Goal: Task Accomplishment & Management: Use online tool/utility

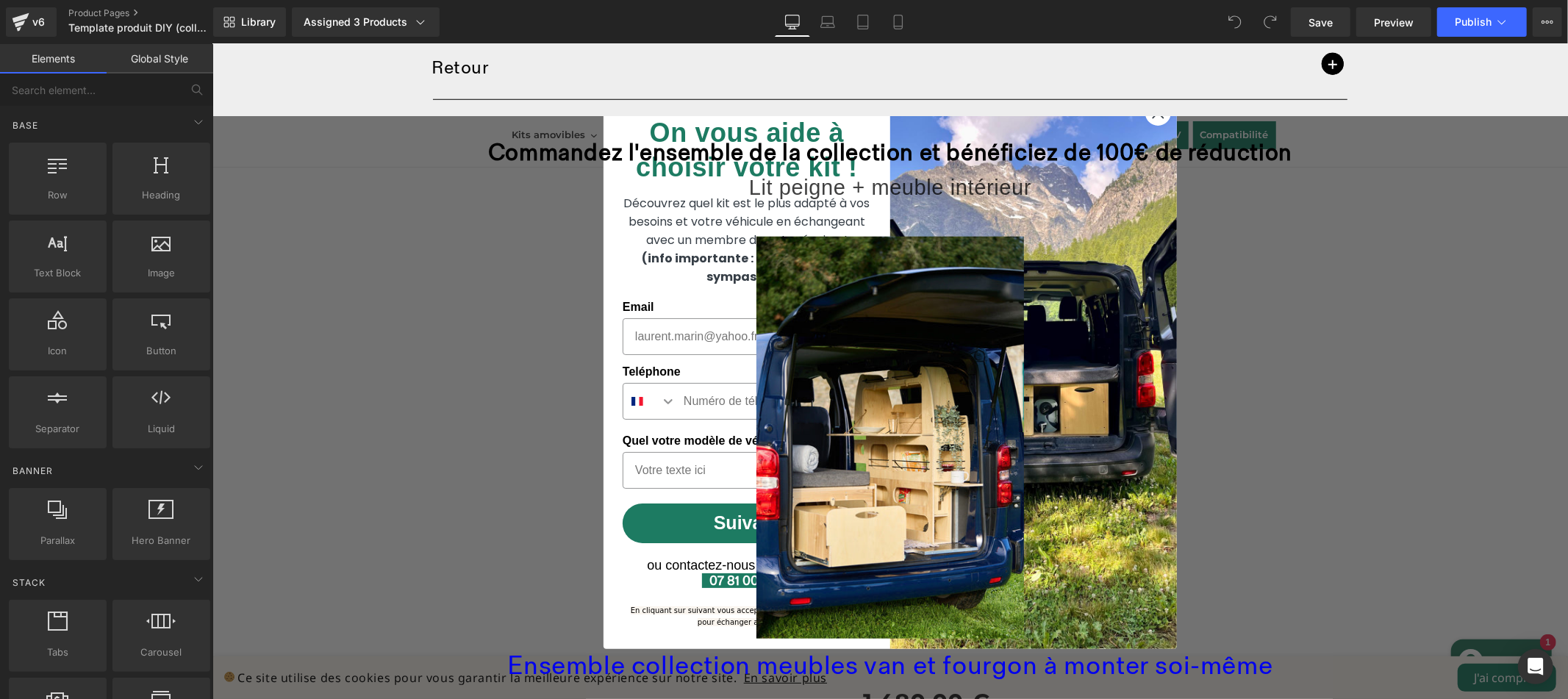
scroll to position [1250, 0]
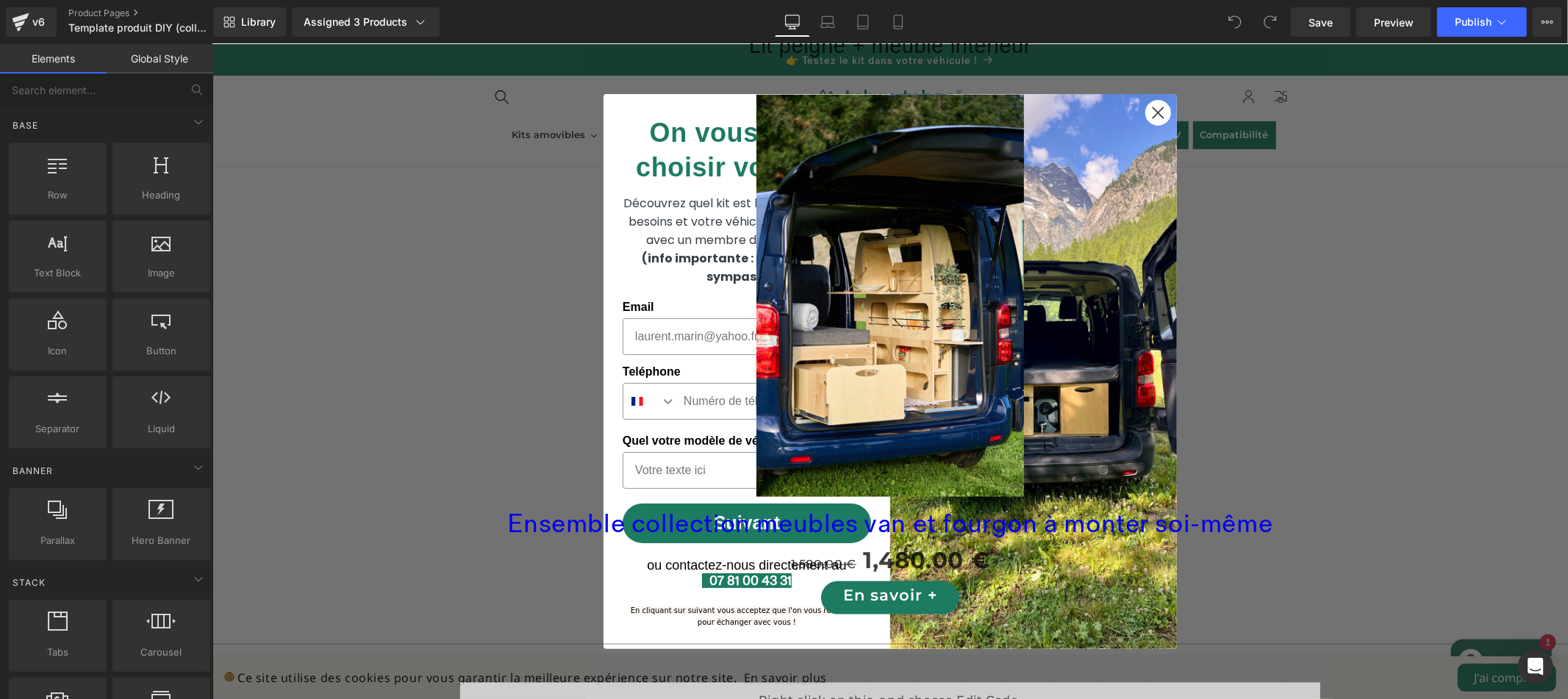
click at [1150, 107] on div "Sale Off" at bounding box center [889, 295] width 1341 height 402
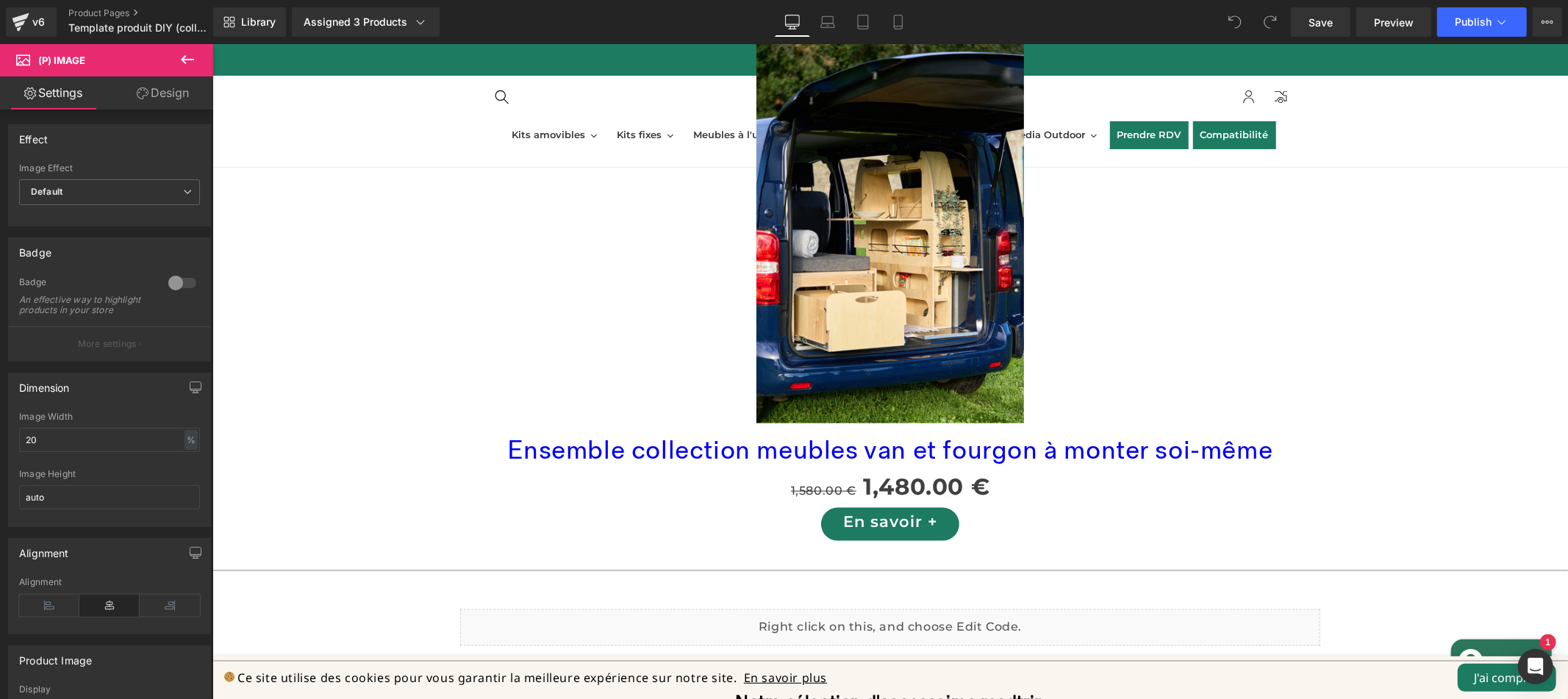
scroll to position [1485, 0]
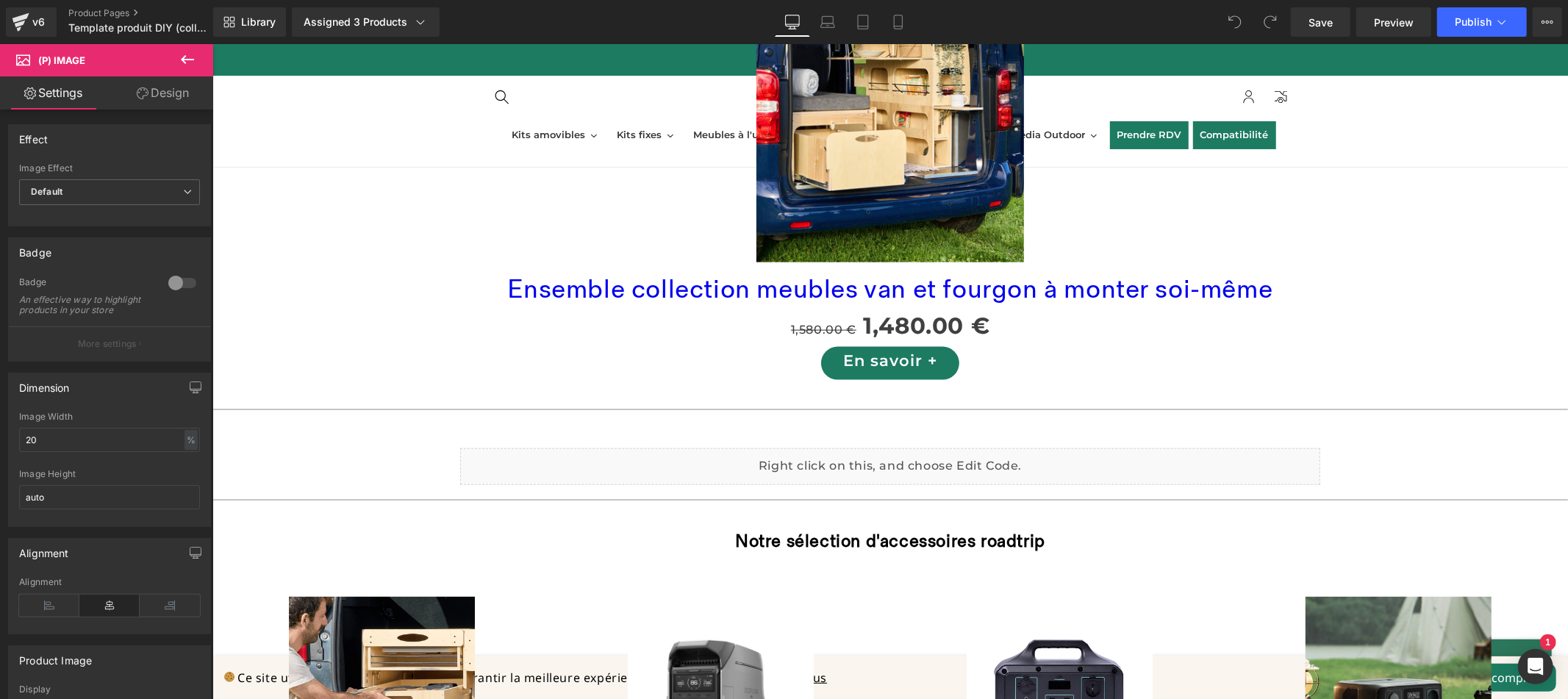
click at [190, 64] on icon at bounding box center [187, 59] width 17 height 17
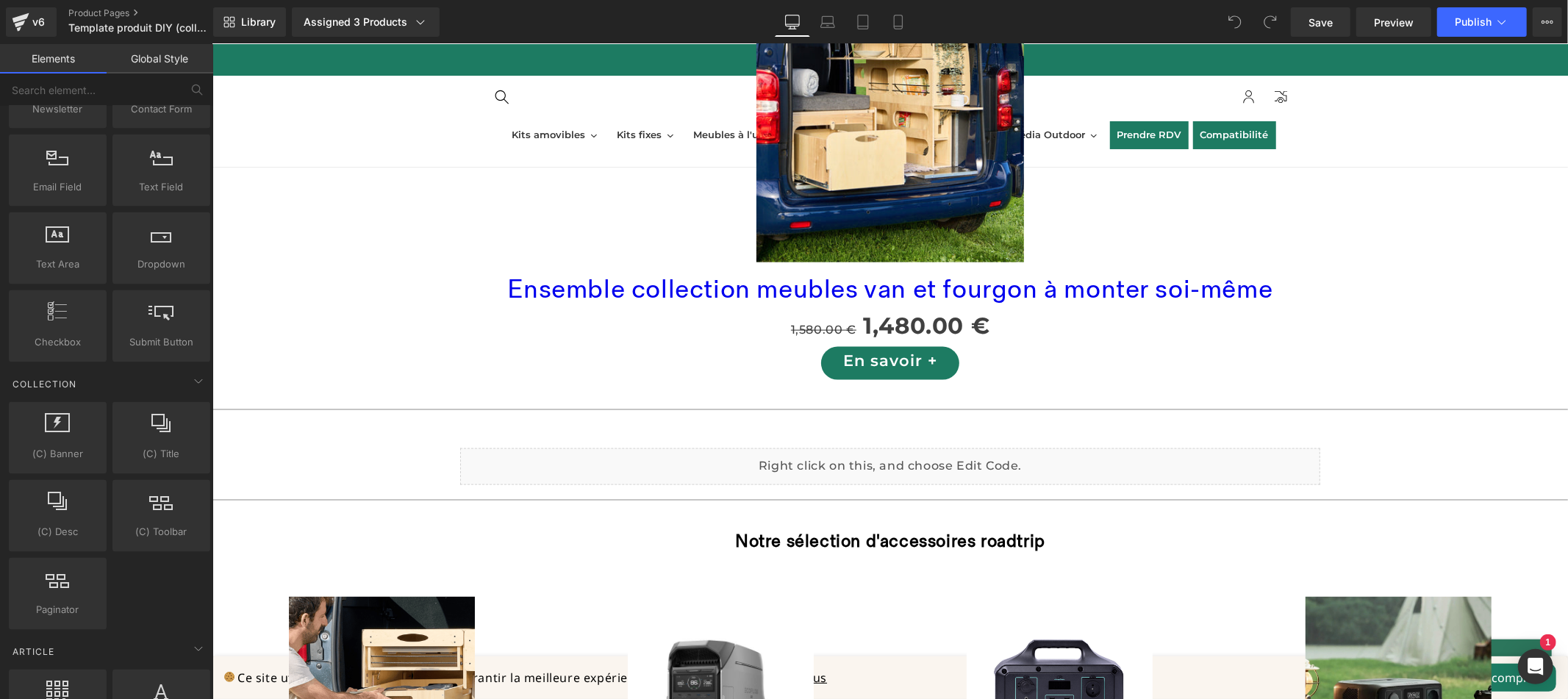
scroll to position [2890, 0]
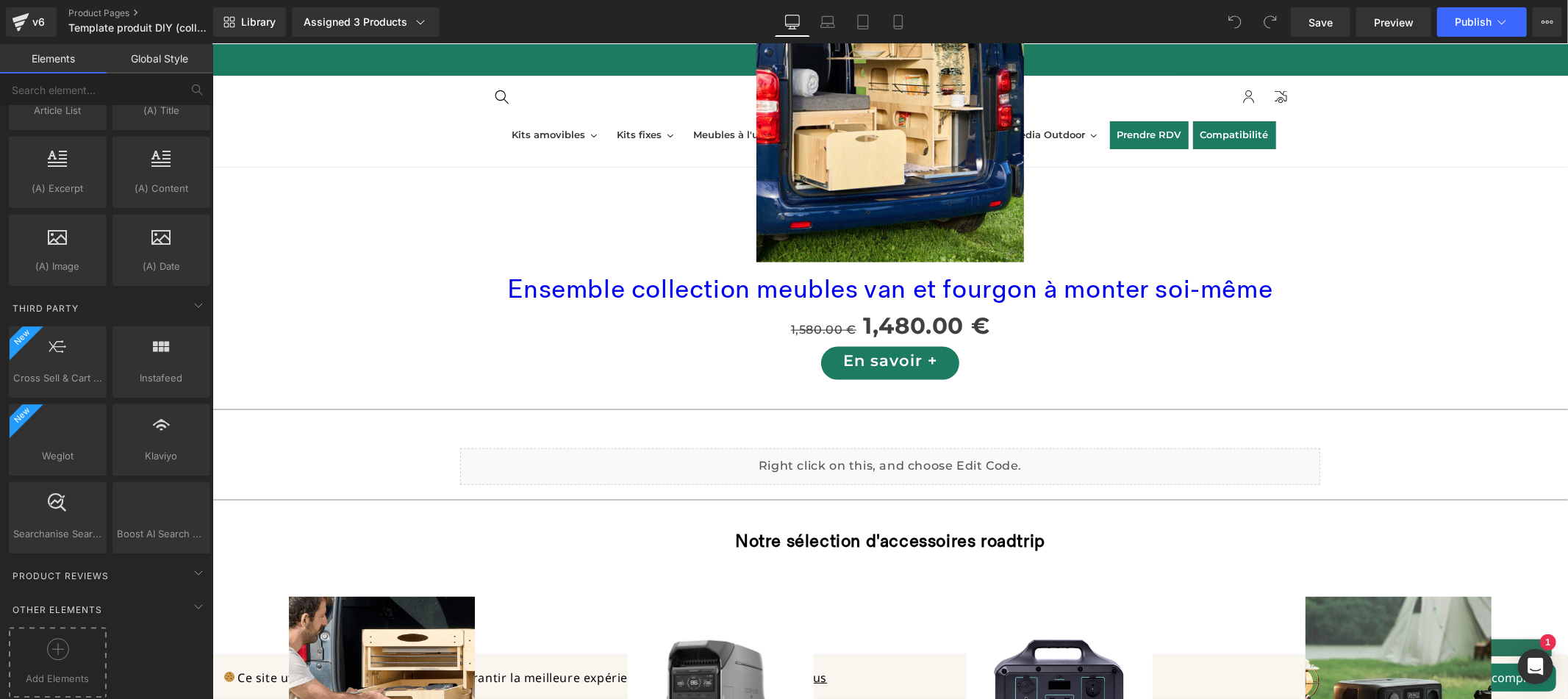
click at [82, 638] on div at bounding box center [58, 654] width 91 height 33
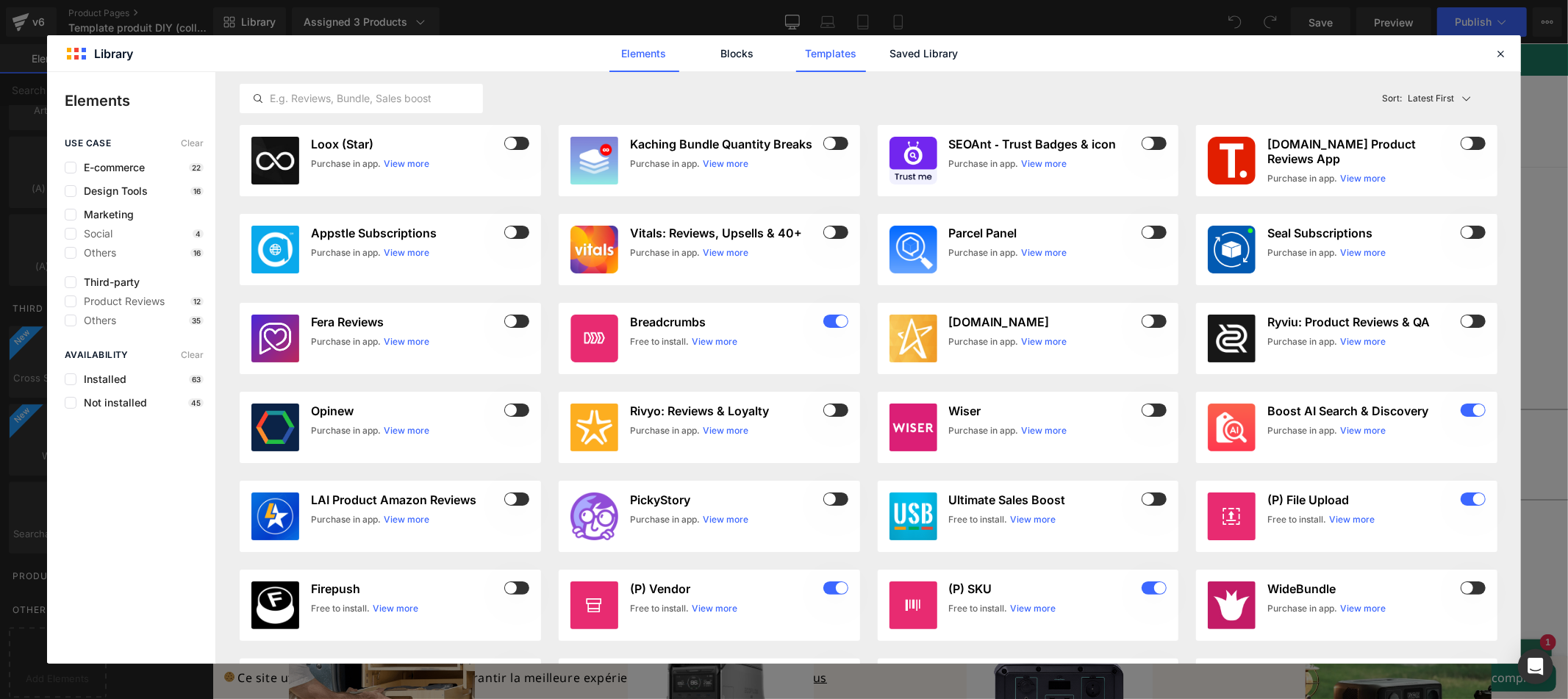
click at [848, 56] on link "Templates" at bounding box center [830, 54] width 70 height 37
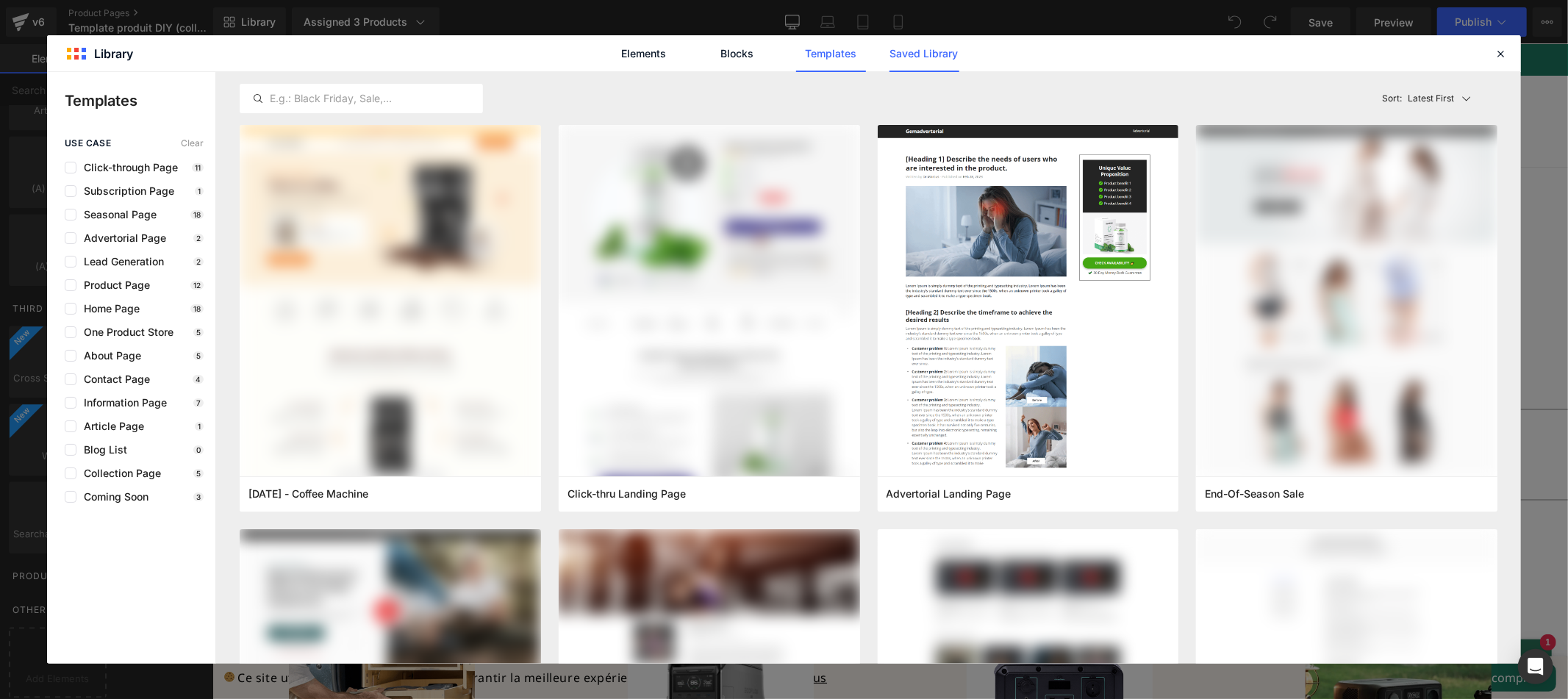
click at [932, 58] on link "Saved Library" at bounding box center [924, 54] width 70 height 37
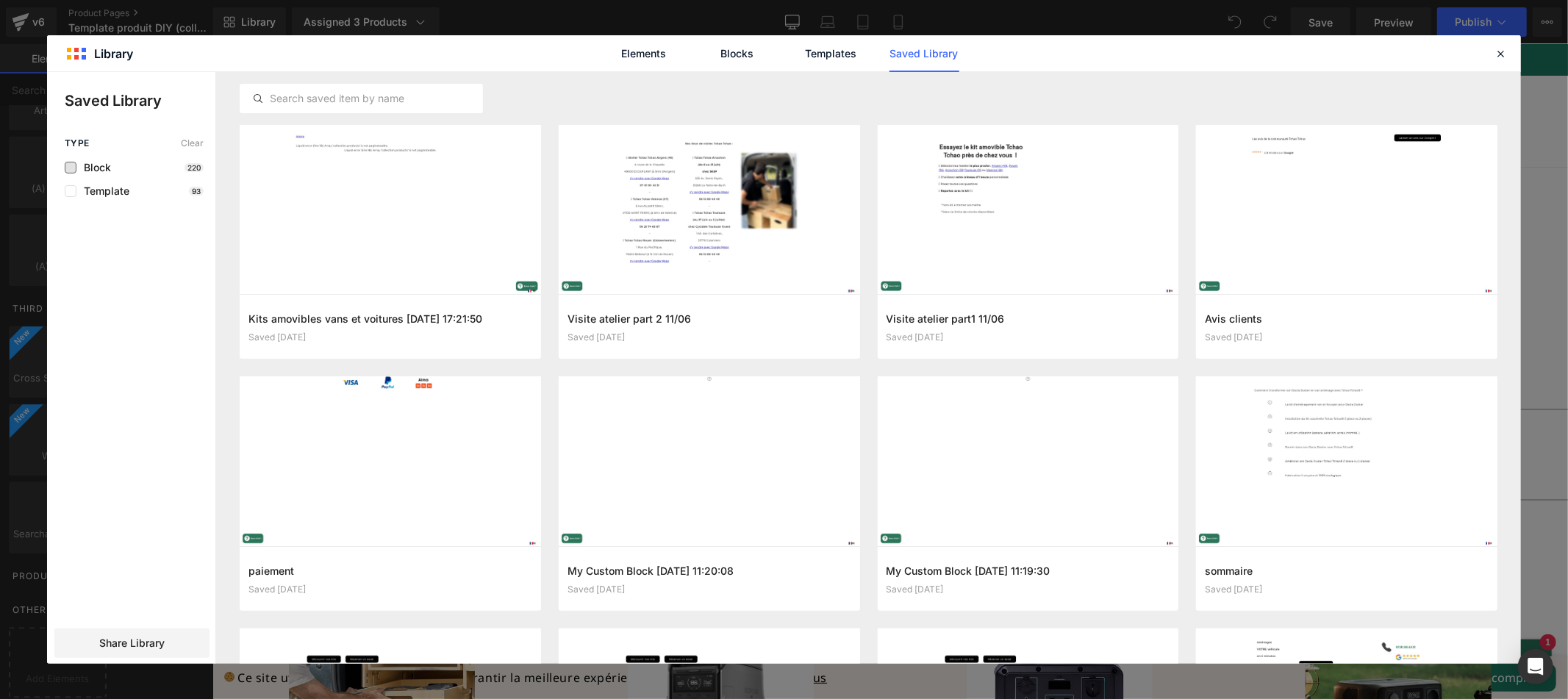
click at [87, 167] on span "Block" at bounding box center [94, 168] width 35 height 12
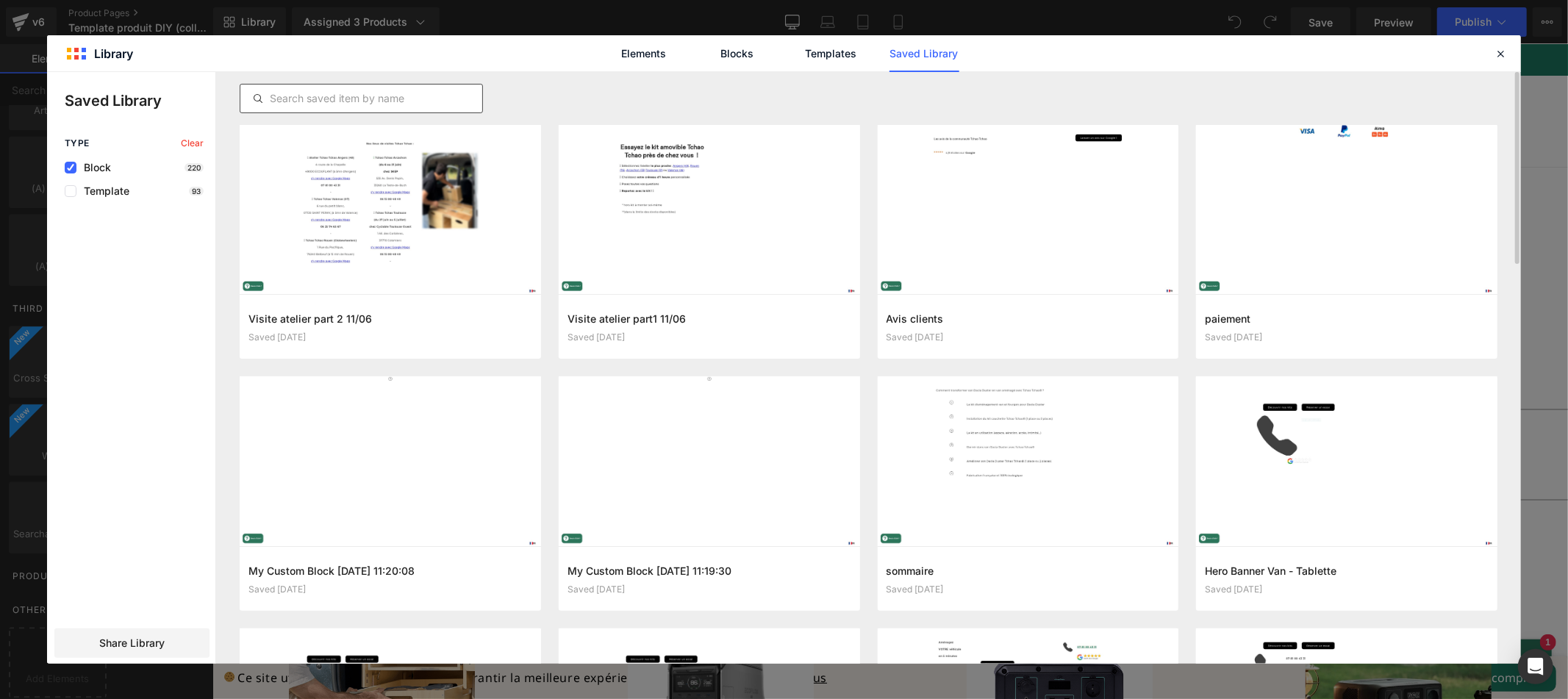
click at [326, 101] on input "text" at bounding box center [361, 98] width 242 height 17
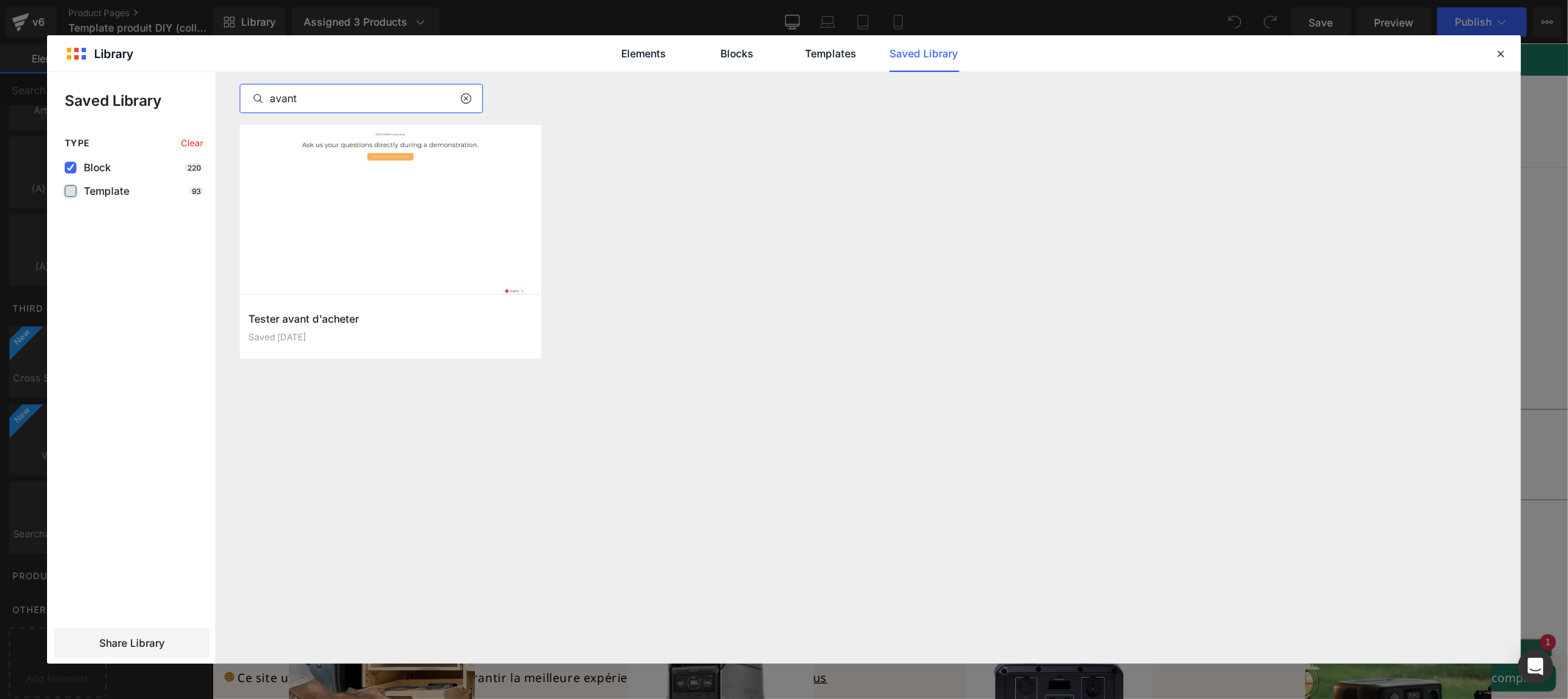
drag, startPoint x: 71, startPoint y: 165, endPoint x: 70, endPoint y: 192, distance: 27.0
click at [71, 168] on icon at bounding box center [71, 168] width 8 height 0
click at [70, 168] on input "checkbox" at bounding box center [70, 168] width 0 height 0
click at [70, 196] on label at bounding box center [71, 191] width 12 height 12
click at [70, 191] on input "checkbox" at bounding box center [70, 191] width 0 height 0
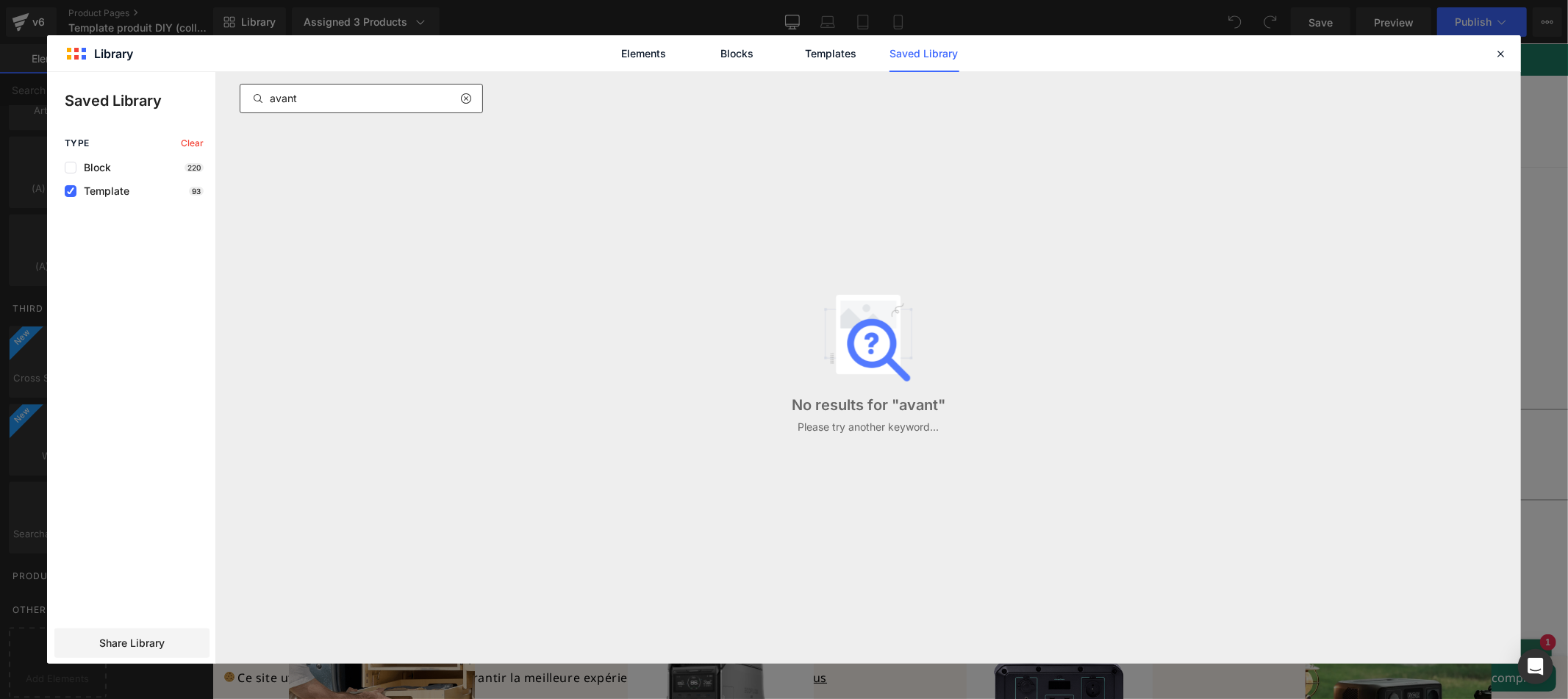
click at [334, 91] on div "avant" at bounding box center [361, 98] width 243 height 29
click at [332, 96] on input "avant" at bounding box center [361, 98] width 242 height 17
type input "a"
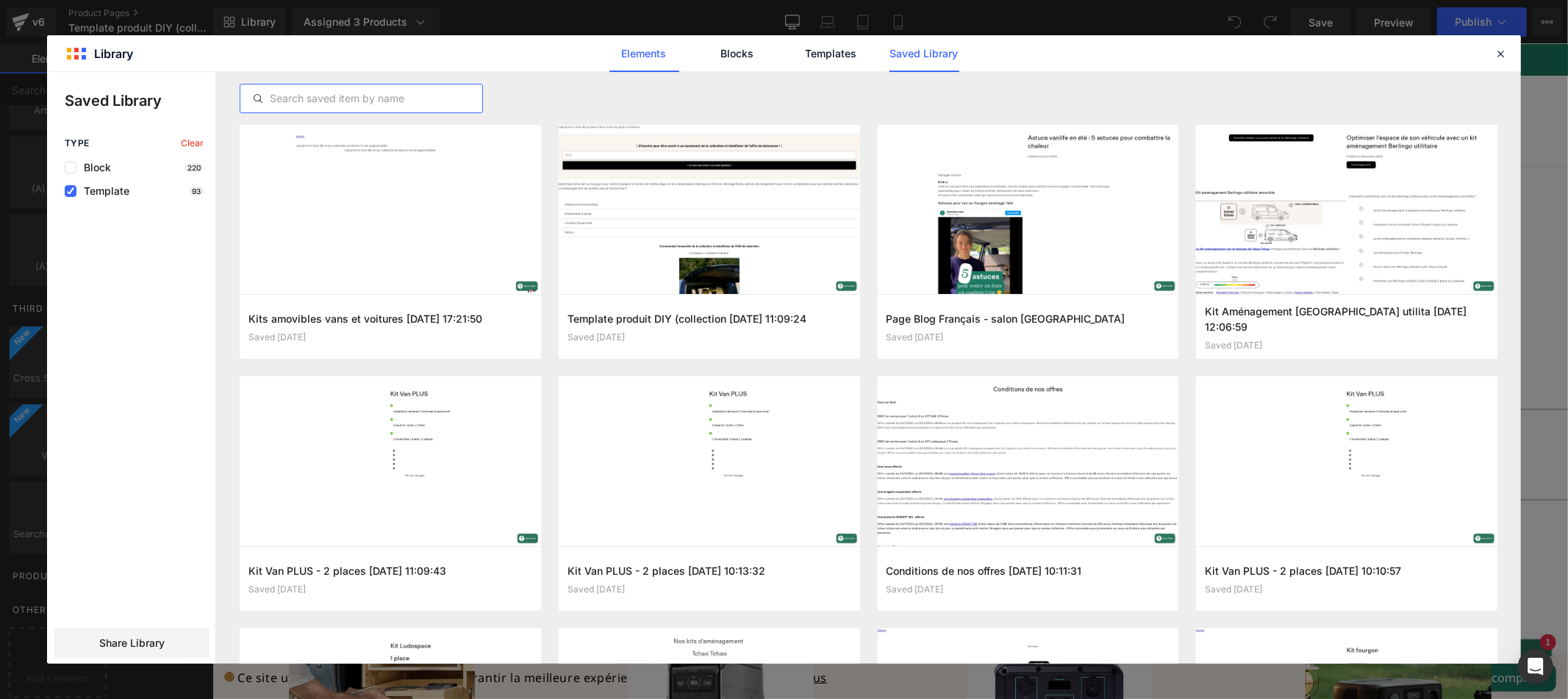
click at [796, 59] on link "Elements" at bounding box center [830, 54] width 70 height 37
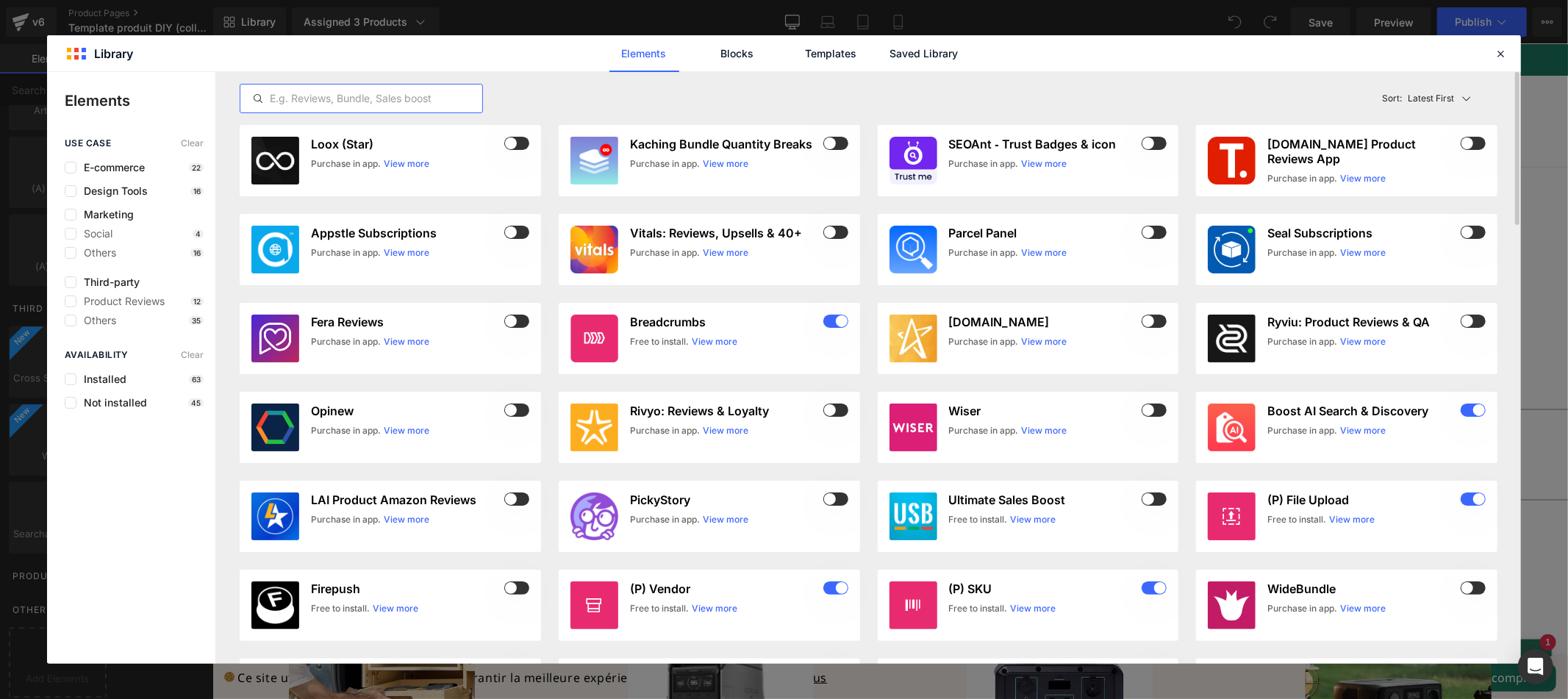
click at [432, 101] on input "text" at bounding box center [361, 98] width 242 height 17
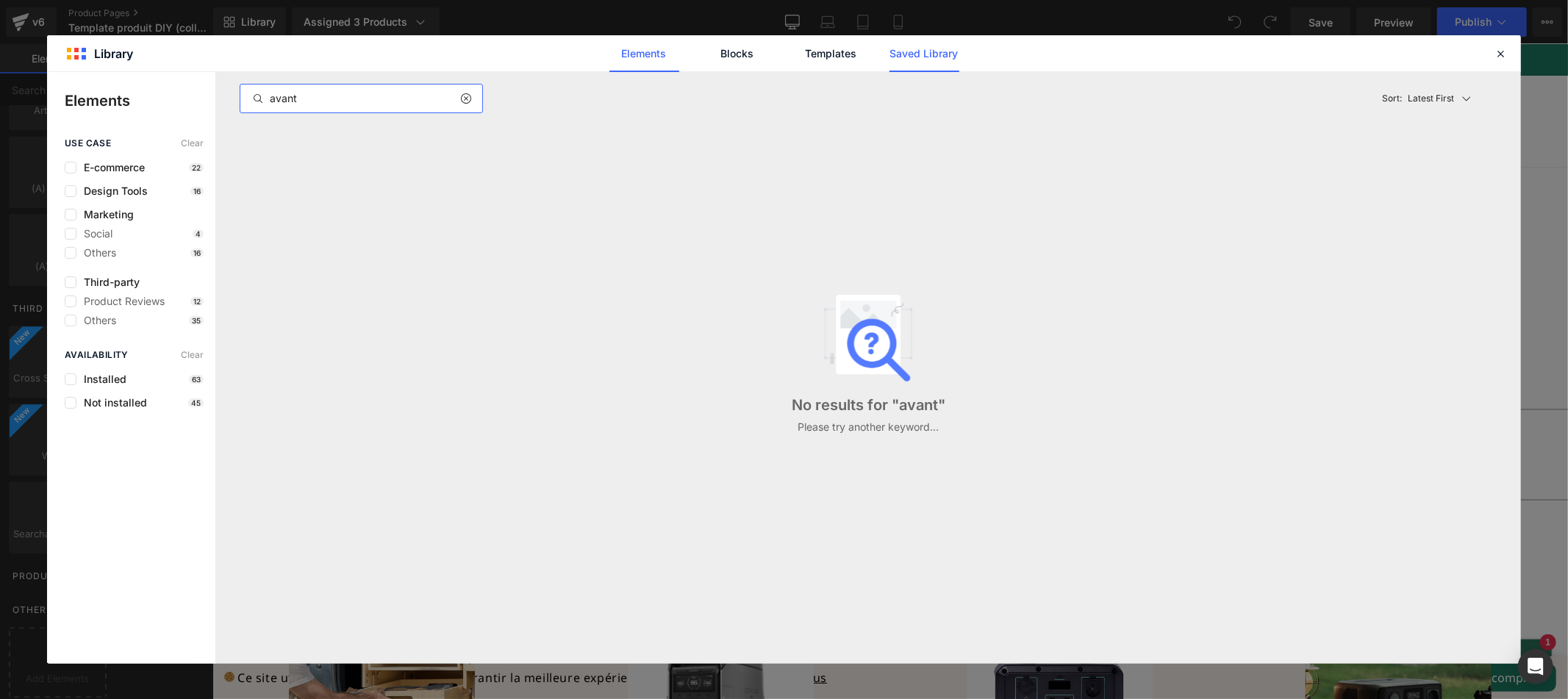
type input "avant"
click at [923, 60] on link "Saved Library" at bounding box center [924, 54] width 70 height 37
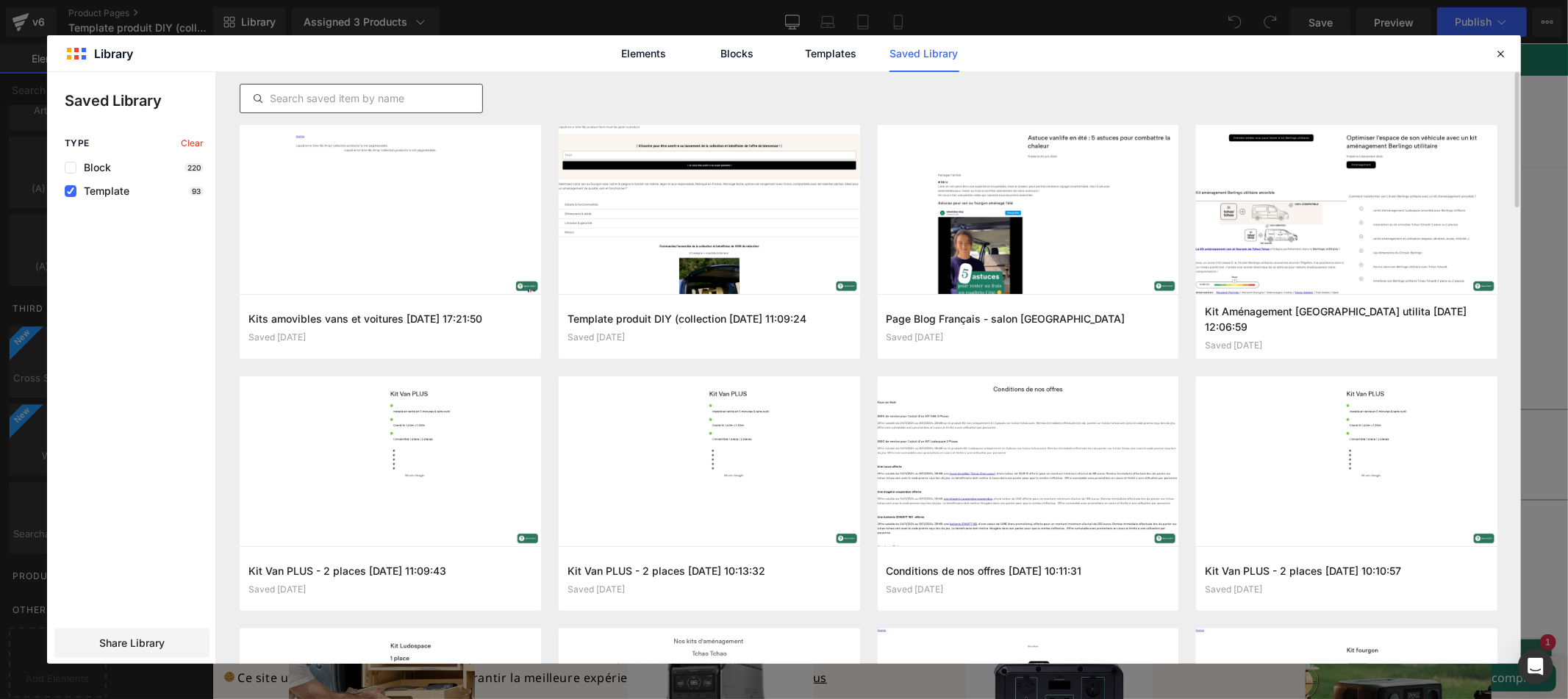
click at [399, 106] on input "text" at bounding box center [361, 98] width 242 height 17
click at [70, 191] on icon at bounding box center [71, 191] width 8 height 0
click at [70, 191] on input "checkbox" at bounding box center [70, 191] width 0 height 0
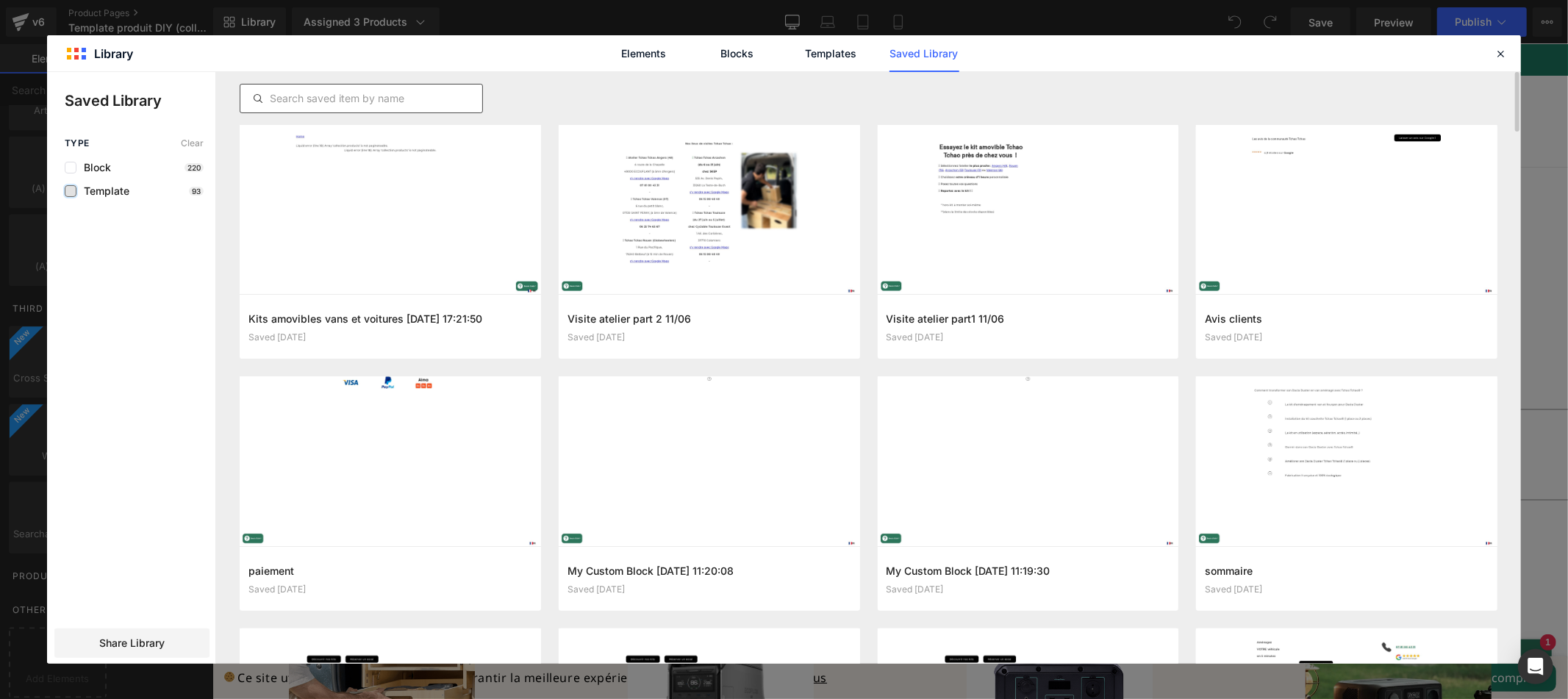
click at [326, 95] on input "text" at bounding box center [361, 98] width 242 height 17
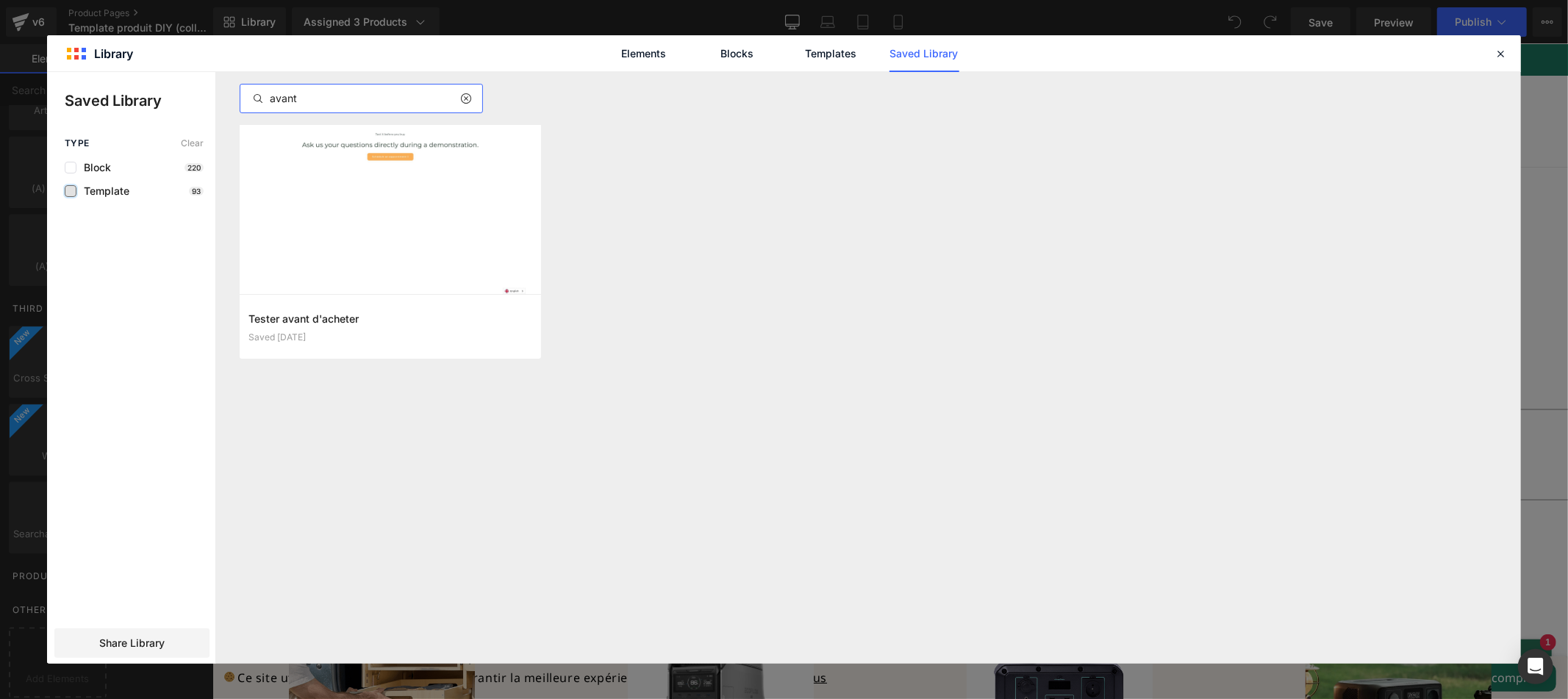
type input "avant"
click at [1497, 54] on icon at bounding box center [1500, 54] width 14 height 14
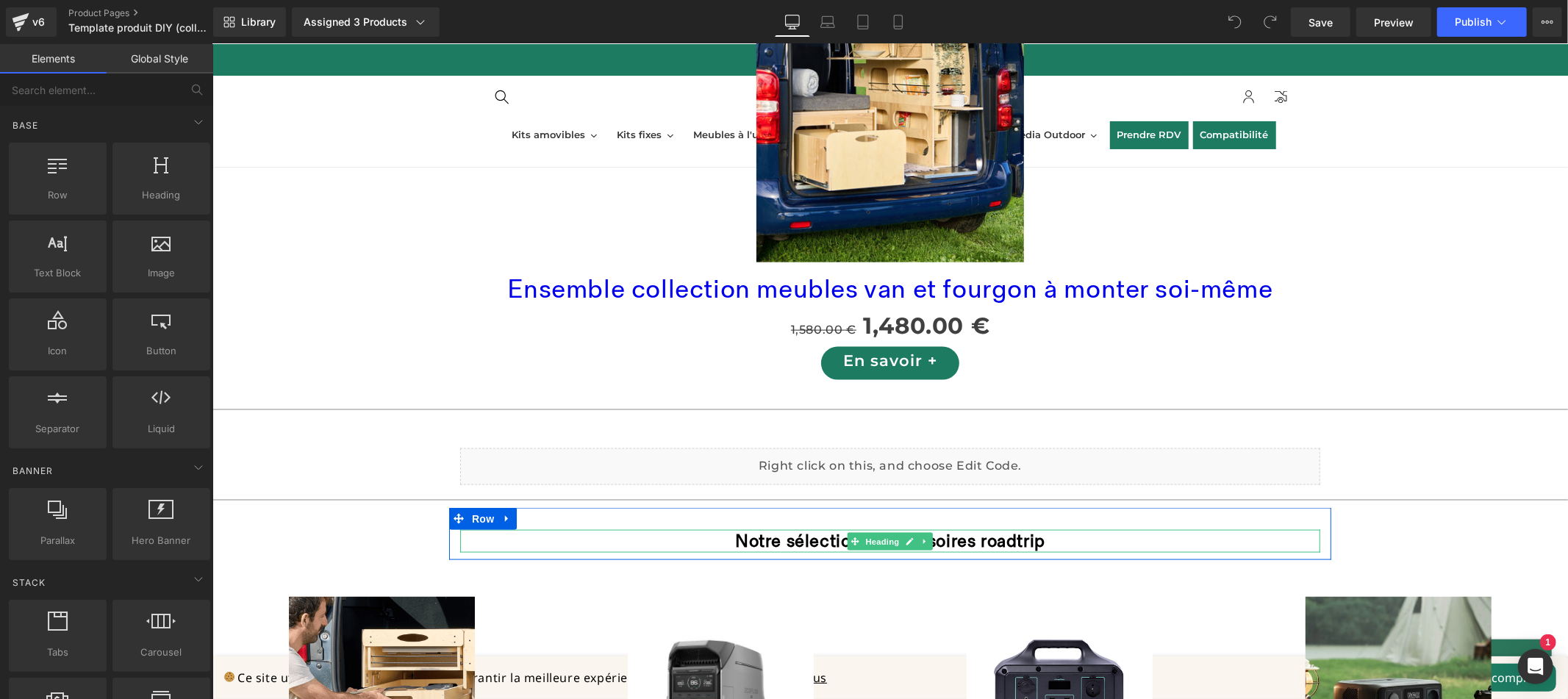
scroll to position [2487, 0]
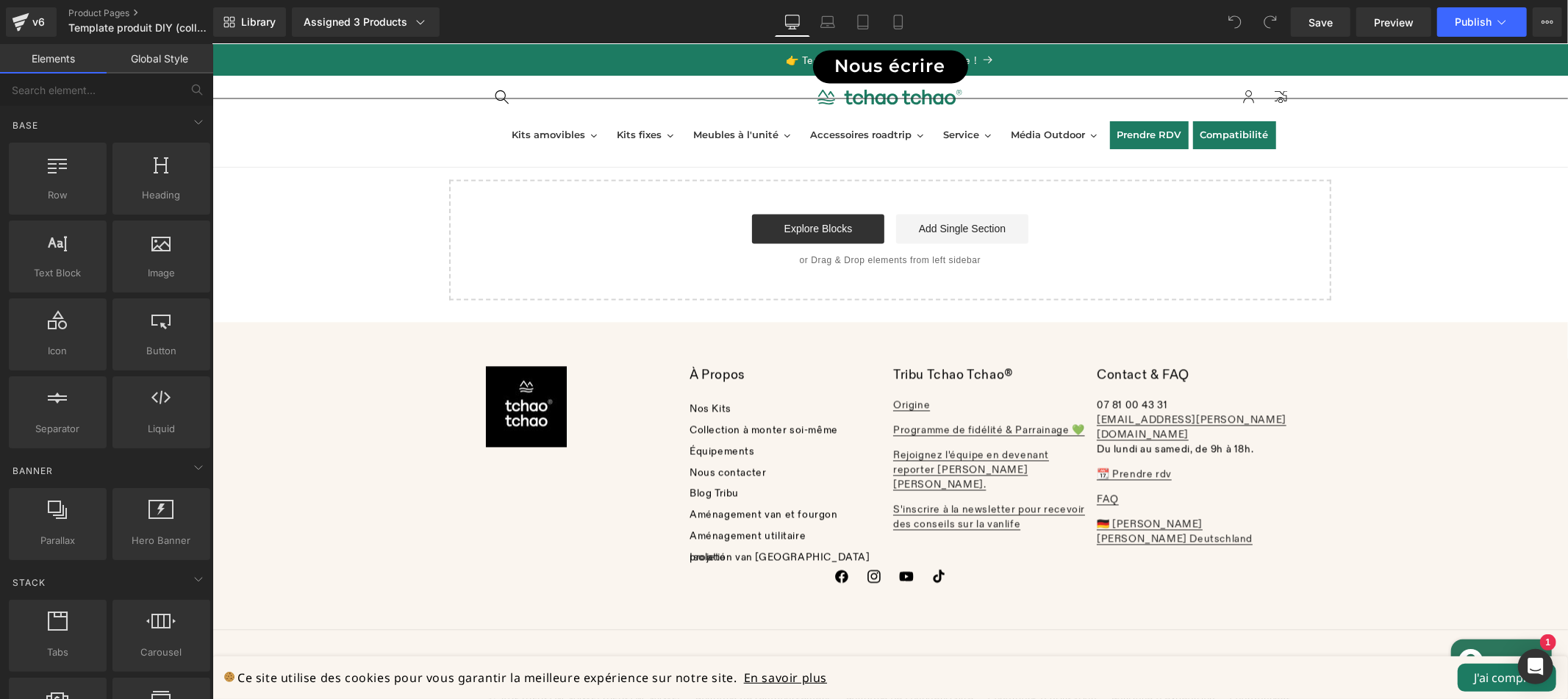
click at [913, 321] on footer "À Propos Nos Kits Collection à monter soi-même Équipements Nous contacter Blog …" at bounding box center [889, 521] width 1356 height 400
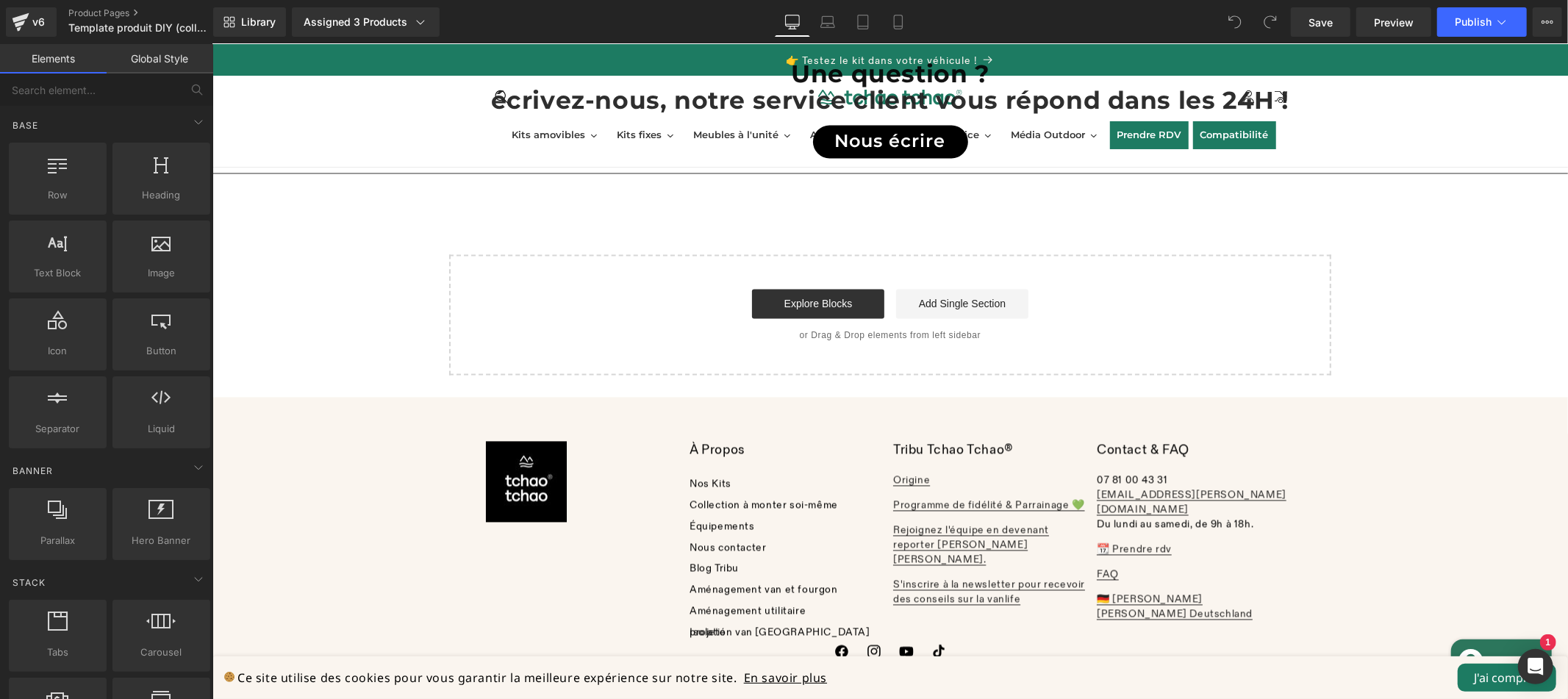
scroll to position [2204, 0]
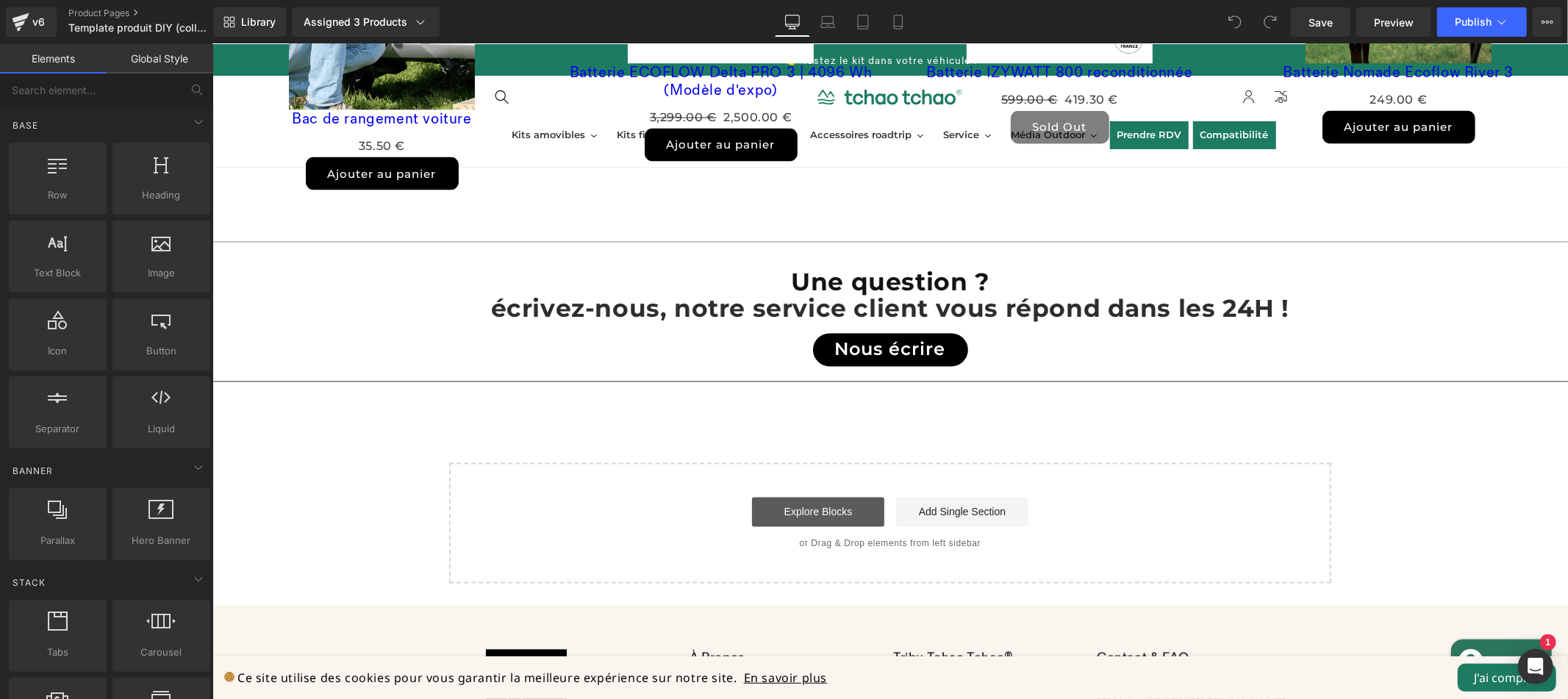
click at [831, 497] on link "Explore Blocks" at bounding box center [817, 511] width 132 height 29
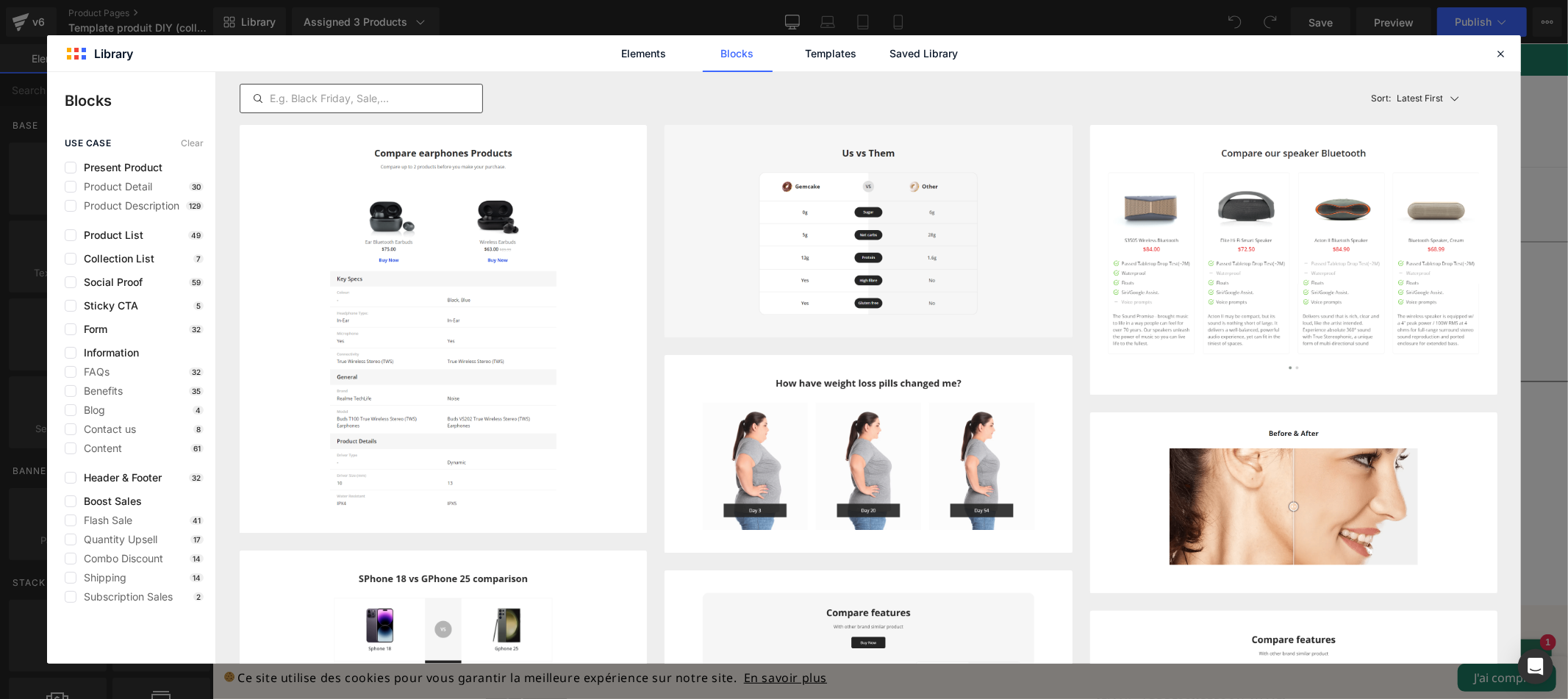
click at [401, 103] on input "text" at bounding box center [361, 98] width 242 height 17
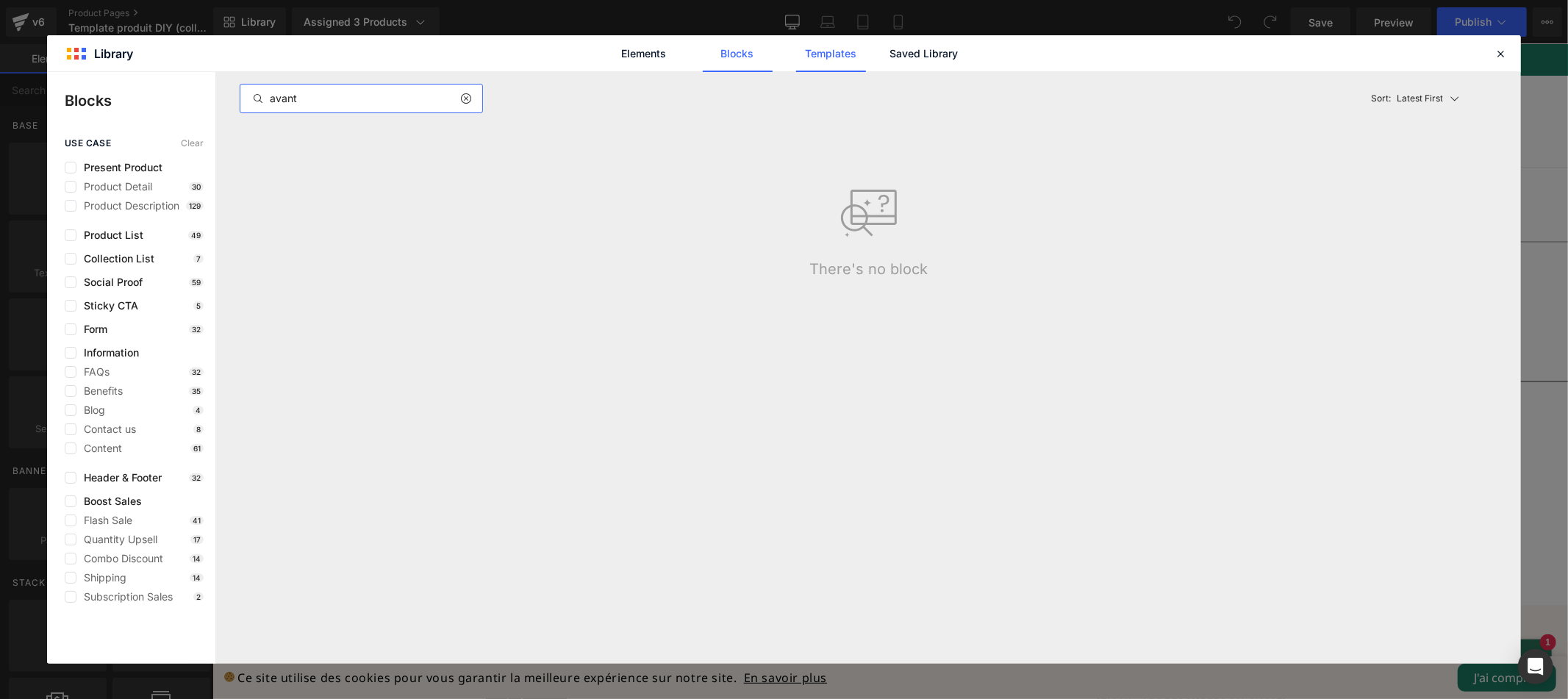
type input "avant"
click at [821, 53] on link "Templates" at bounding box center [830, 54] width 70 height 37
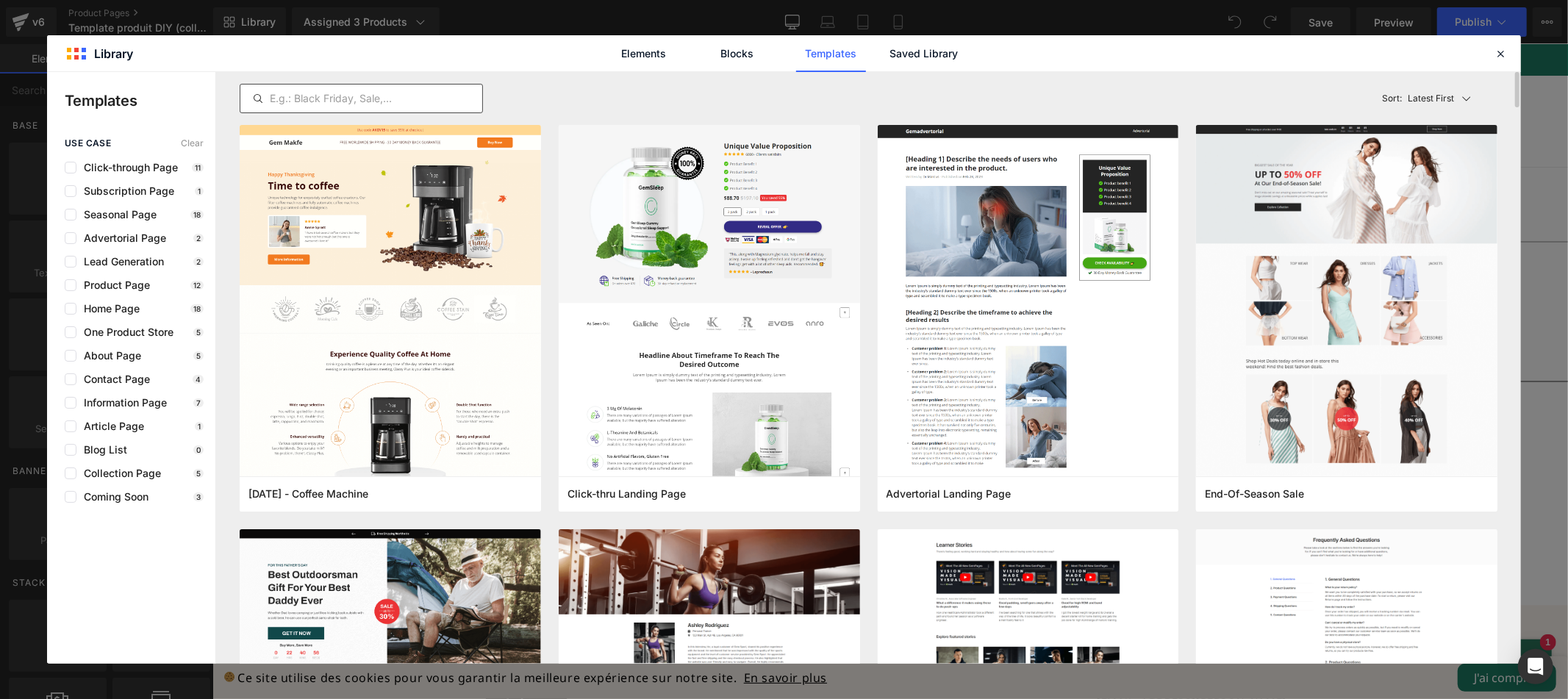
click at [456, 98] on input "text" at bounding box center [361, 98] width 242 height 17
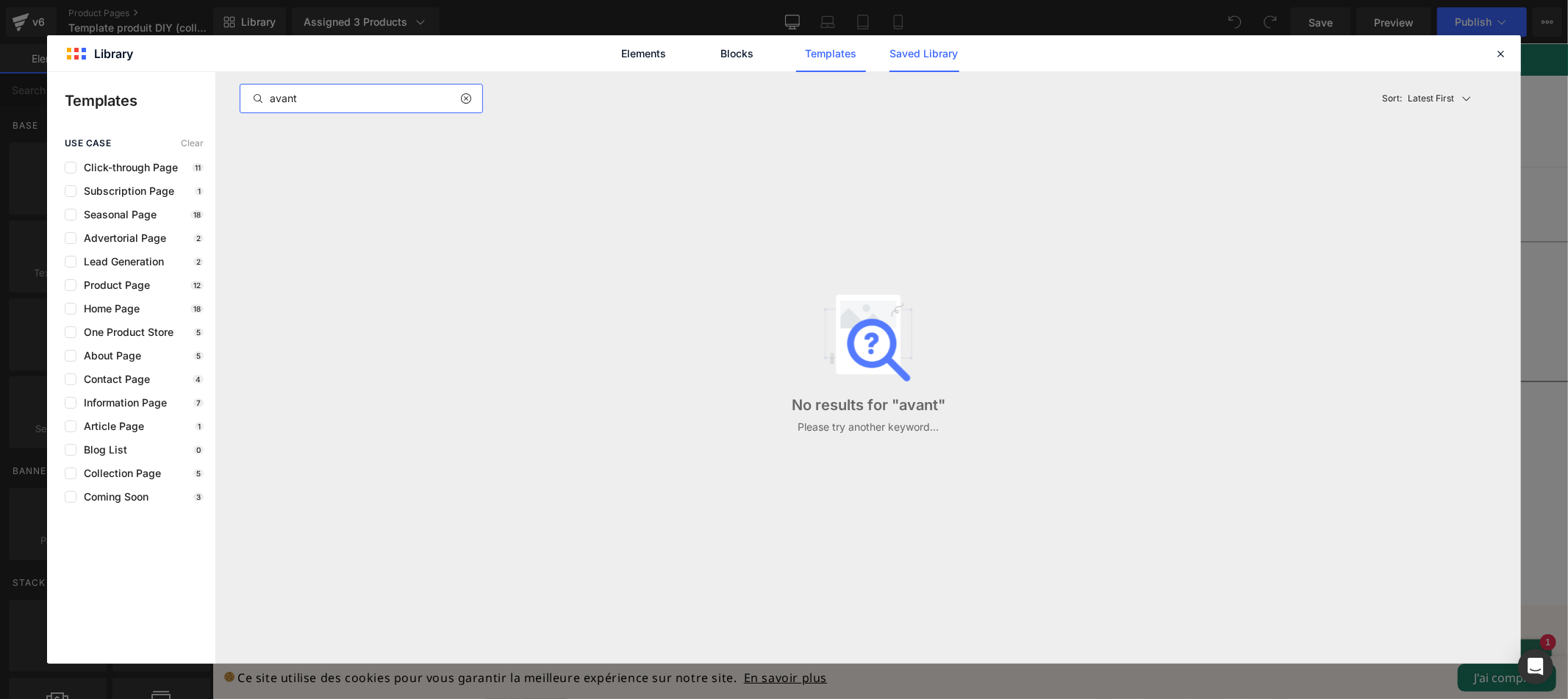
type input "avant"
click at [916, 56] on link "Saved Library" at bounding box center [924, 54] width 70 height 37
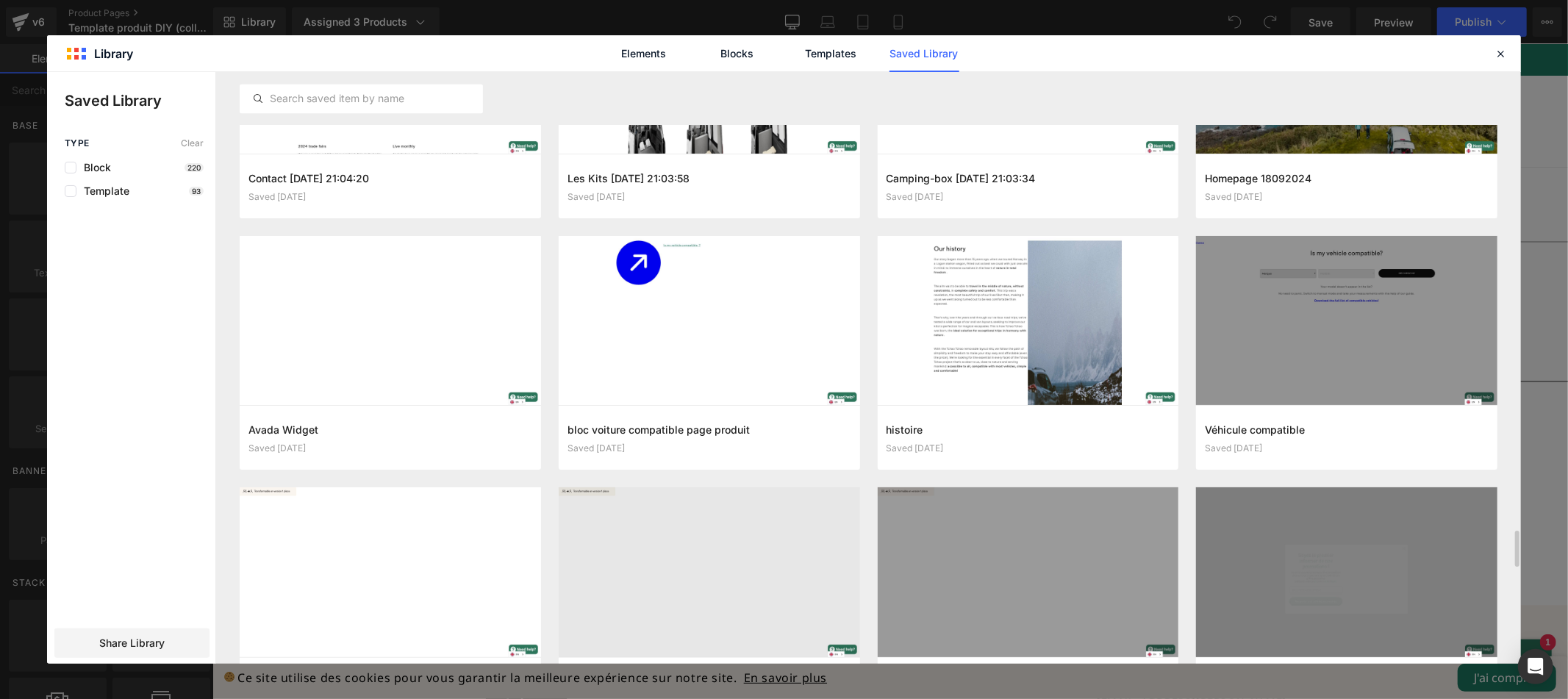
scroll to position [8061, 0]
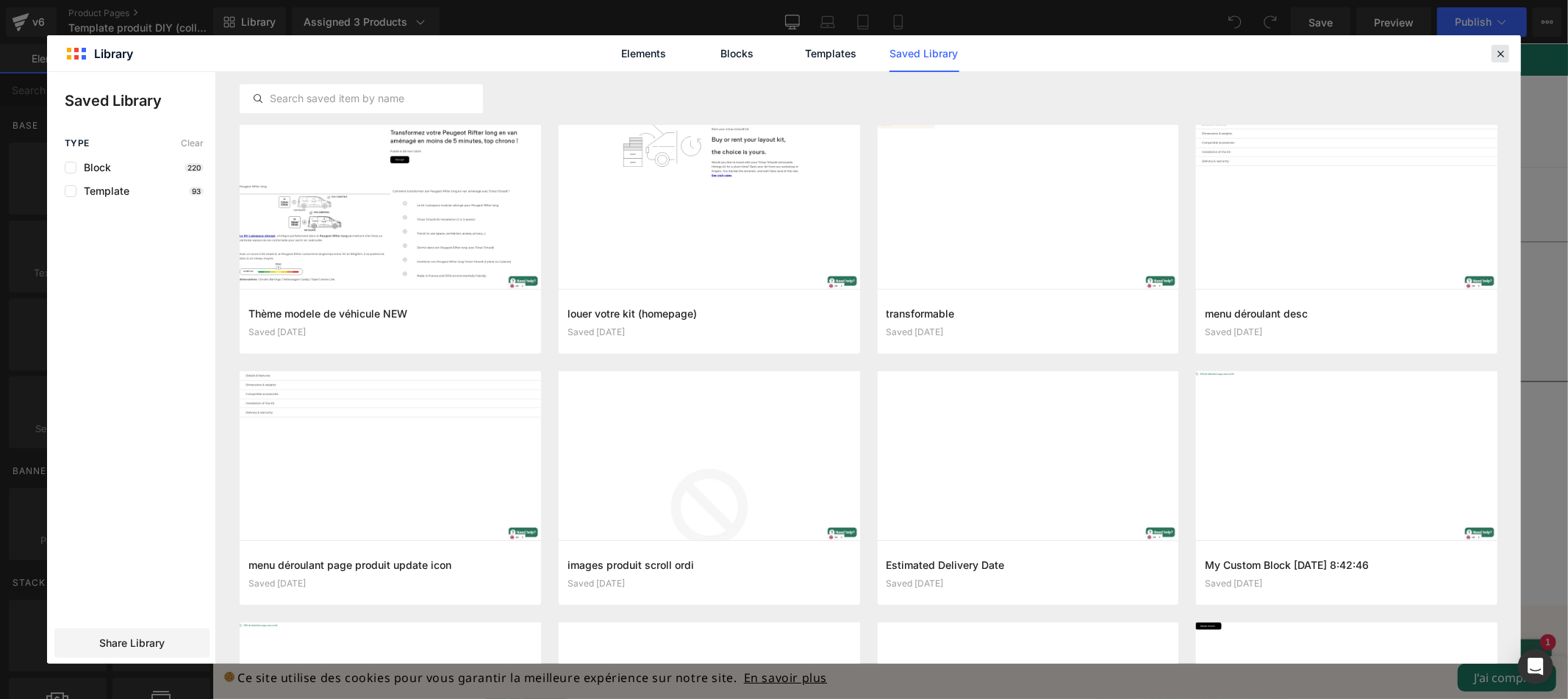
click at [1496, 55] on icon at bounding box center [1500, 54] width 14 height 14
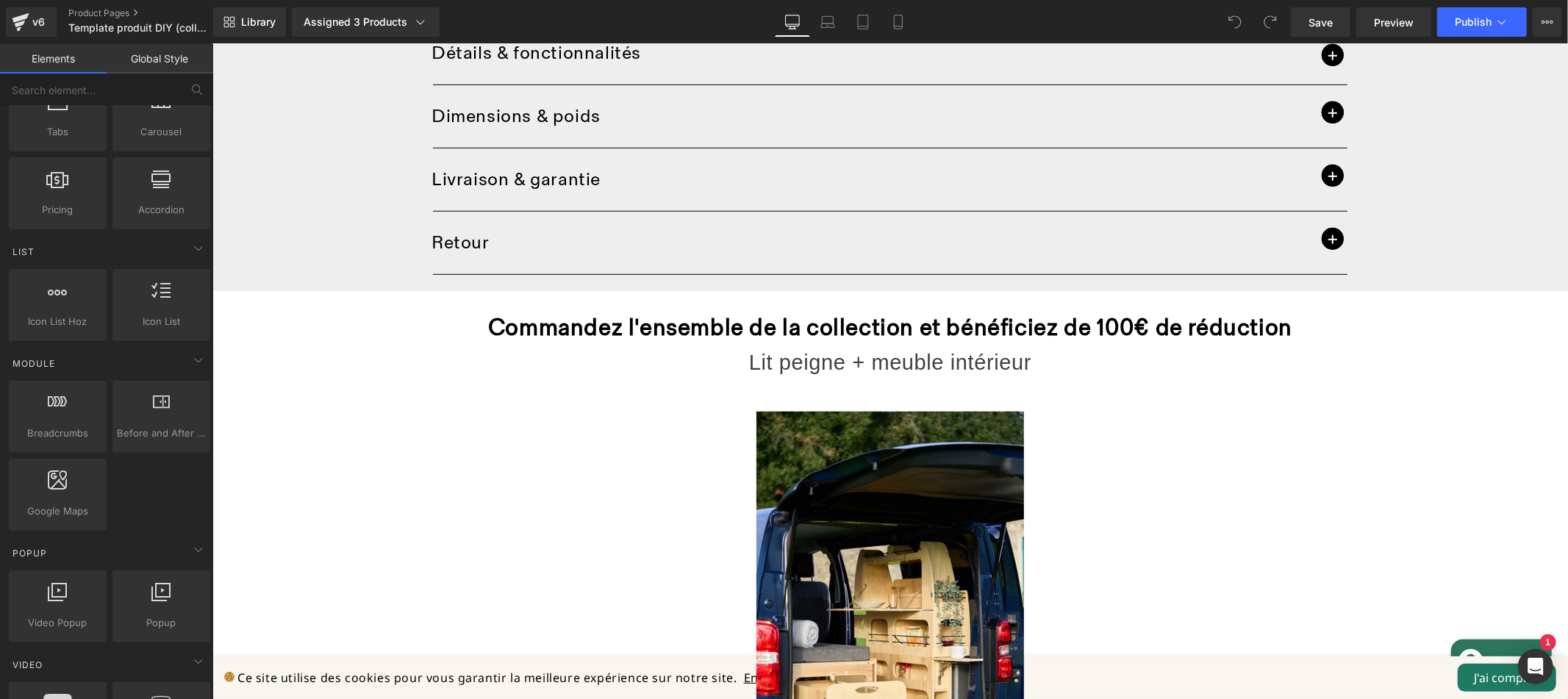
scroll to position [935, 0]
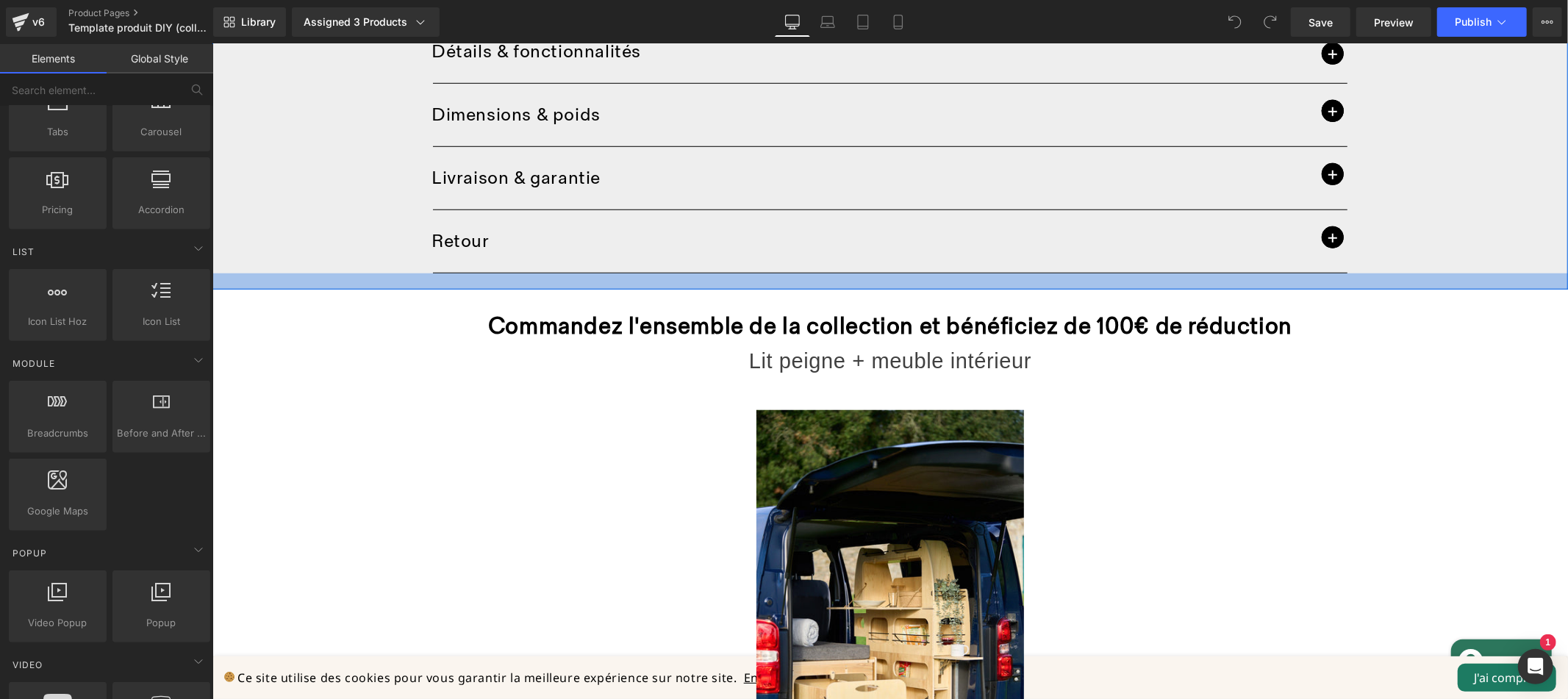
click at [332, 274] on div at bounding box center [889, 280] width 1356 height 16
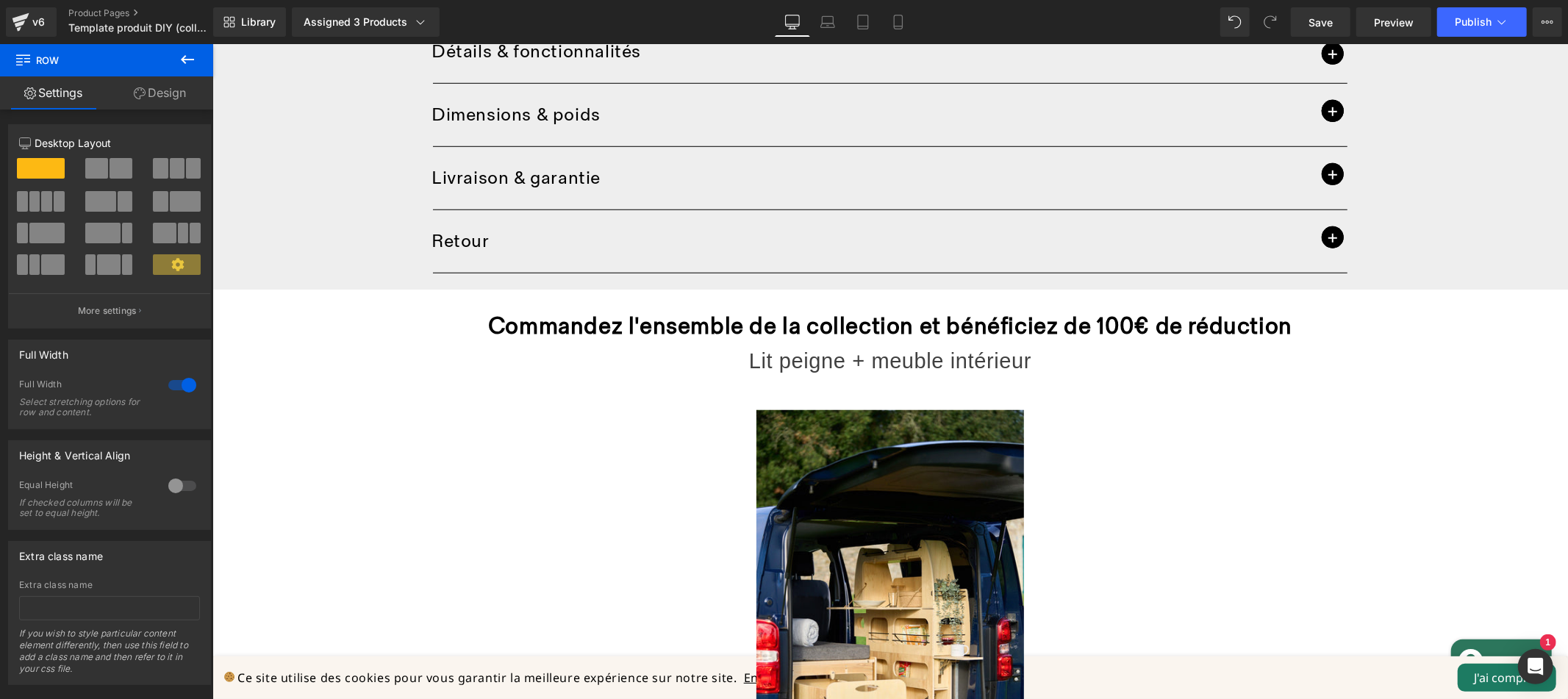
click at [184, 51] on icon at bounding box center [187, 59] width 17 height 17
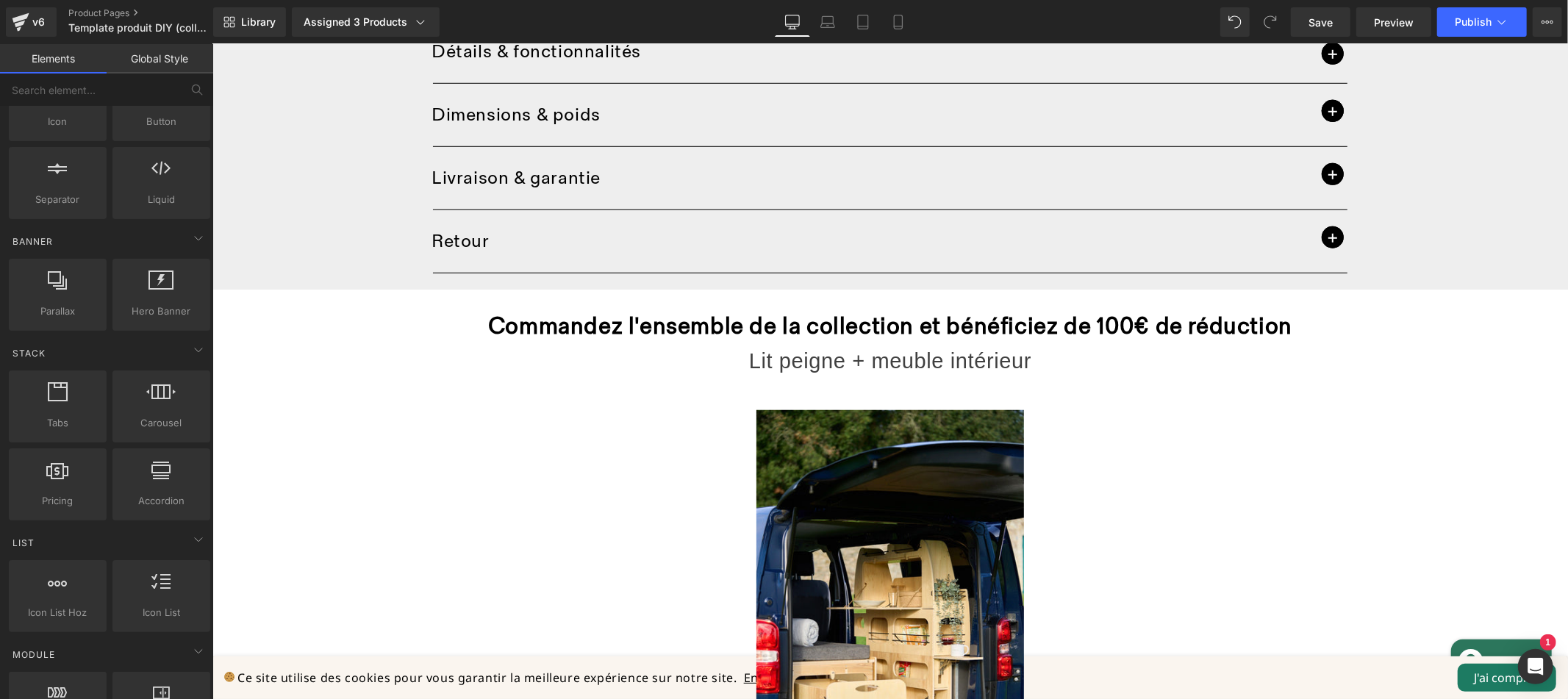
scroll to position [0, 0]
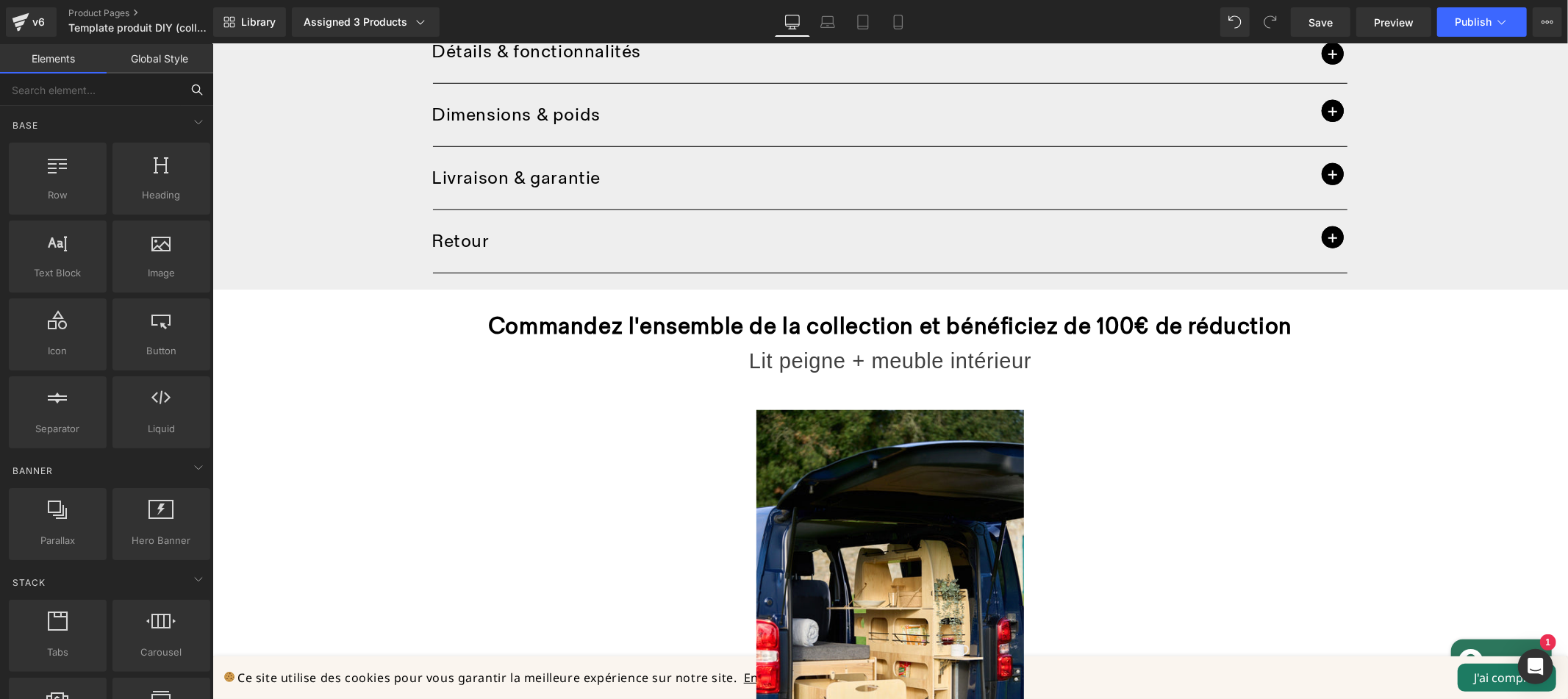
click at [85, 91] on input "text" at bounding box center [90, 89] width 181 height 32
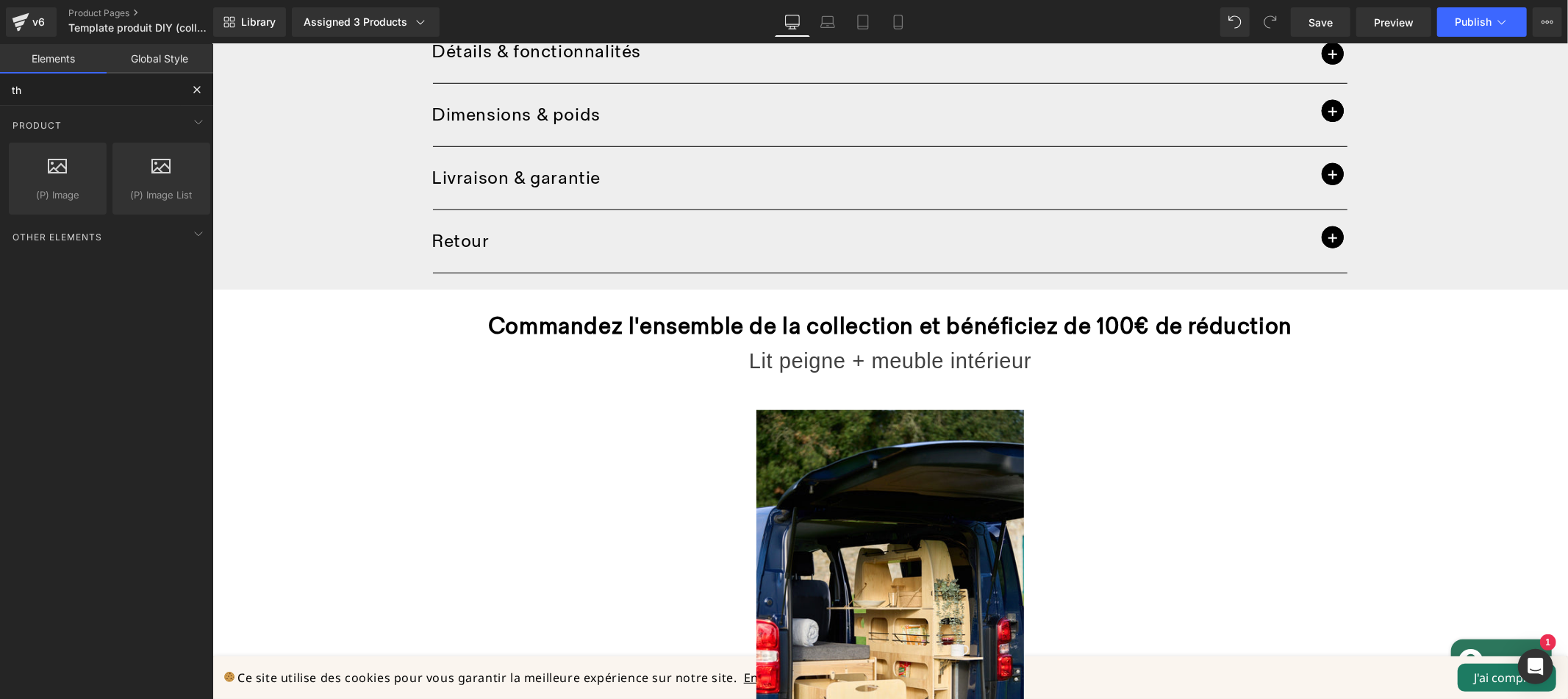
type input "t"
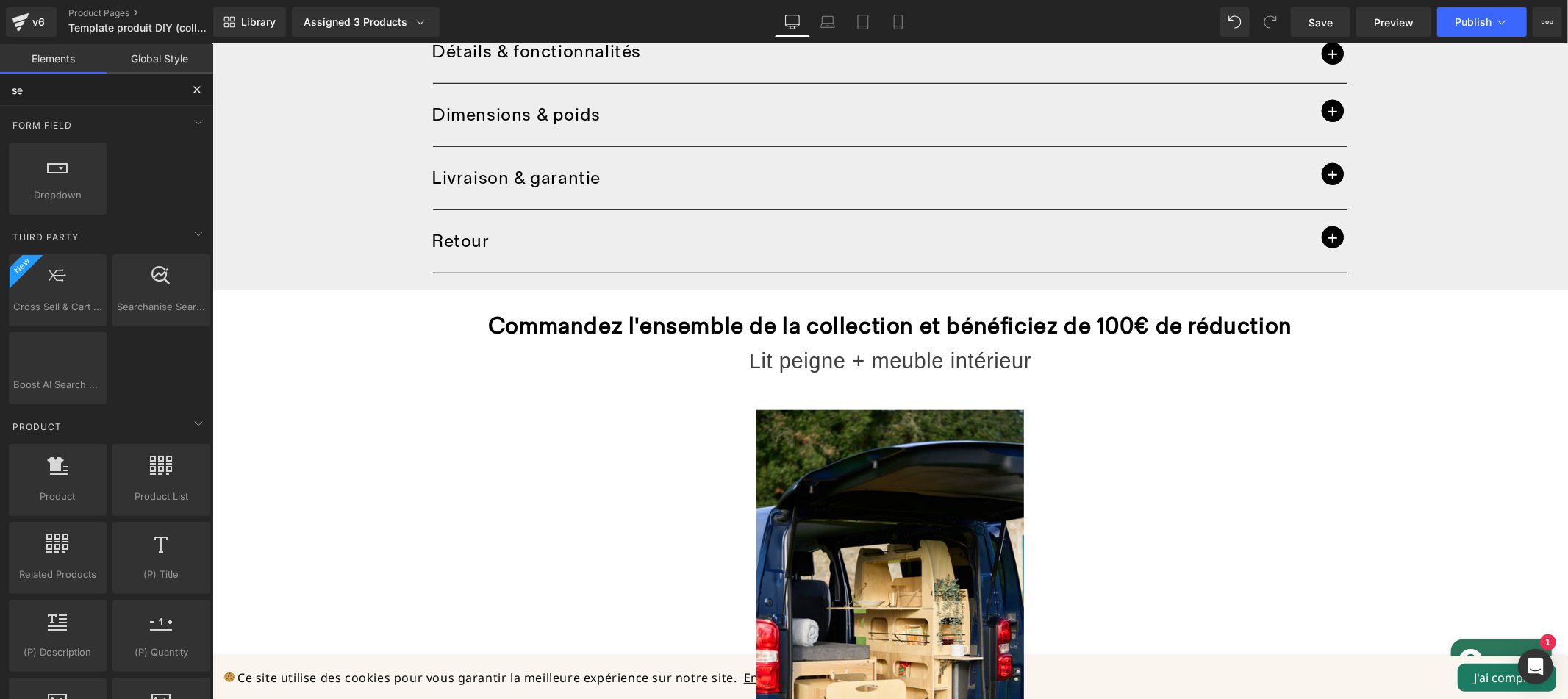
type input "s"
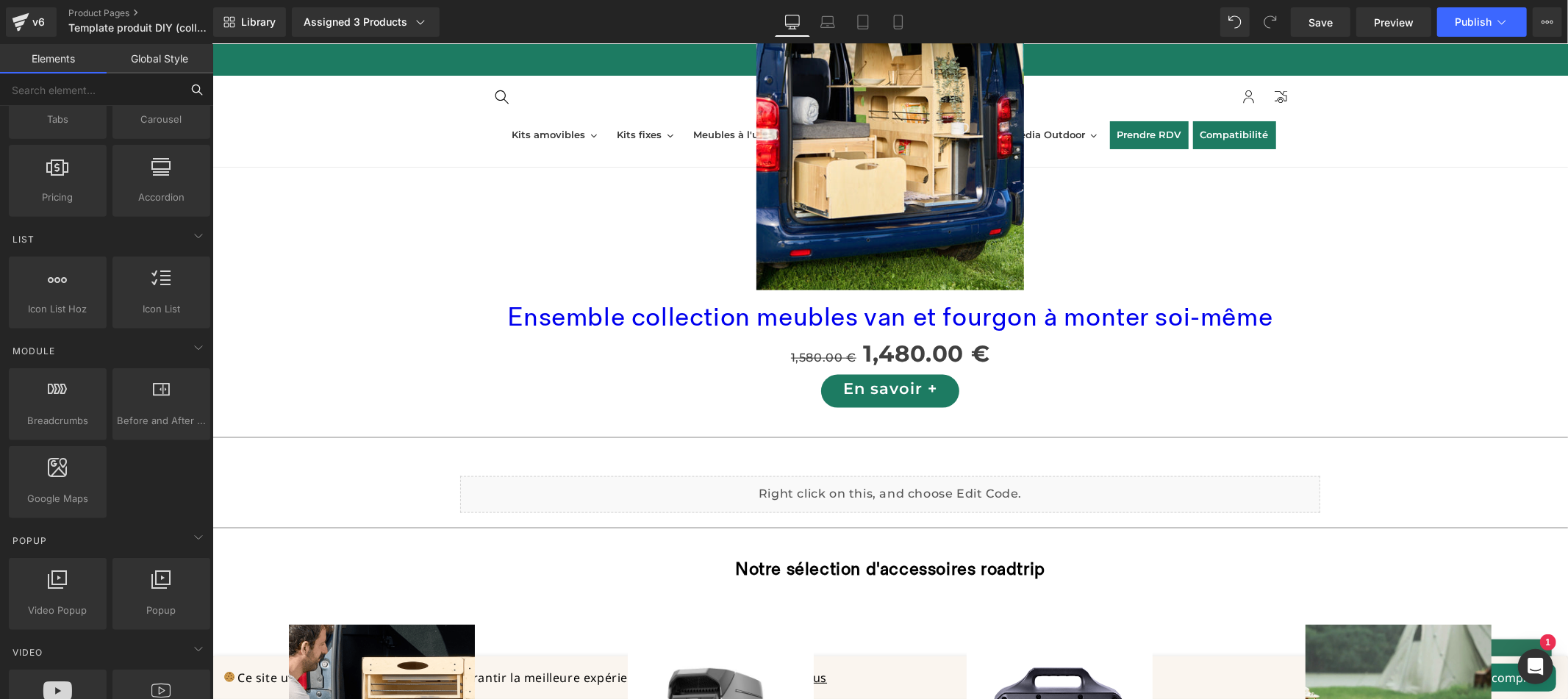
scroll to position [550, 0]
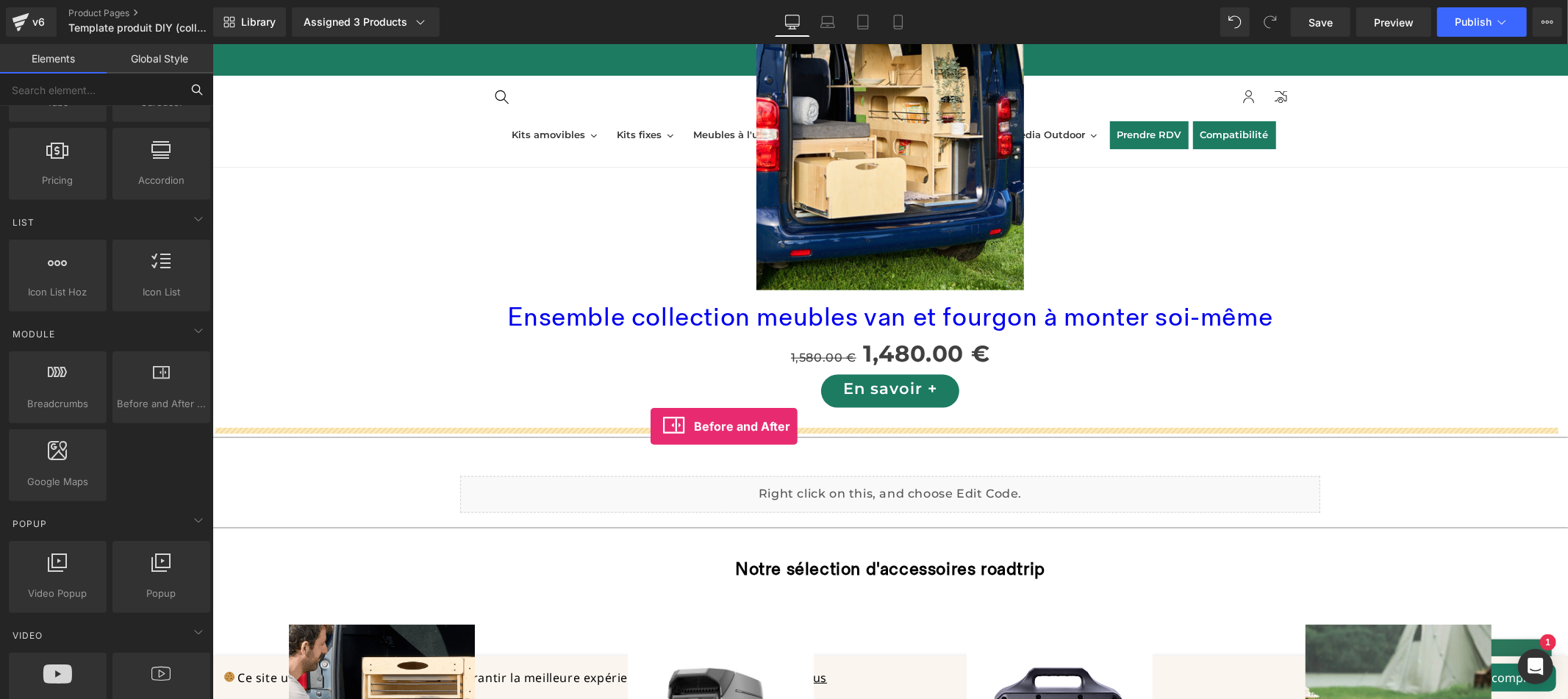
drag, startPoint x: 385, startPoint y: 431, endPoint x: 650, endPoint y: 425, distance: 265.1
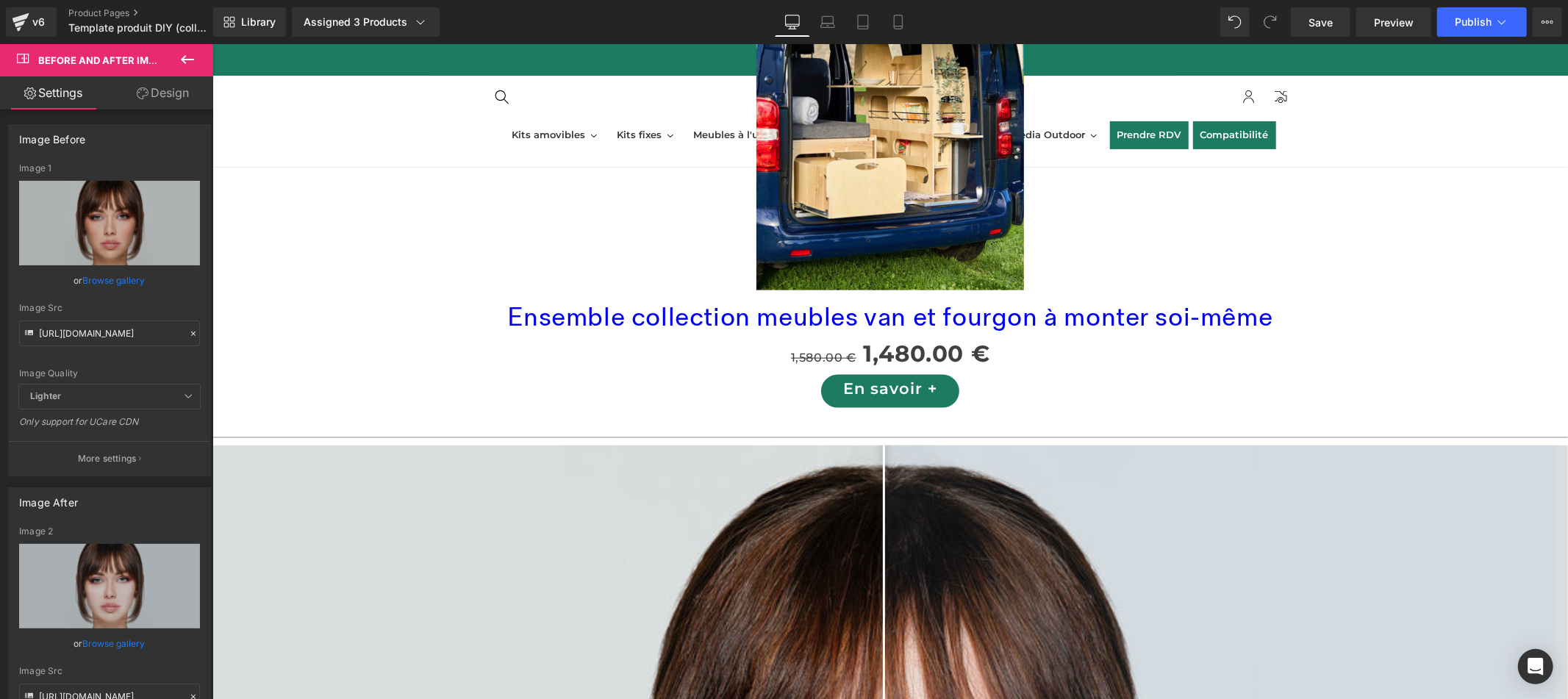
click at [195, 62] on icon at bounding box center [187, 59] width 17 height 17
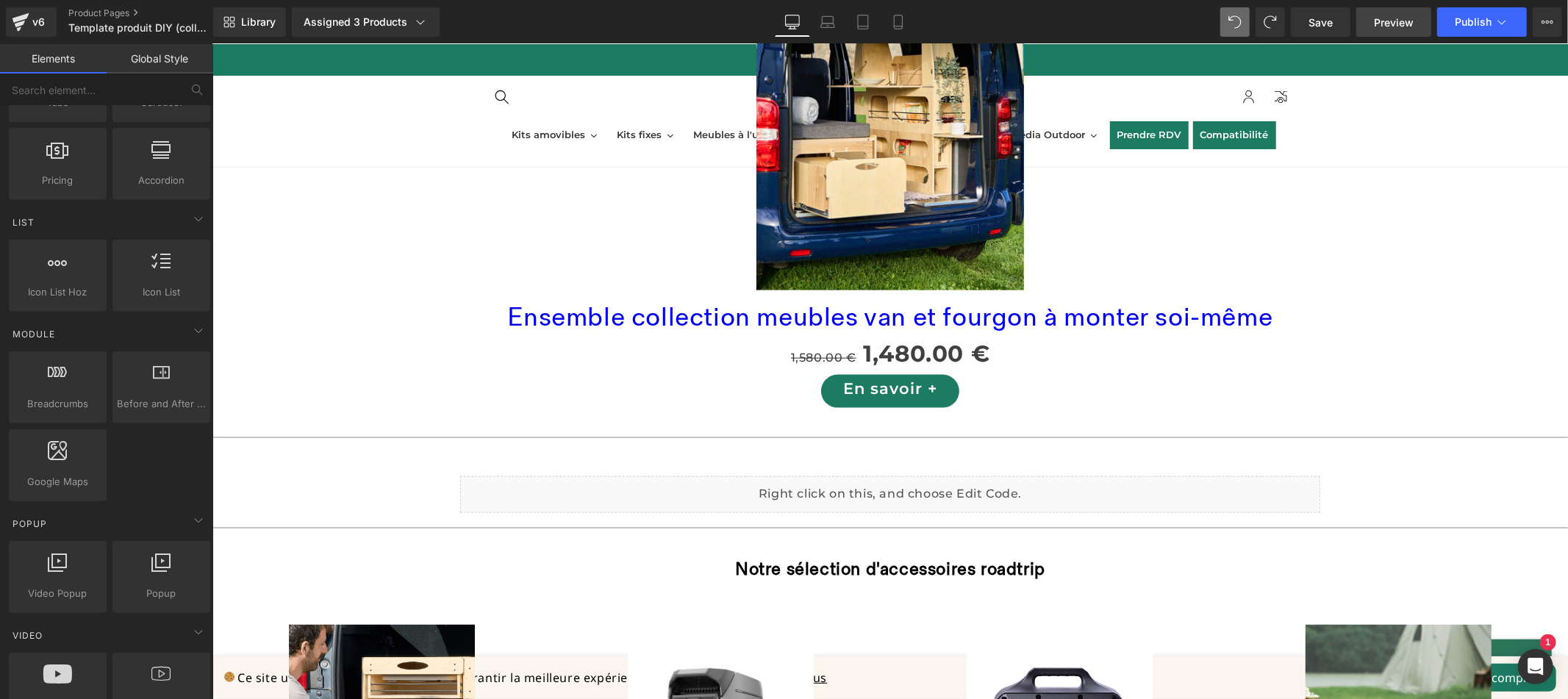
click at [1390, 18] on span "Preview" at bounding box center [1393, 22] width 40 height 15
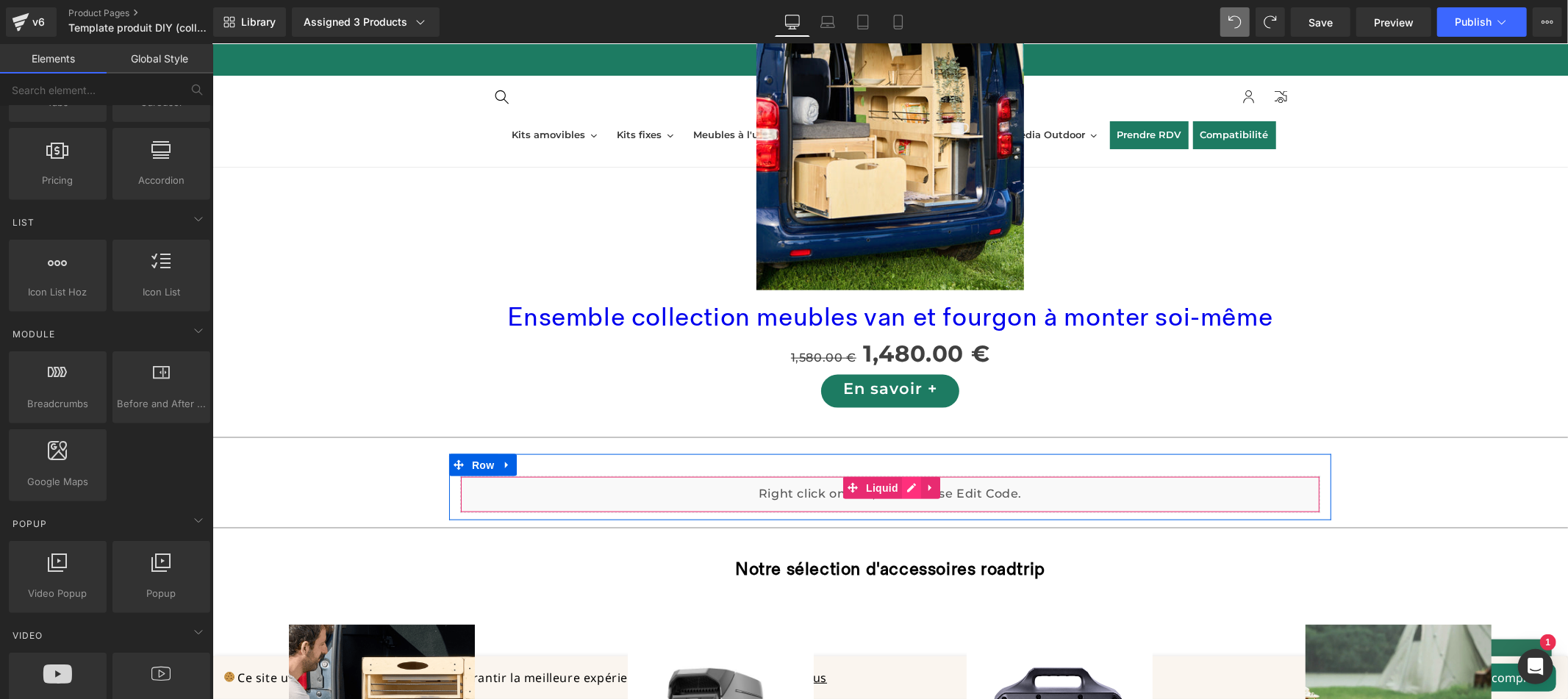
click at [905, 475] on div "Liquid" at bounding box center [889, 493] width 860 height 37
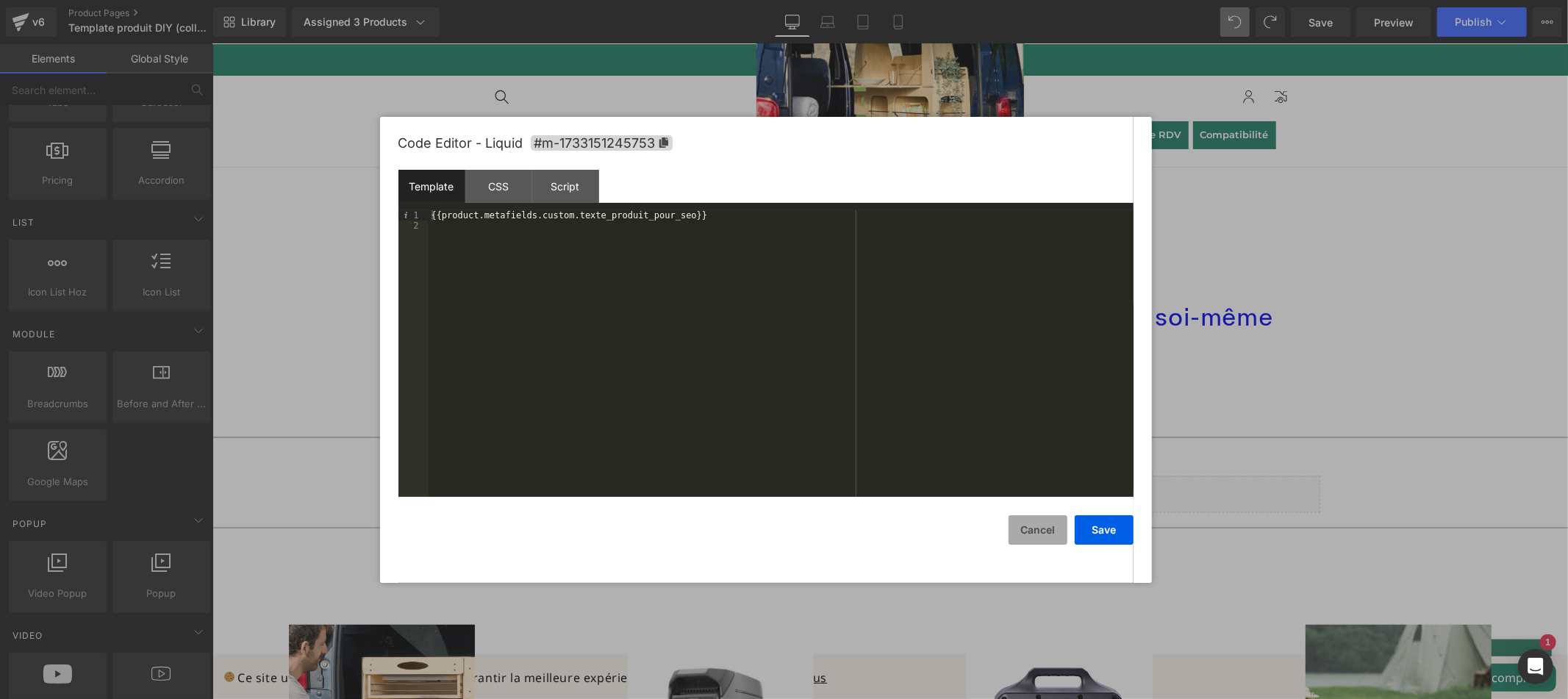
click at [1027, 534] on button "Cancel" at bounding box center [1038, 530] width 59 height 29
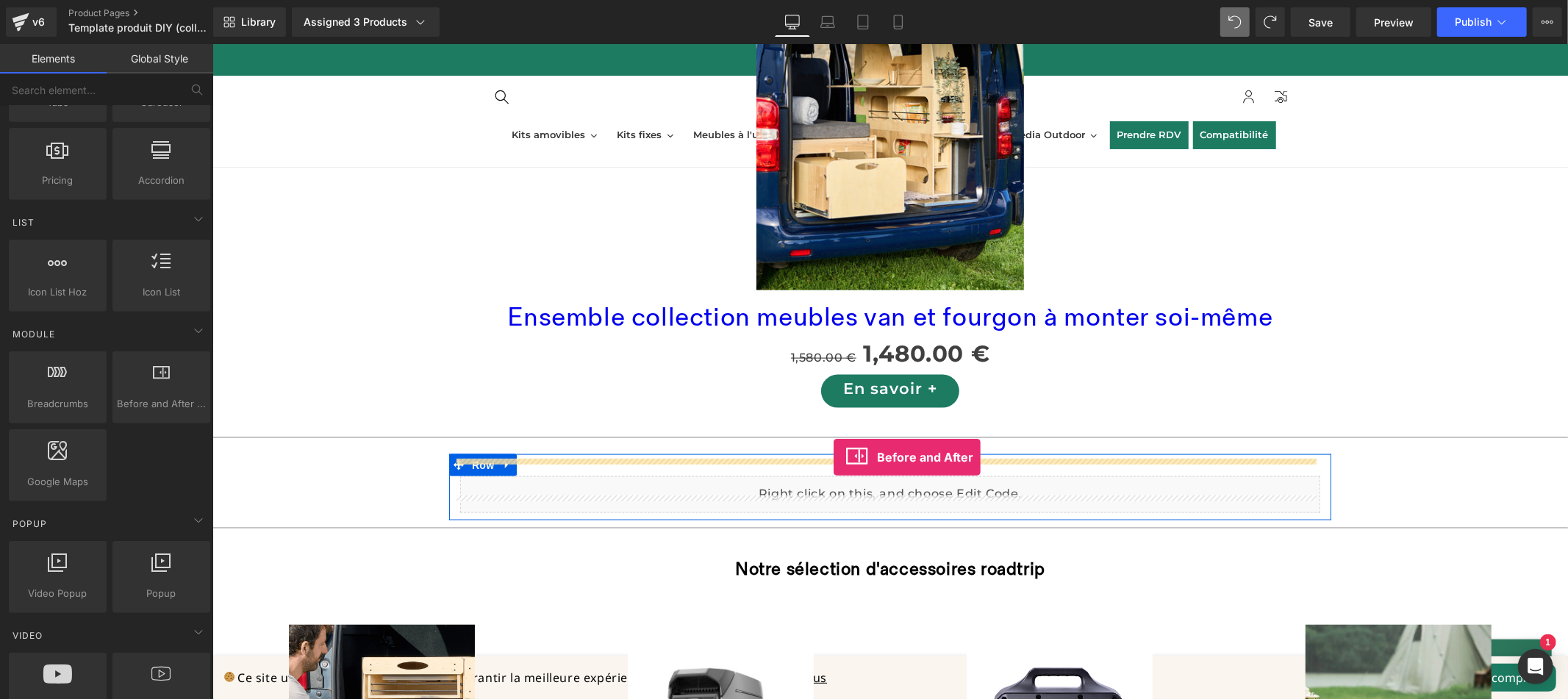
drag, startPoint x: 382, startPoint y: 437, endPoint x: 833, endPoint y: 456, distance: 451.4
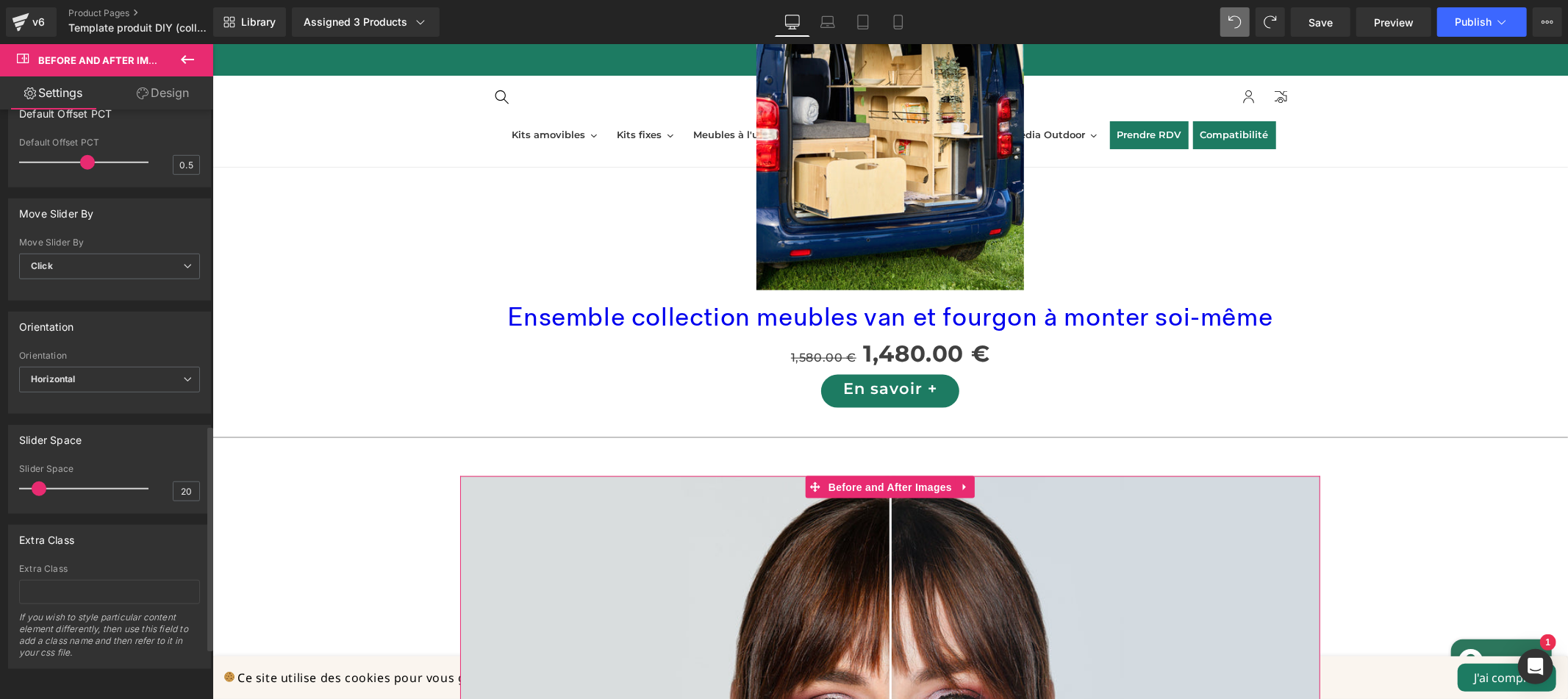
scroll to position [625, 0]
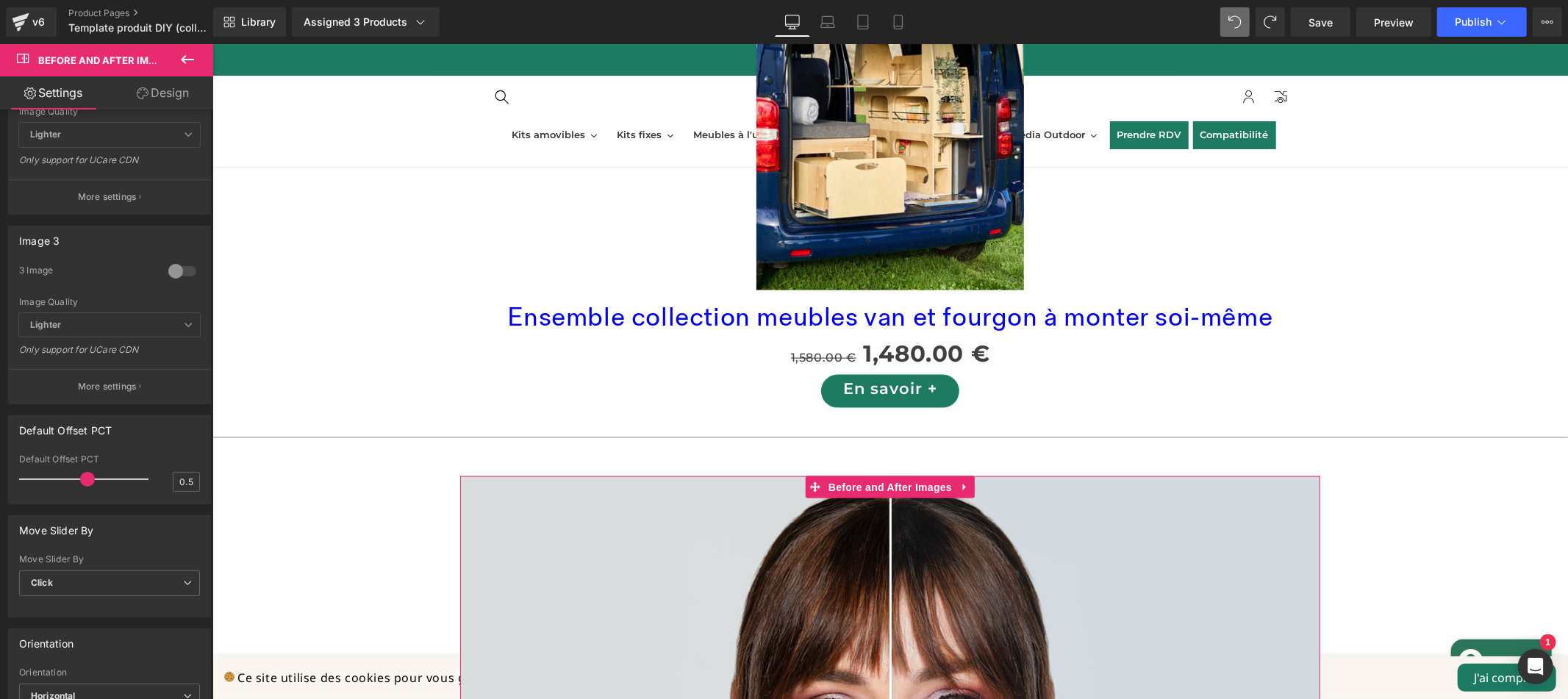
click at [163, 97] on link "Design" at bounding box center [162, 93] width 107 height 33
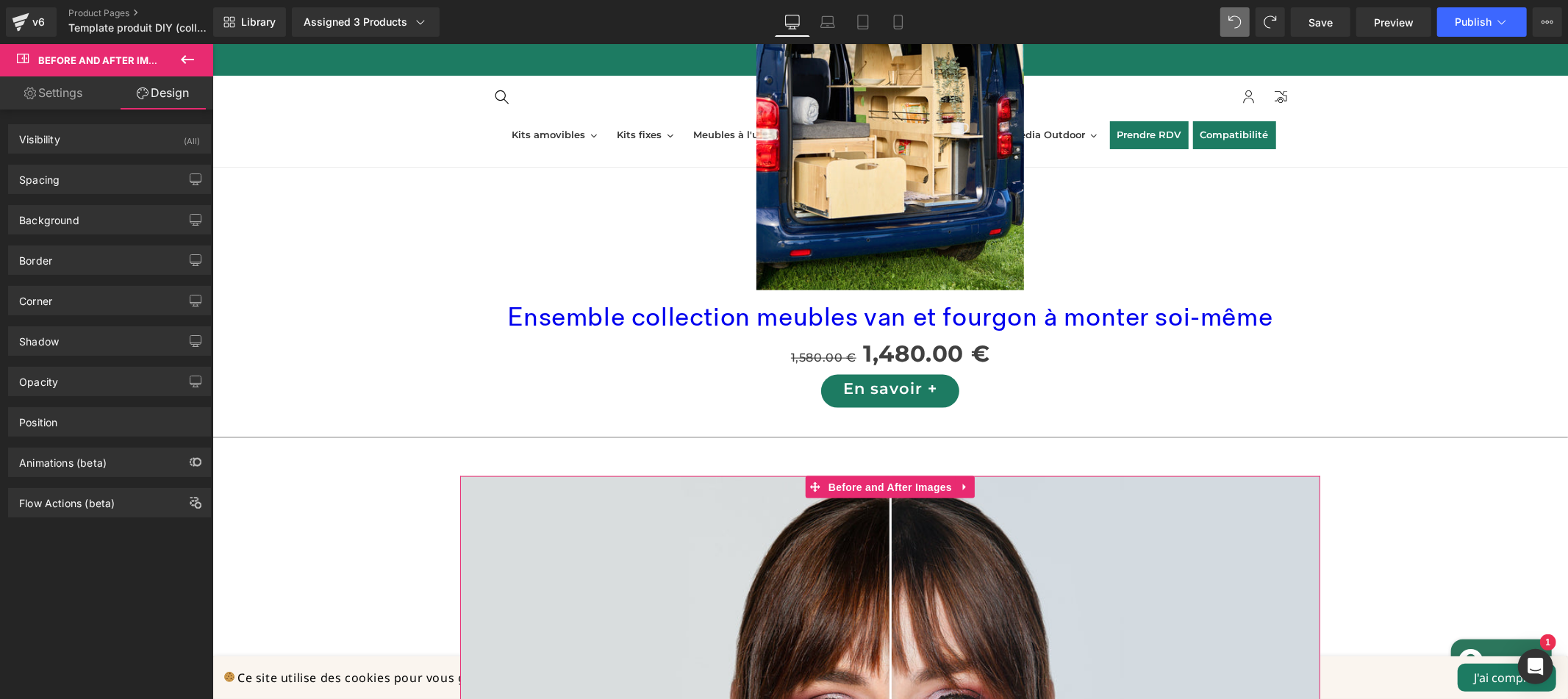
click at [70, 94] on link "Settings" at bounding box center [53, 93] width 107 height 33
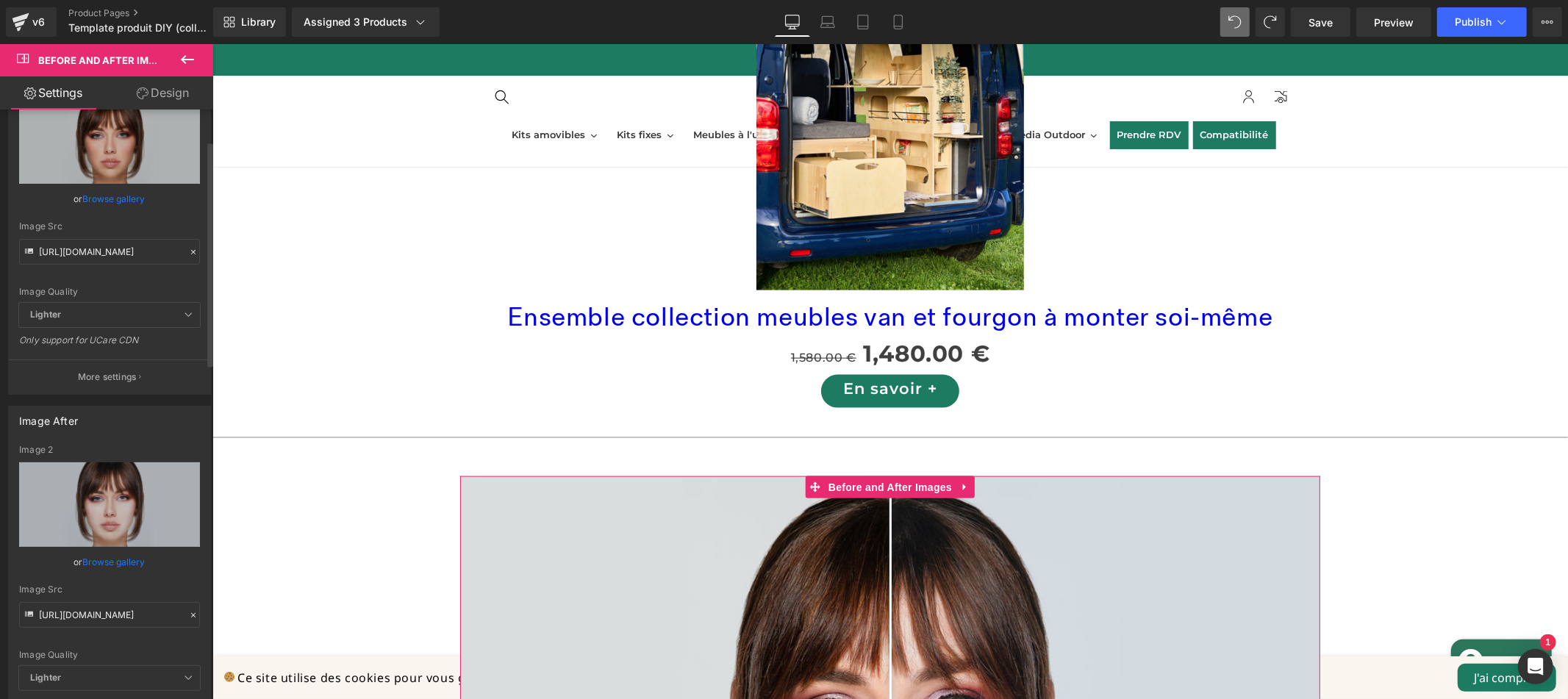
scroll to position [0, 0]
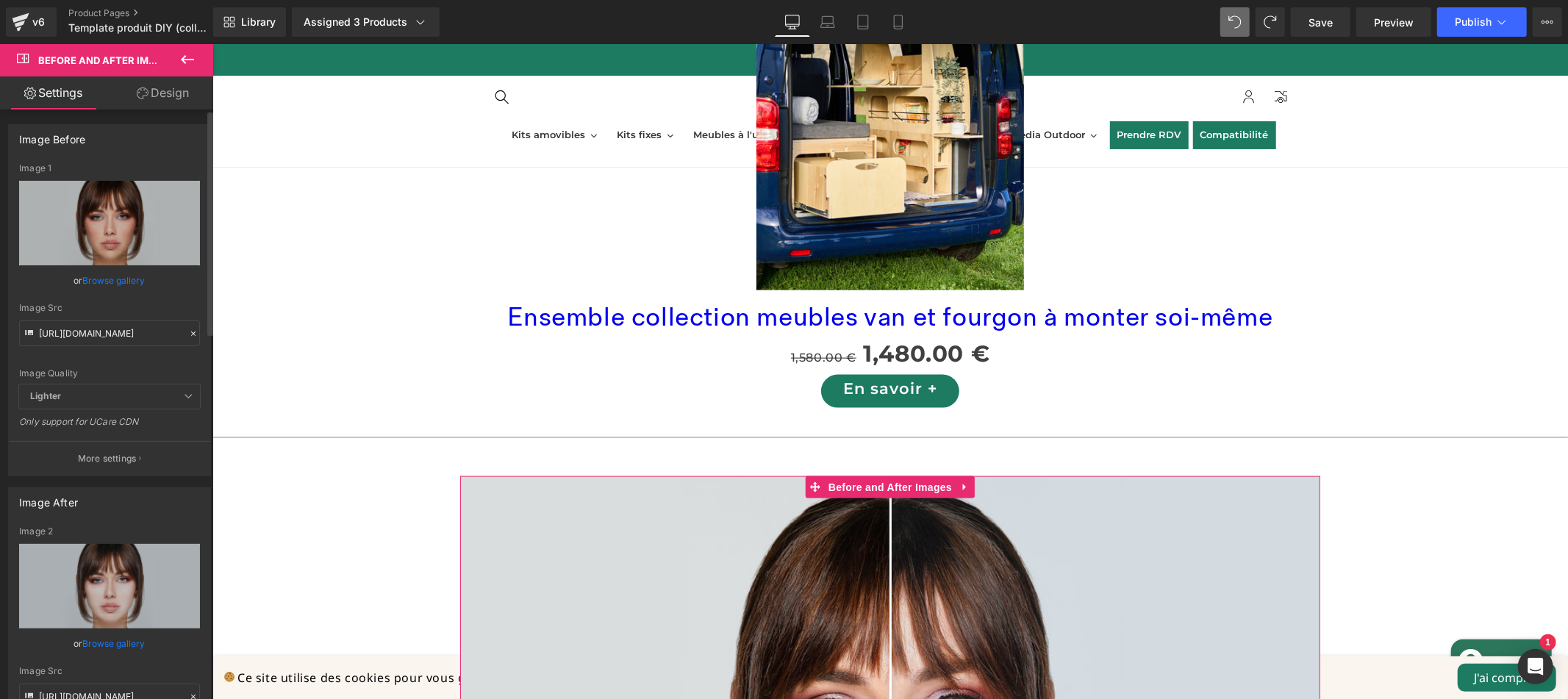
click at [104, 282] on link "Browse gallery" at bounding box center [114, 280] width 63 height 26
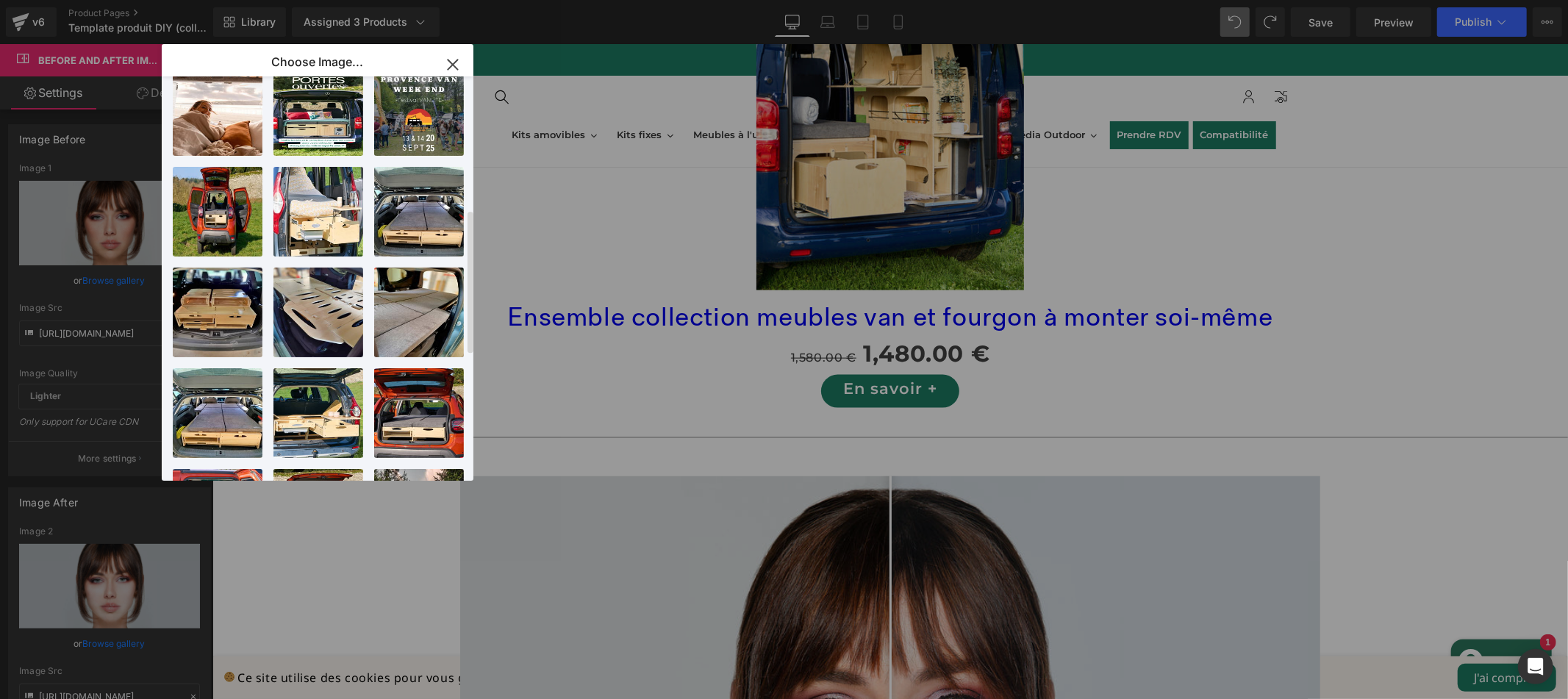
scroll to position [726, 0]
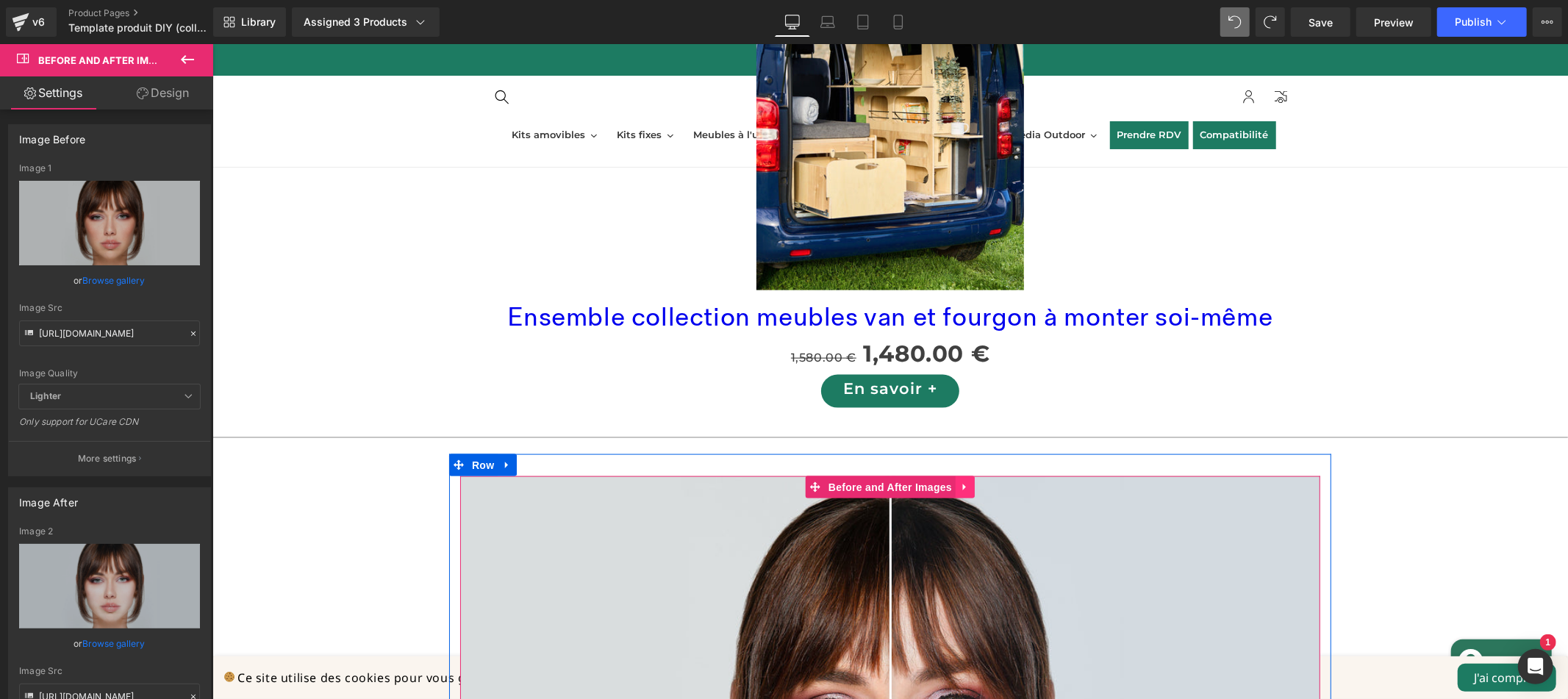
click at [959, 481] on icon at bounding box center [964, 487] width 11 height 11
click at [969, 481] on icon at bounding box center [974, 487] width 11 height 11
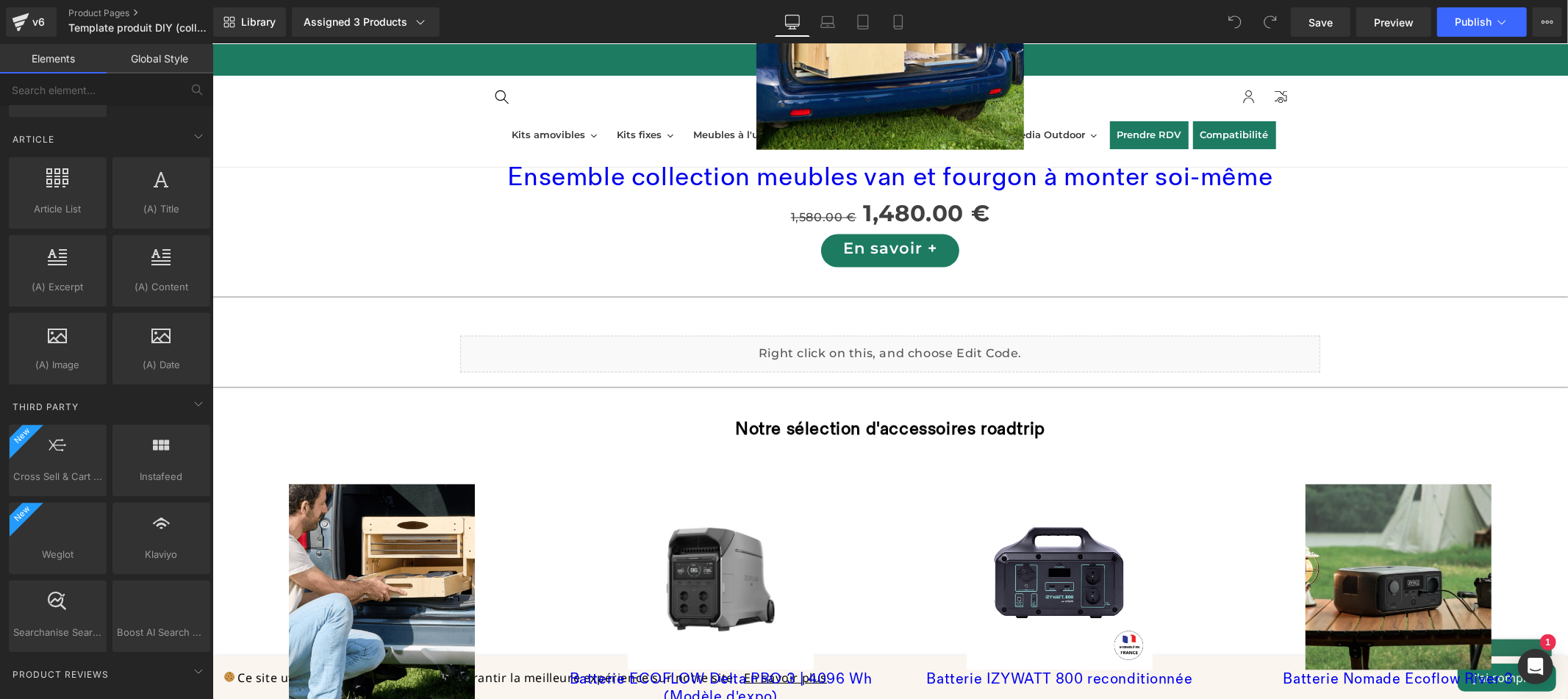
scroll to position [2890, 0]
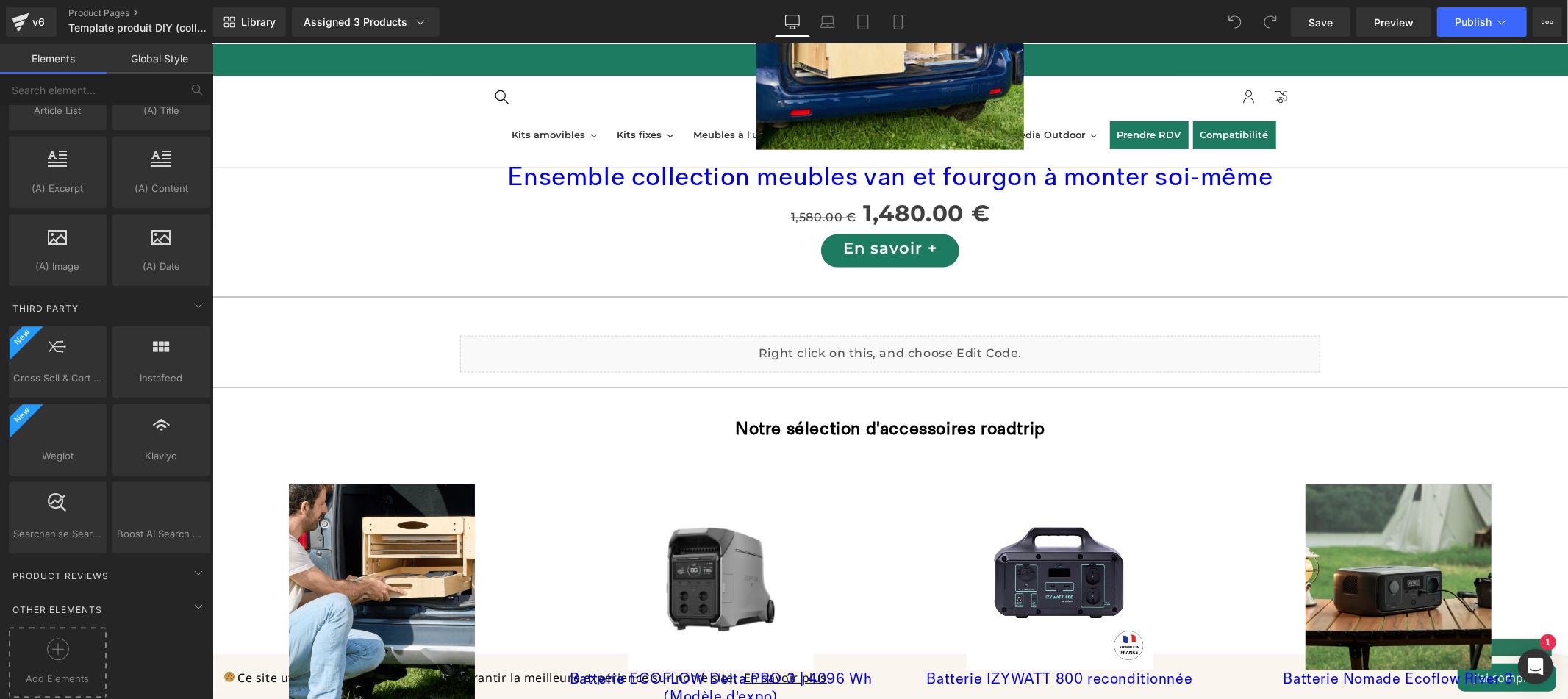
click at [68, 638] on div at bounding box center [58, 654] width 91 height 33
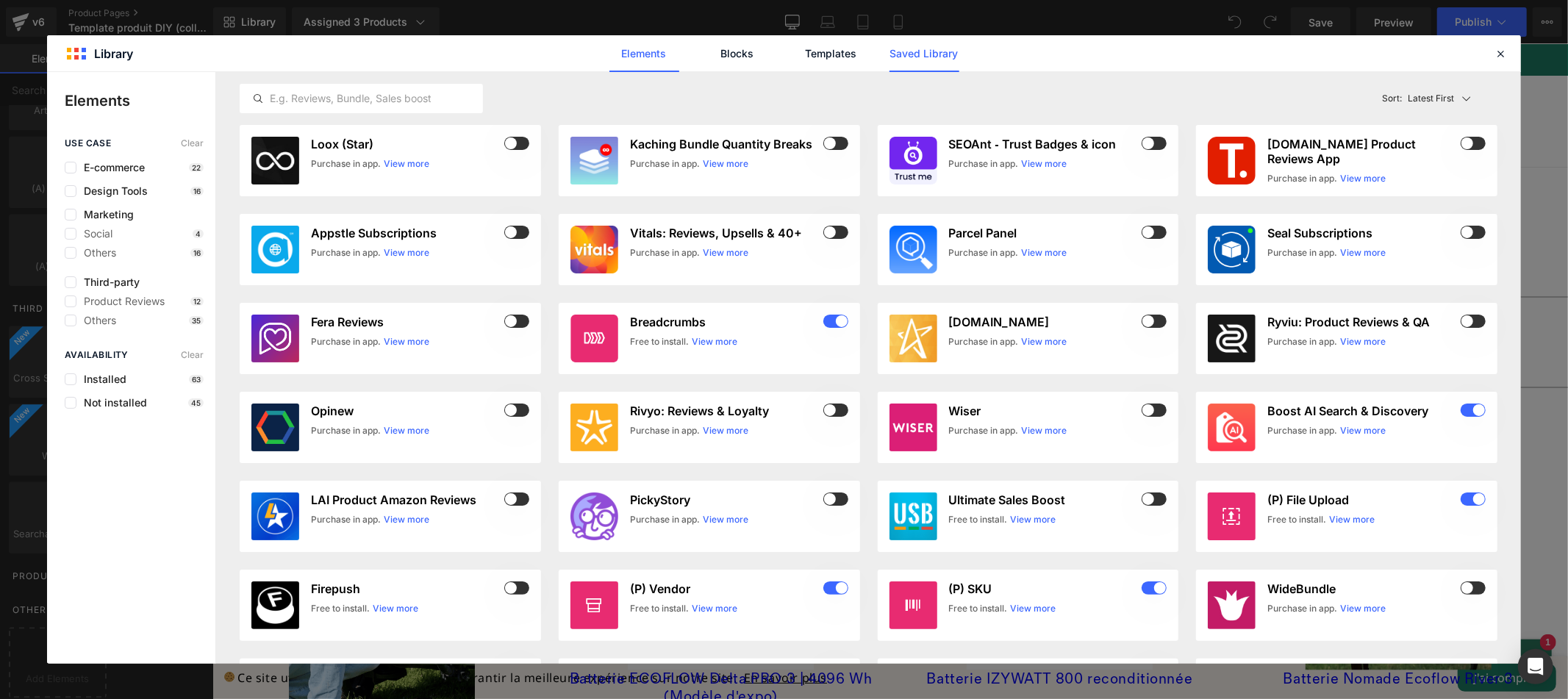
click at [934, 50] on link "Saved Library" at bounding box center [924, 54] width 70 height 37
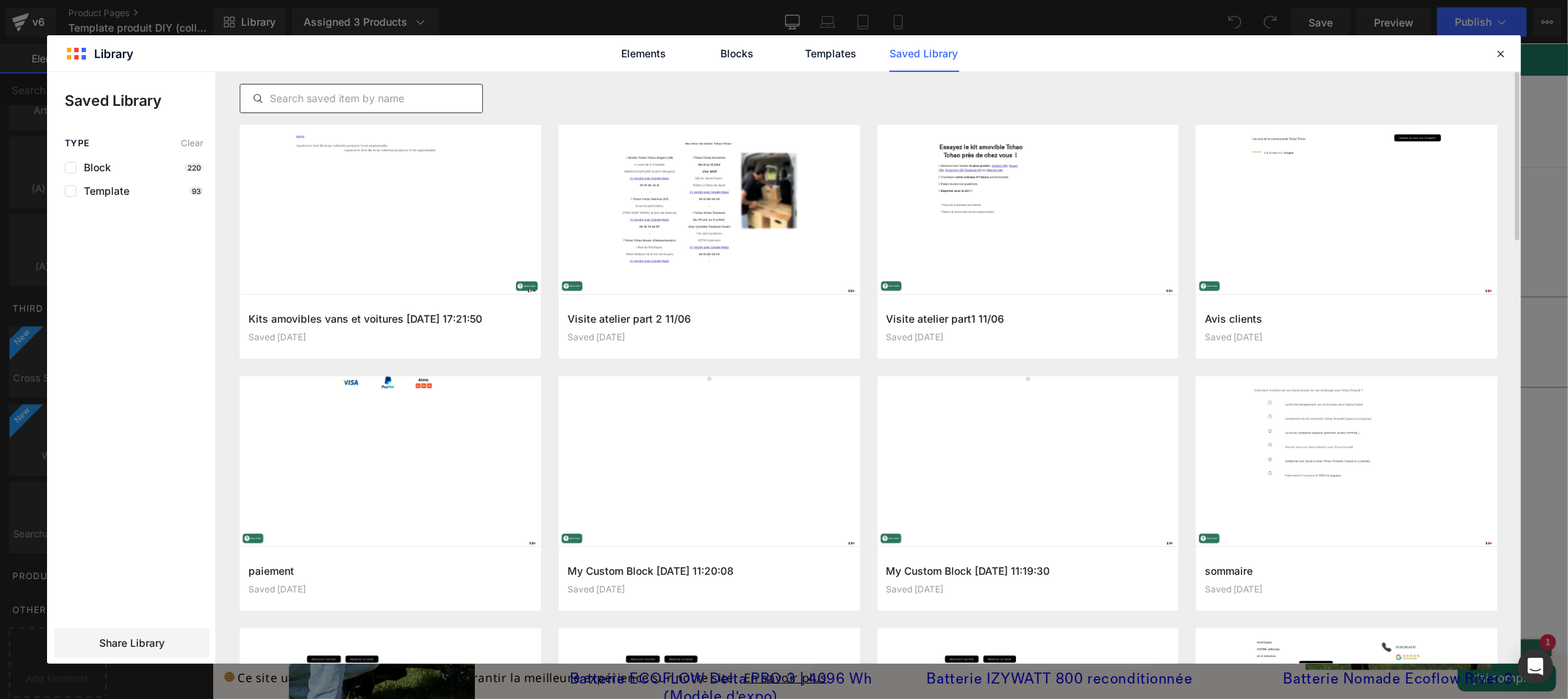
click at [345, 102] on input "text" at bounding box center [361, 98] width 242 height 17
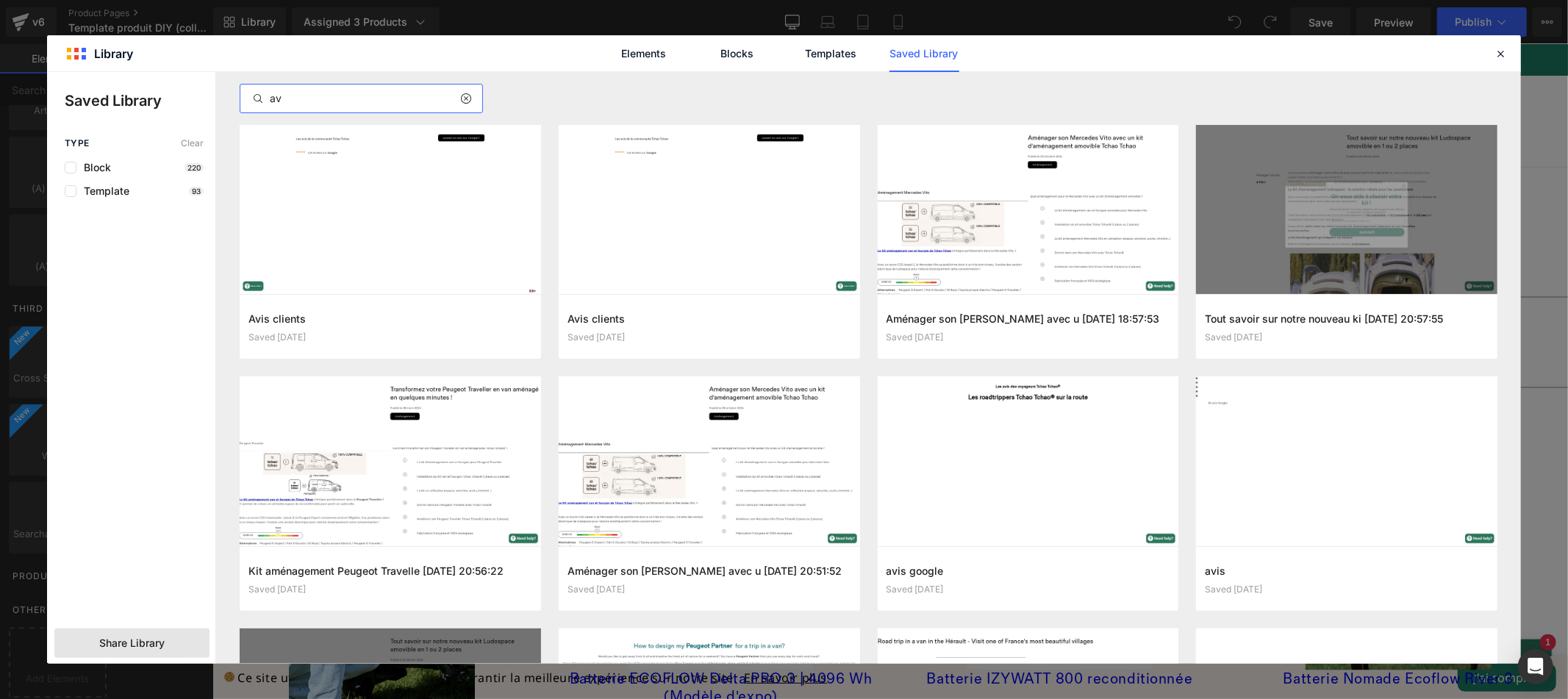
type input "av"
click at [141, 648] on span "Share Library" at bounding box center [131, 642] width 66 height 14
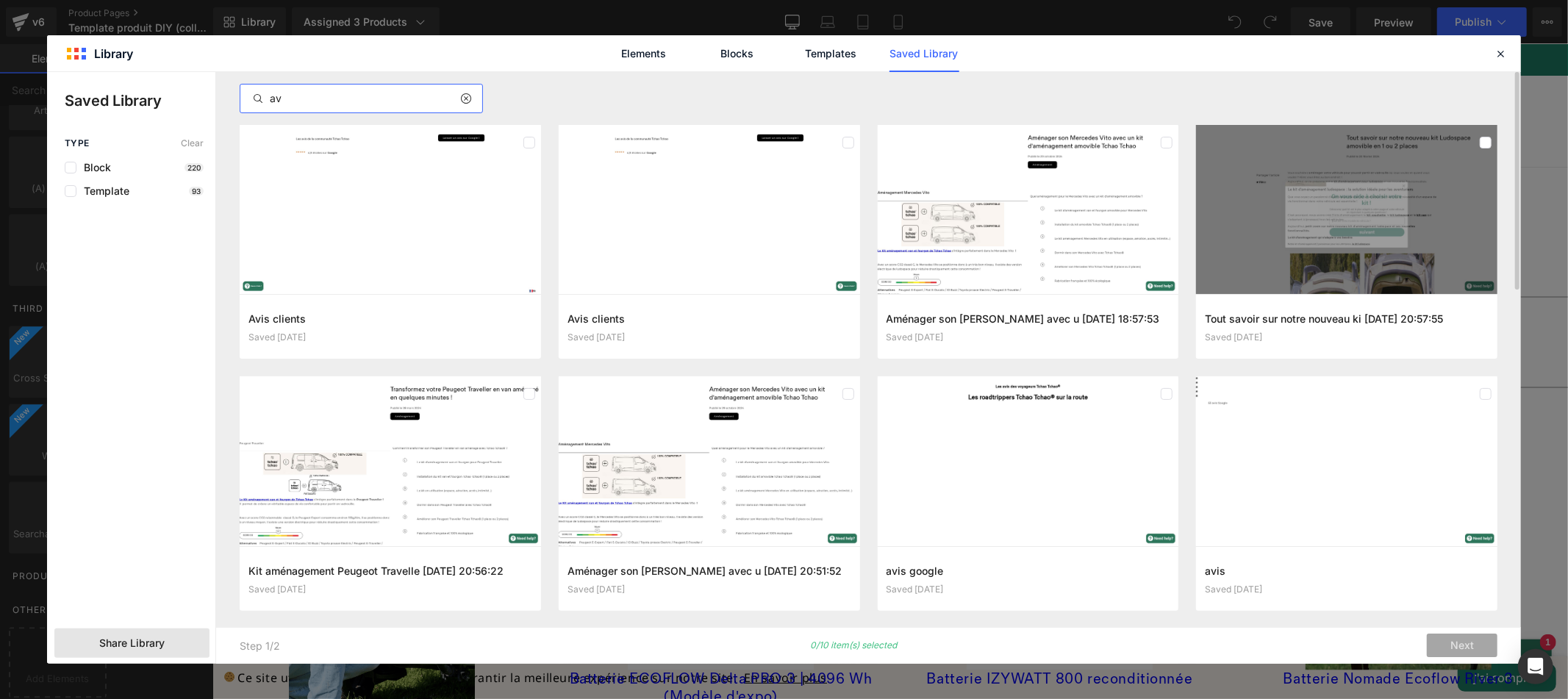
click at [336, 94] on input "av" at bounding box center [361, 98] width 242 height 17
click at [1501, 52] on icon at bounding box center [1500, 54] width 14 height 14
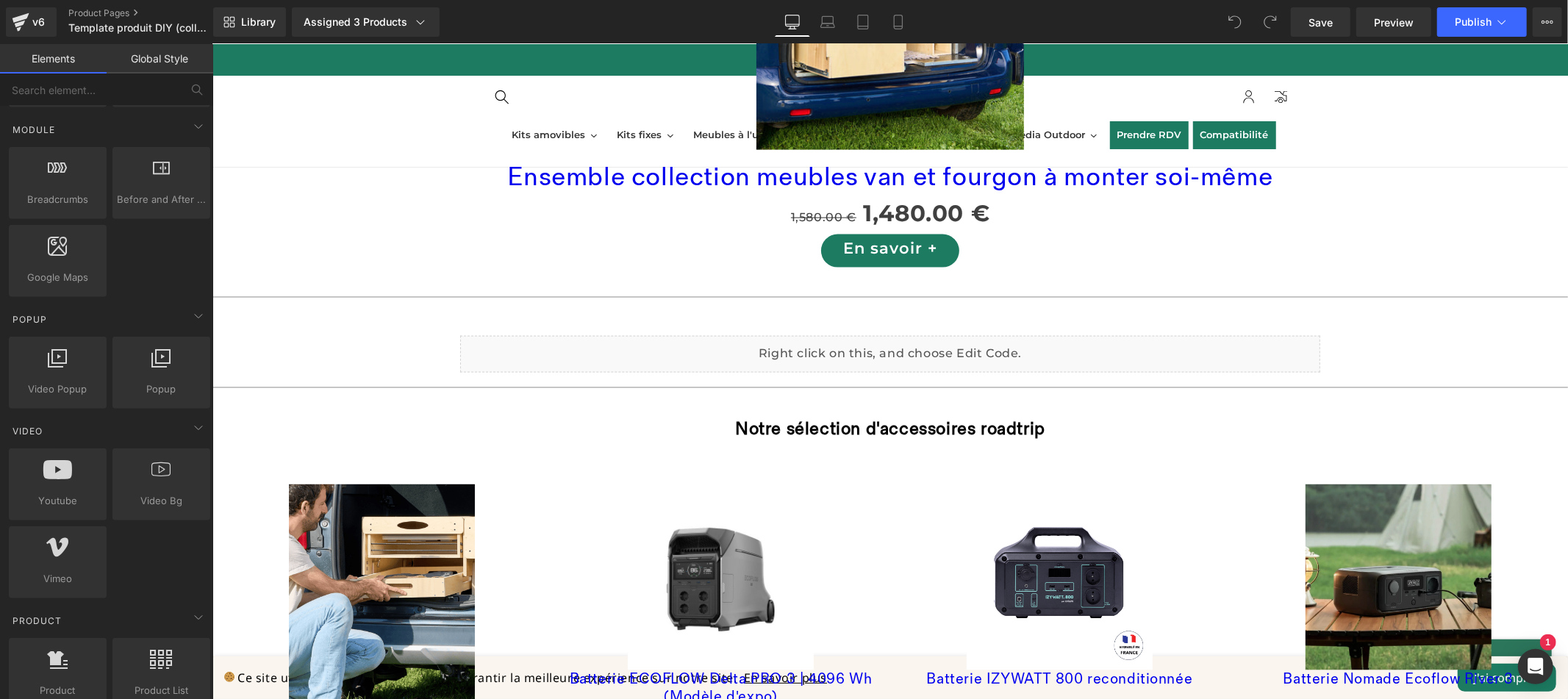
scroll to position [753, 0]
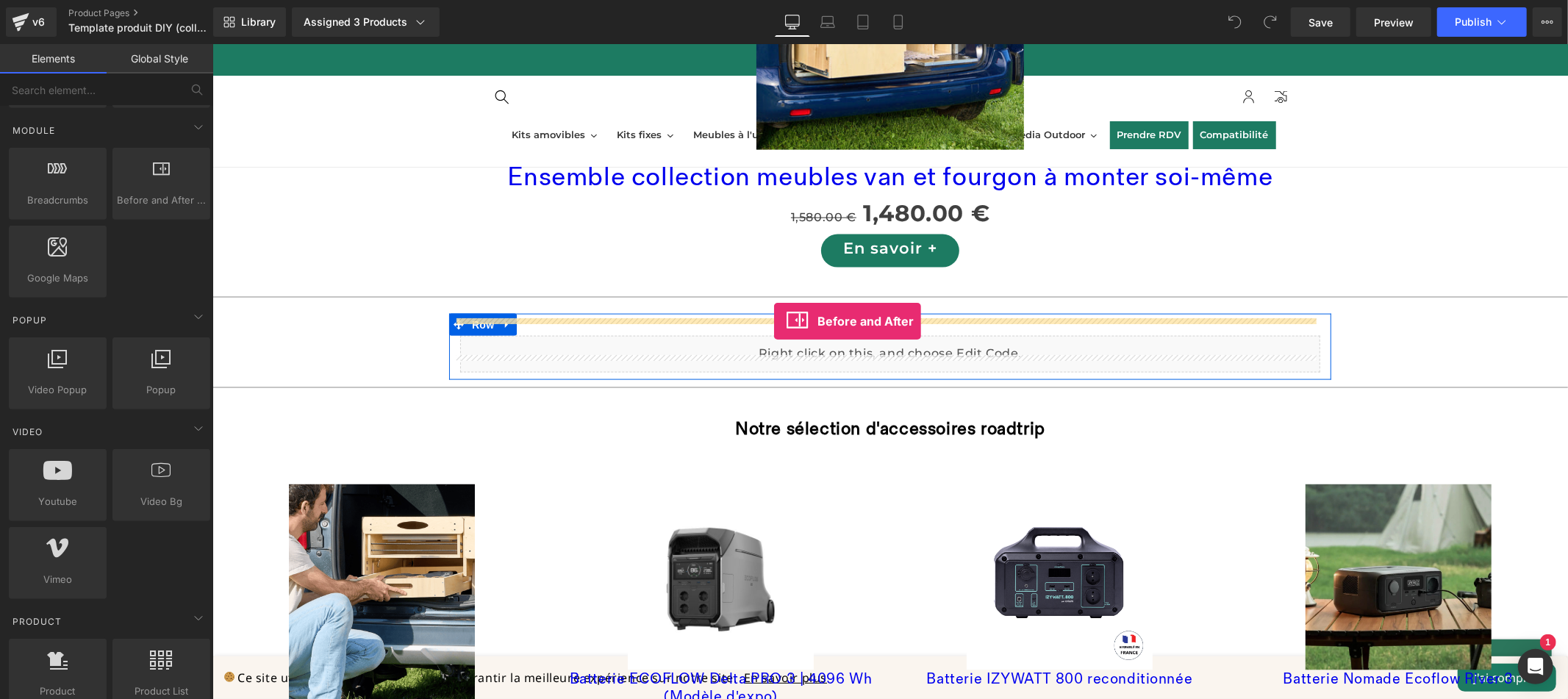
drag, startPoint x: 377, startPoint y: 227, endPoint x: 773, endPoint y: 320, distance: 406.8
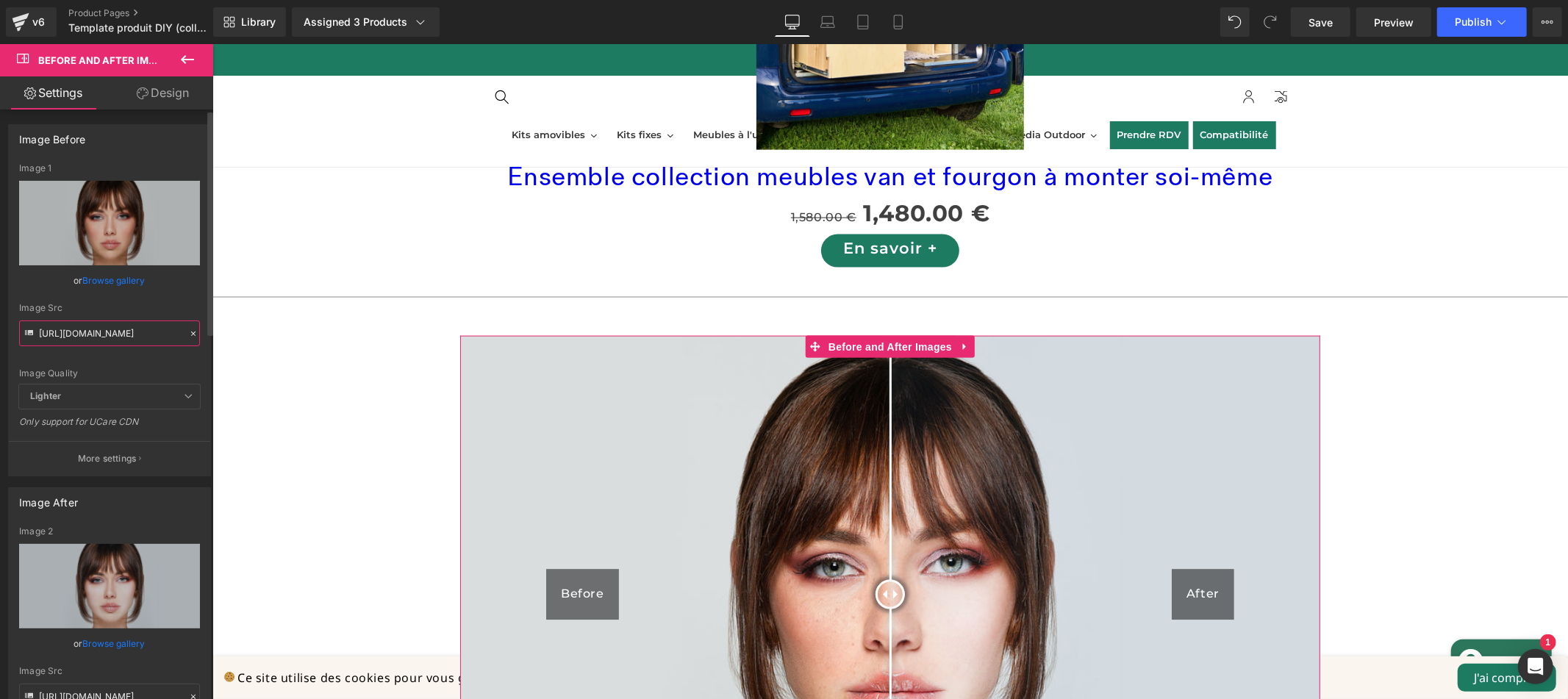
click at [101, 331] on input "[URL][DOMAIN_NAME]" at bounding box center [109, 333] width 181 height 26
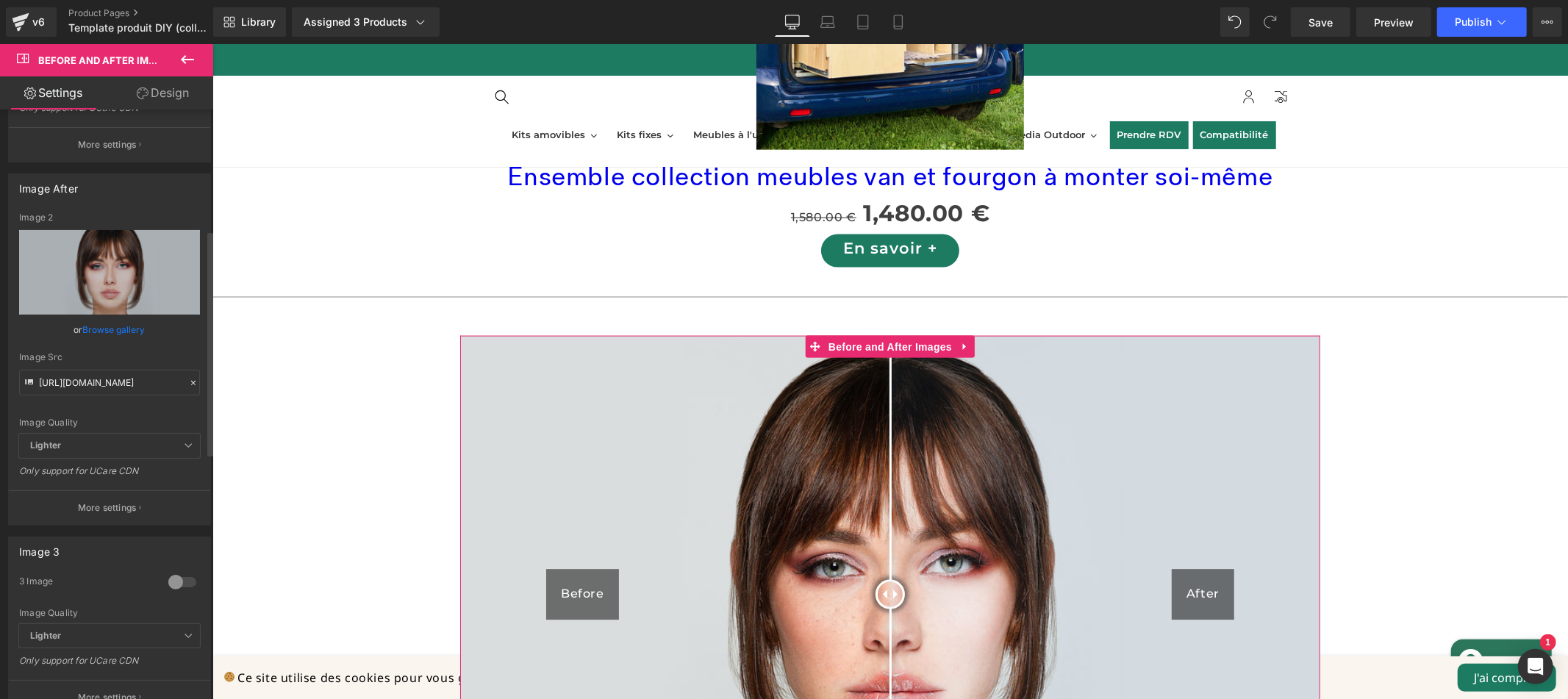
click at [188, 384] on icon at bounding box center [193, 383] width 11 height 11
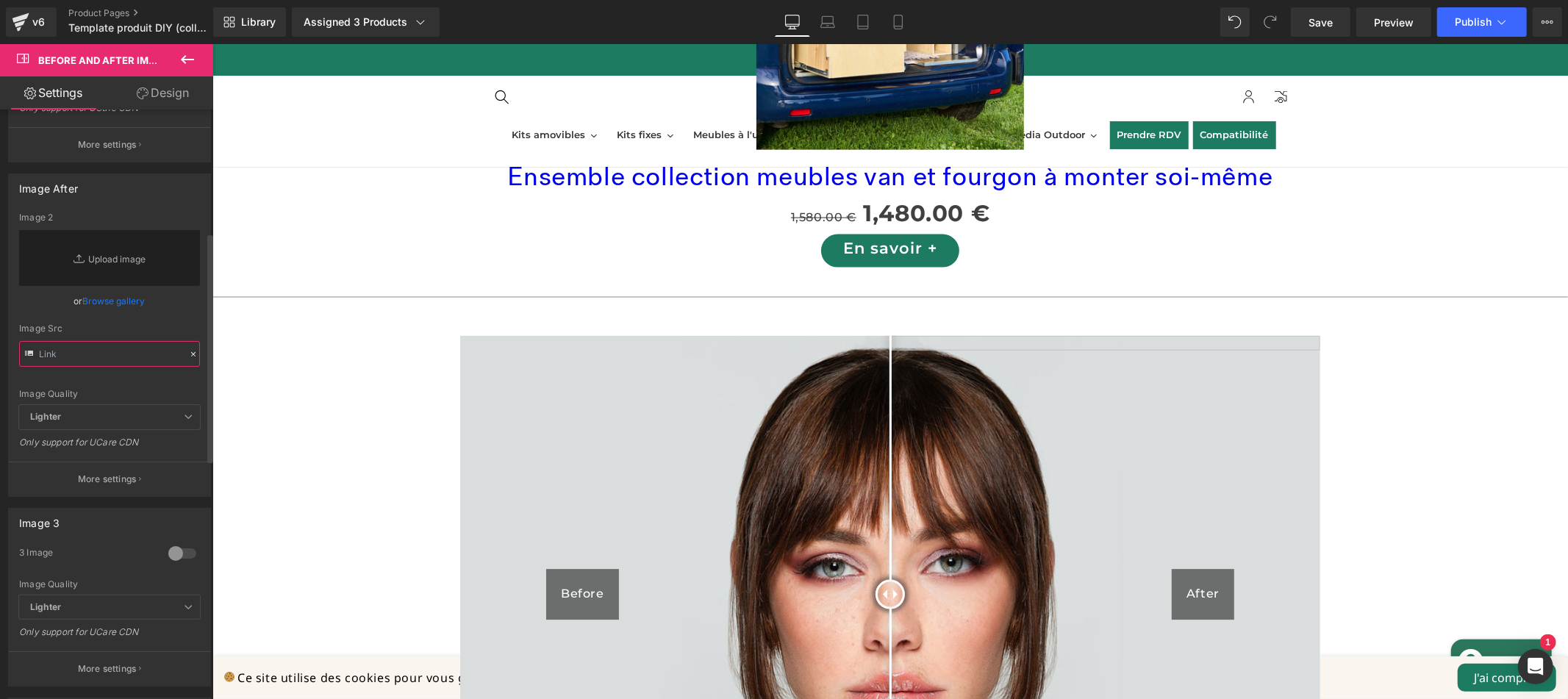
click at [121, 354] on input "text" at bounding box center [109, 354] width 181 height 26
paste input "https://cdn.shopify.com/s/files/1/0672/7231/1100/files/gempages_491169522649138…"
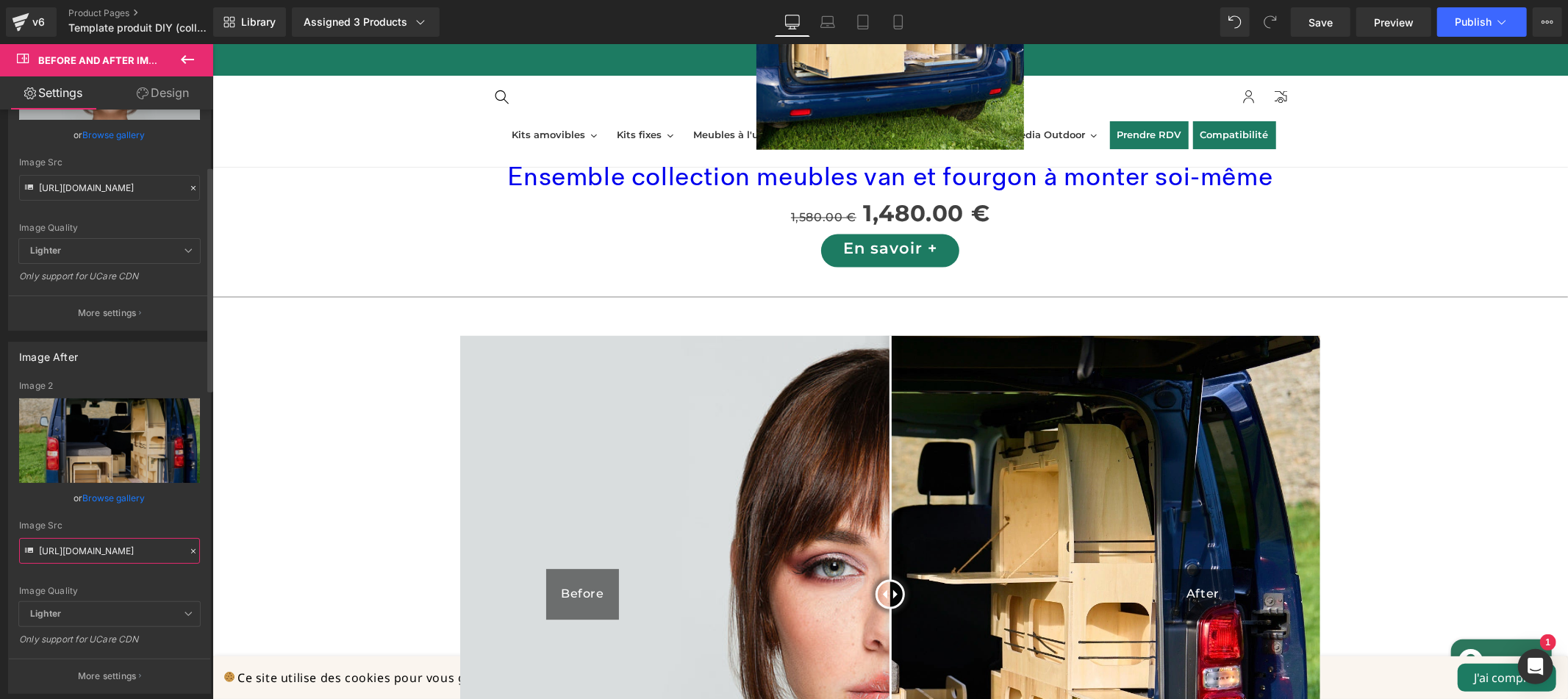
scroll to position [145, 0]
type input "https://cdn.shopify.com/s/files/1/0672/7231/1100/files/gempages_491169522649138…"
click at [190, 187] on icon at bounding box center [193, 189] width 11 height 11
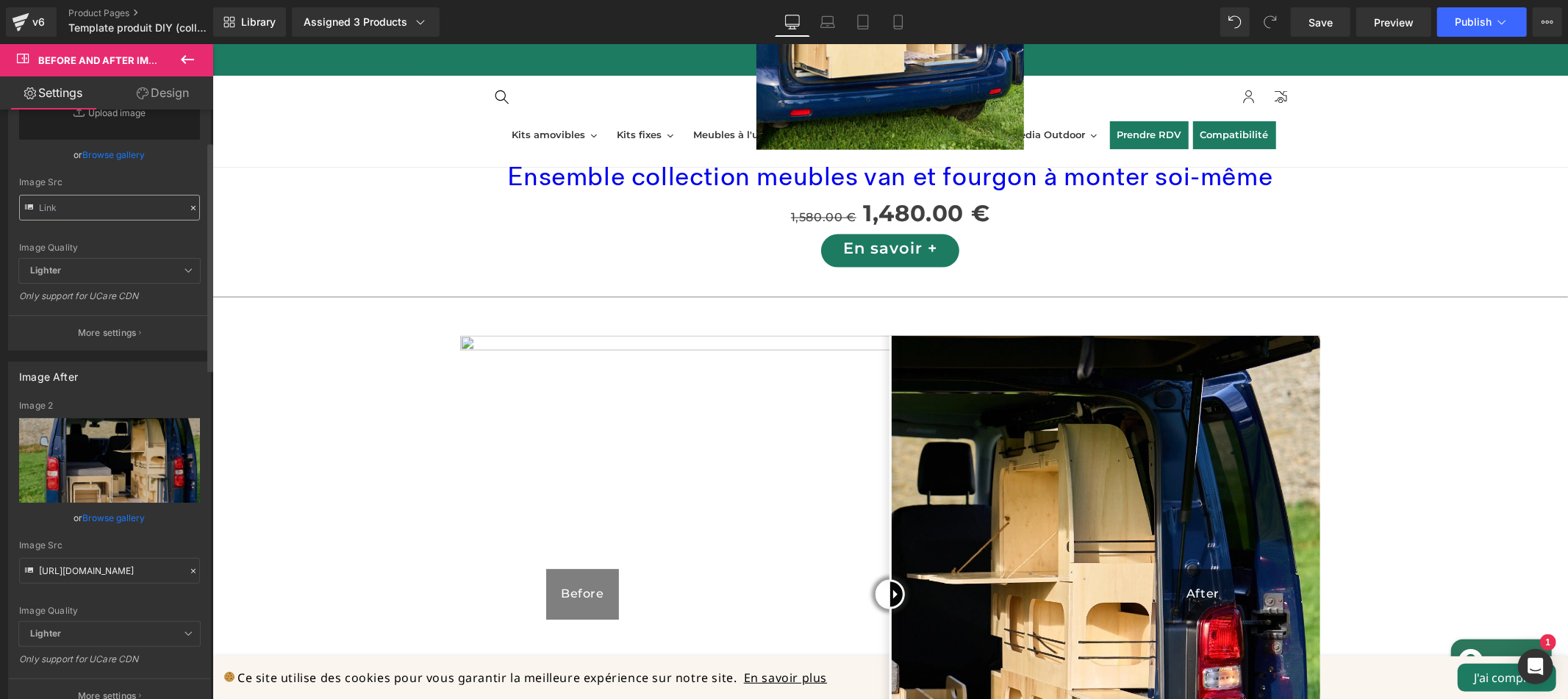
scroll to position [23, 0]
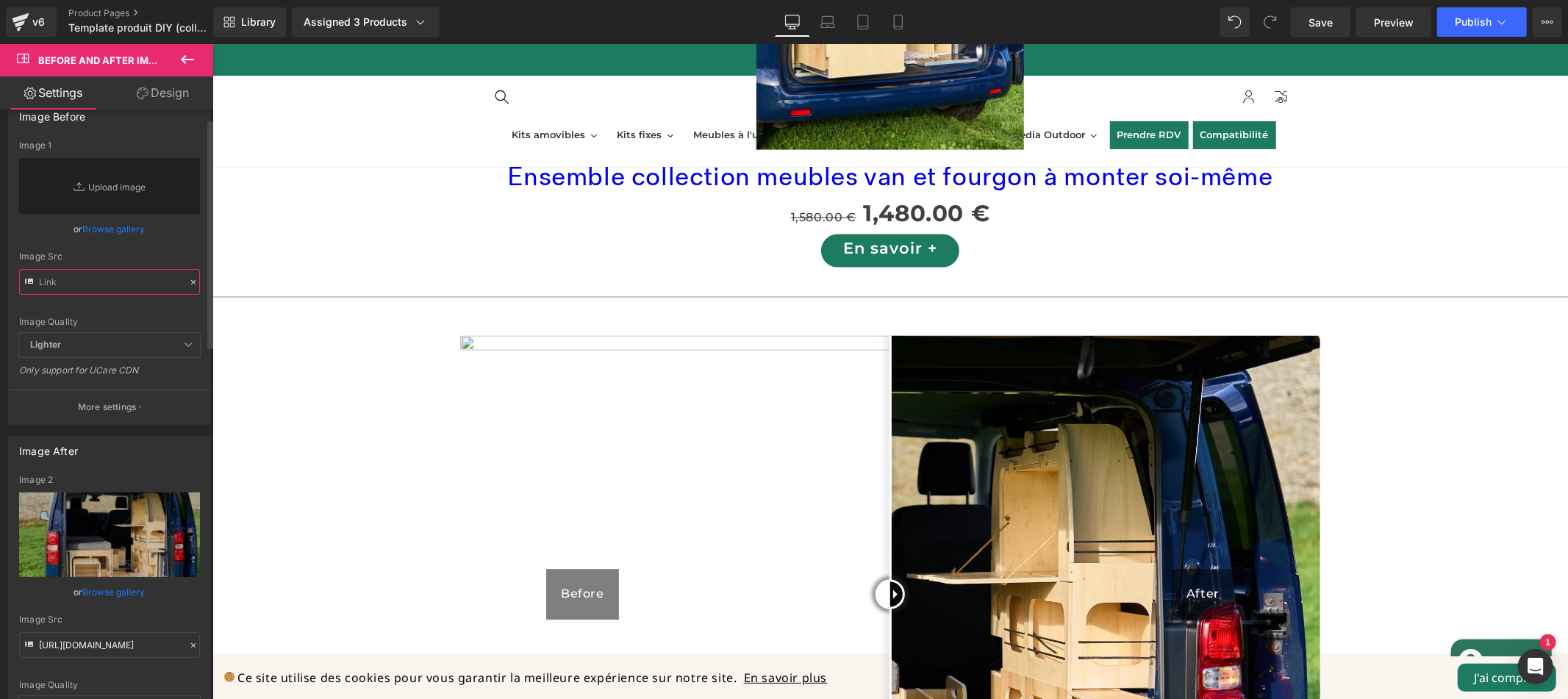
click at [126, 287] on input "text" at bounding box center [109, 282] width 181 height 26
paste input "https://cdn.shopify.com/s/files/1/0672/7231/1100/files/gempages_491169522649138…"
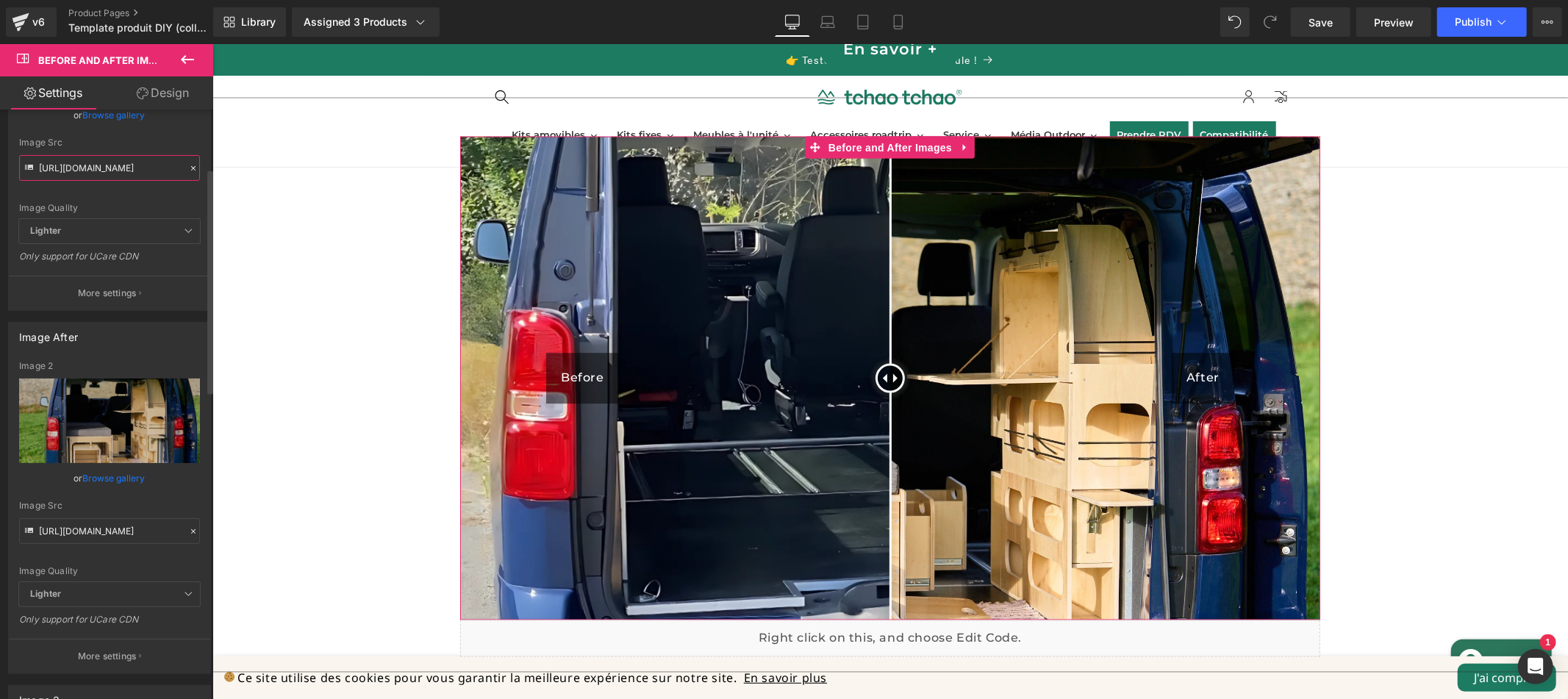
scroll to position [0, 0]
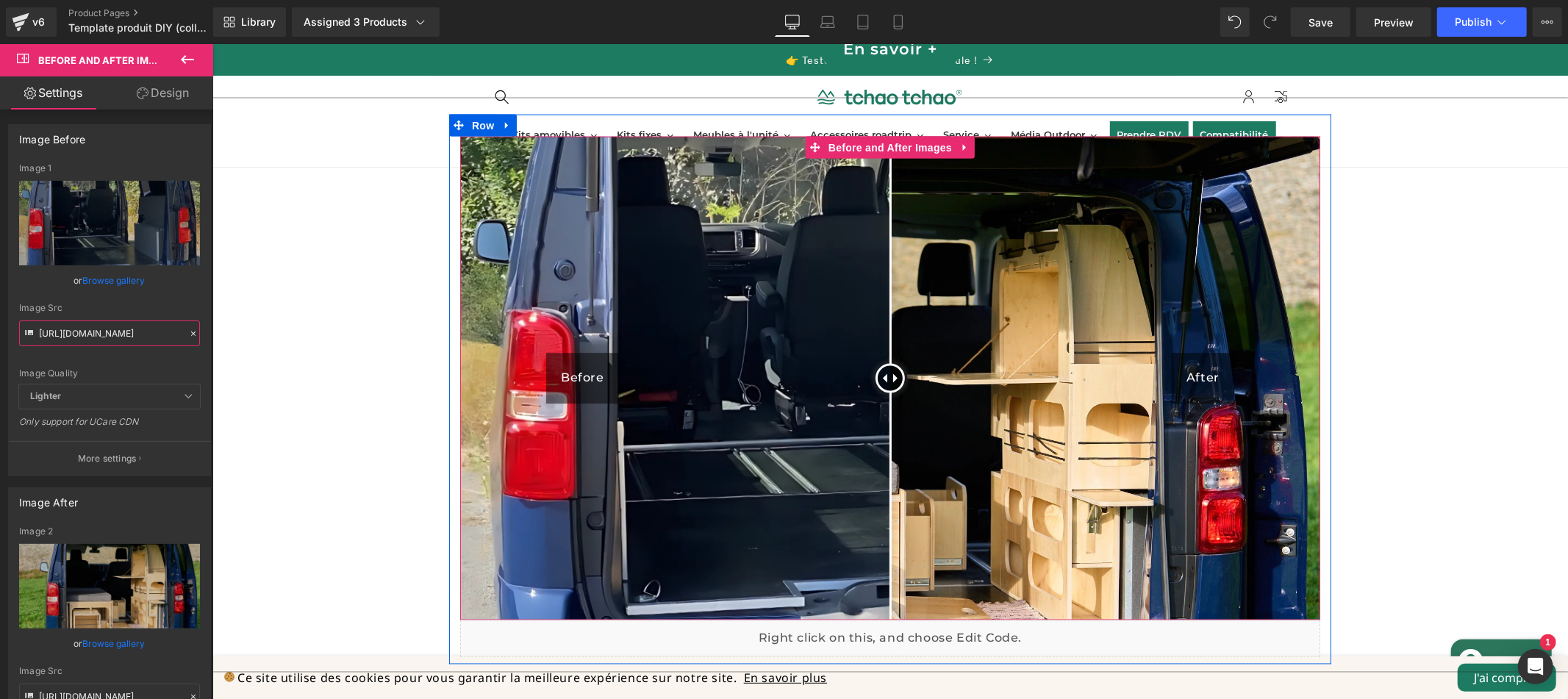
click at [586, 361] on div "Before" at bounding box center [582, 378] width 73 height 51
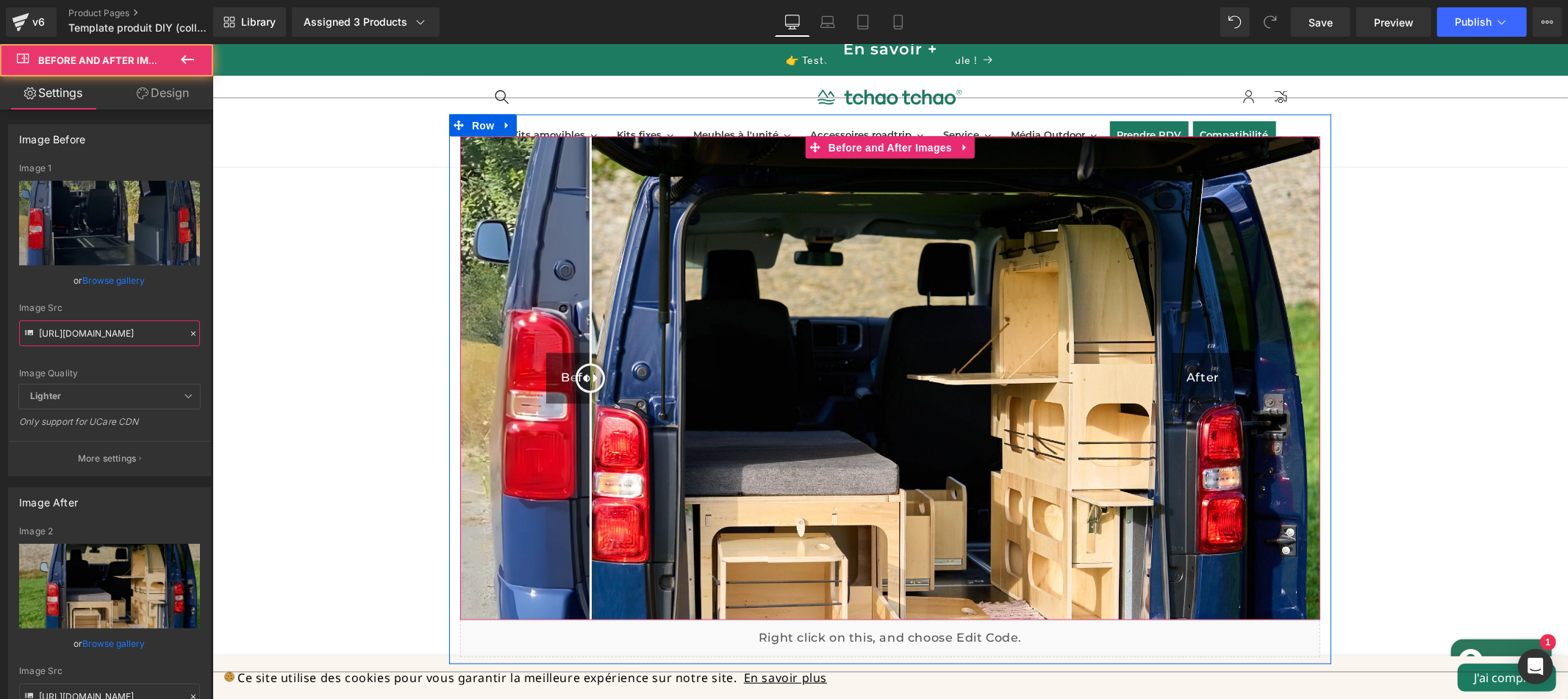
drag, startPoint x: 598, startPoint y: 361, endPoint x: 583, endPoint y: 363, distance: 15.1
click at [583, 363] on div "Before After" at bounding box center [889, 378] width 860 height 484
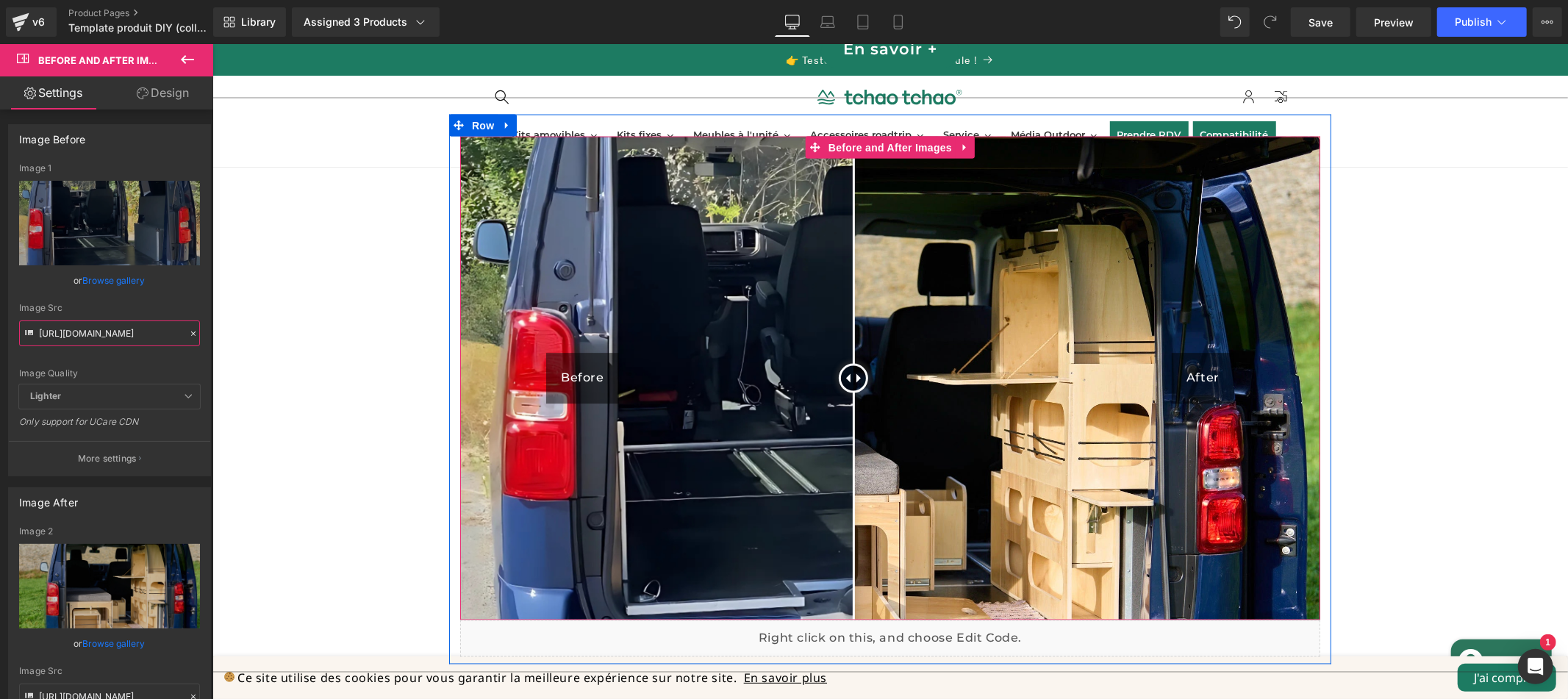
drag, startPoint x: 589, startPoint y: 360, endPoint x: 846, endPoint y: 357, distance: 257.0
click at [846, 363] on div at bounding box center [852, 377] width 29 height 29
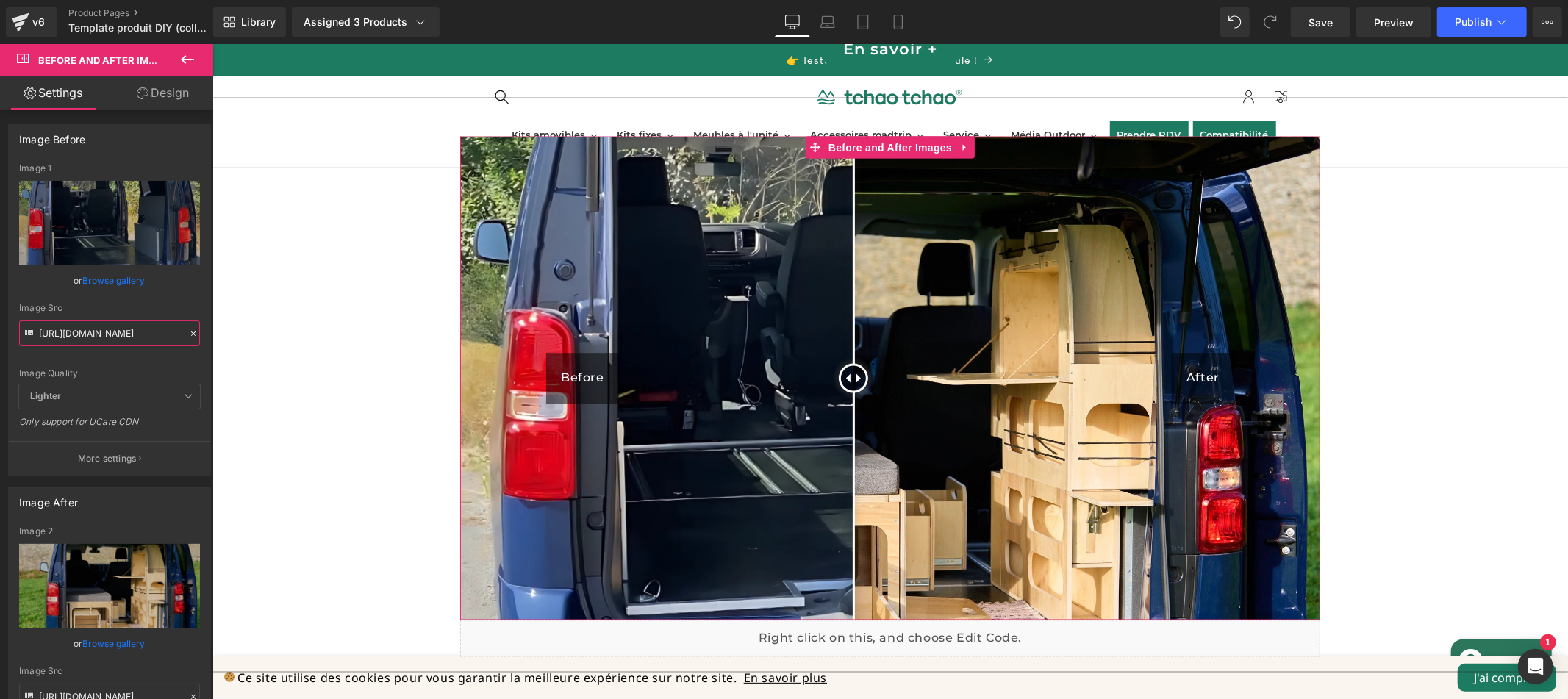
type input "https://cdn.shopify.com/s/files/1/0672/7231/1100/files/gempages_491169522649138…"
click at [169, 93] on link "Design" at bounding box center [162, 93] width 107 height 33
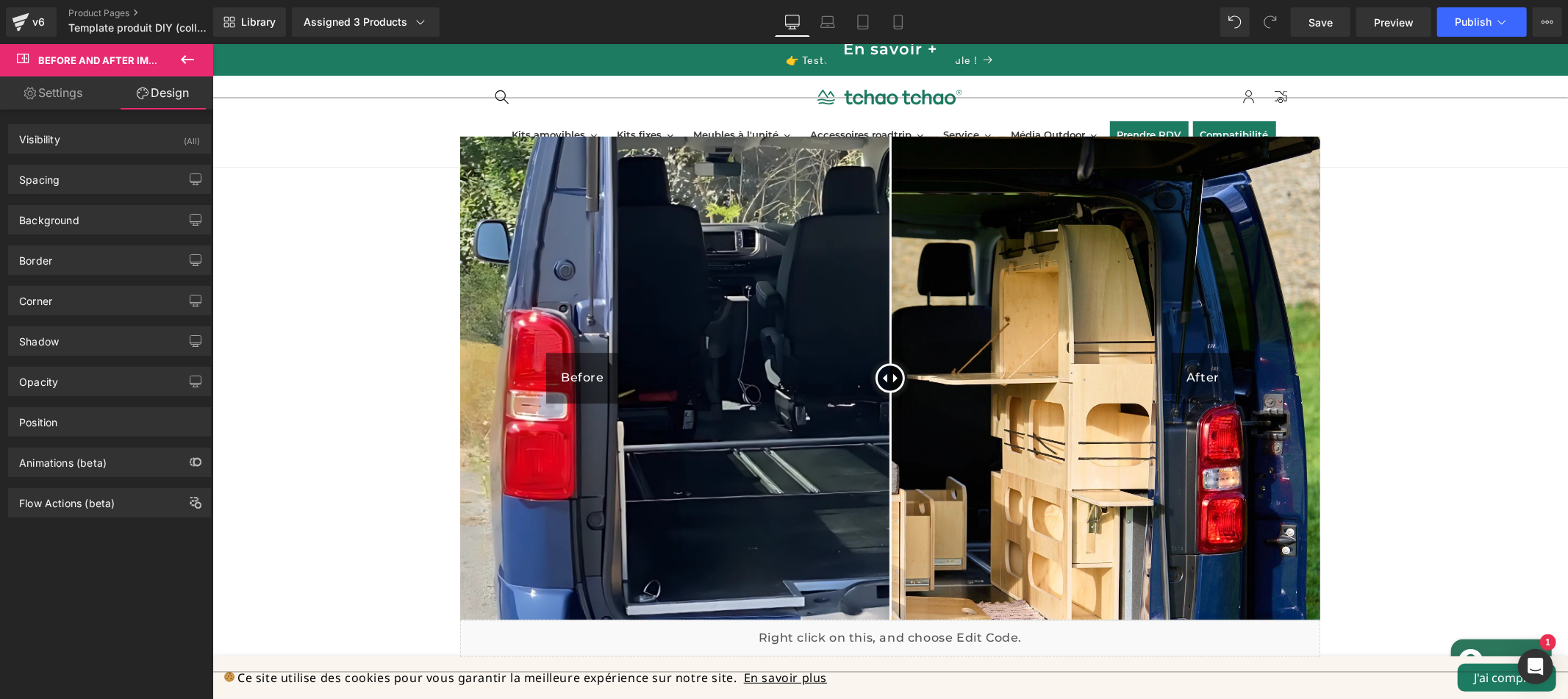
click at [74, 97] on link "Settings" at bounding box center [53, 93] width 107 height 33
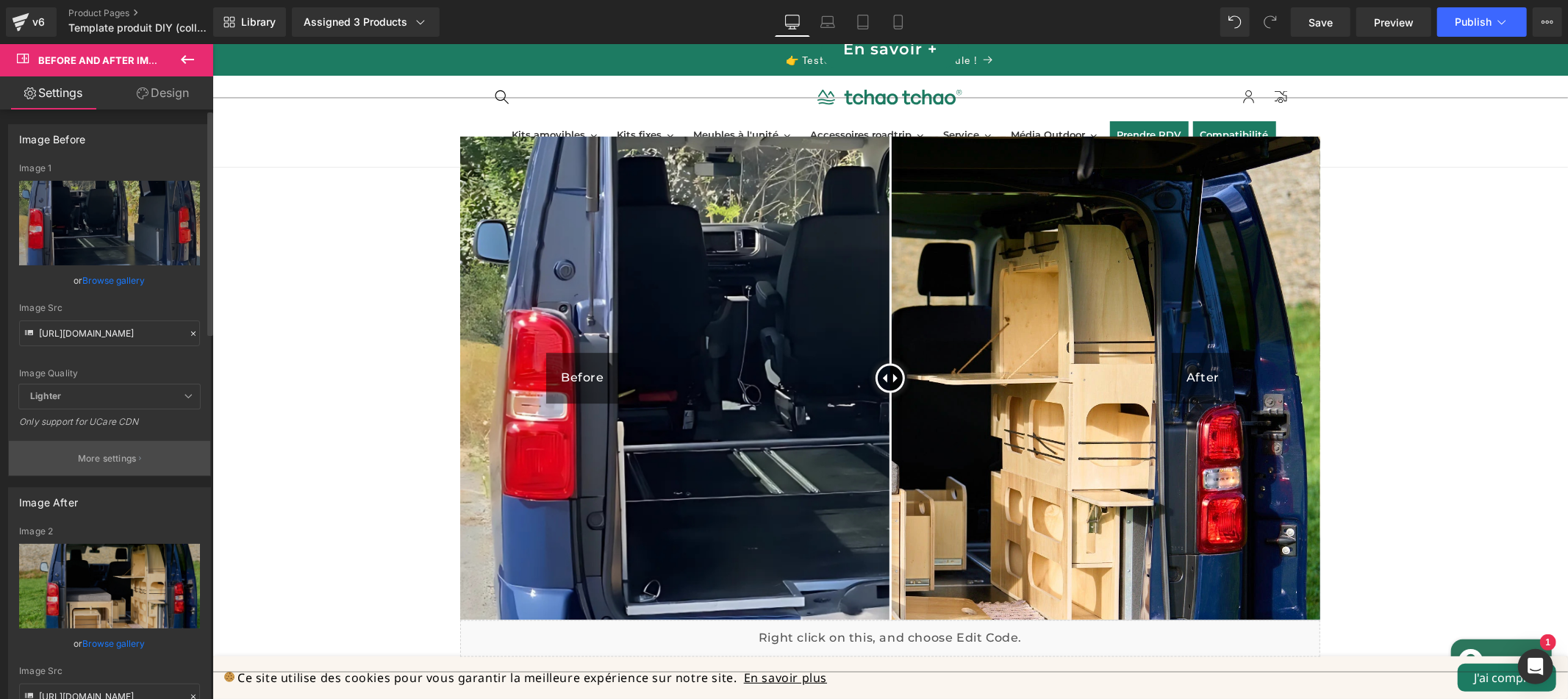
click at [118, 459] on p "More settings" at bounding box center [107, 459] width 59 height 14
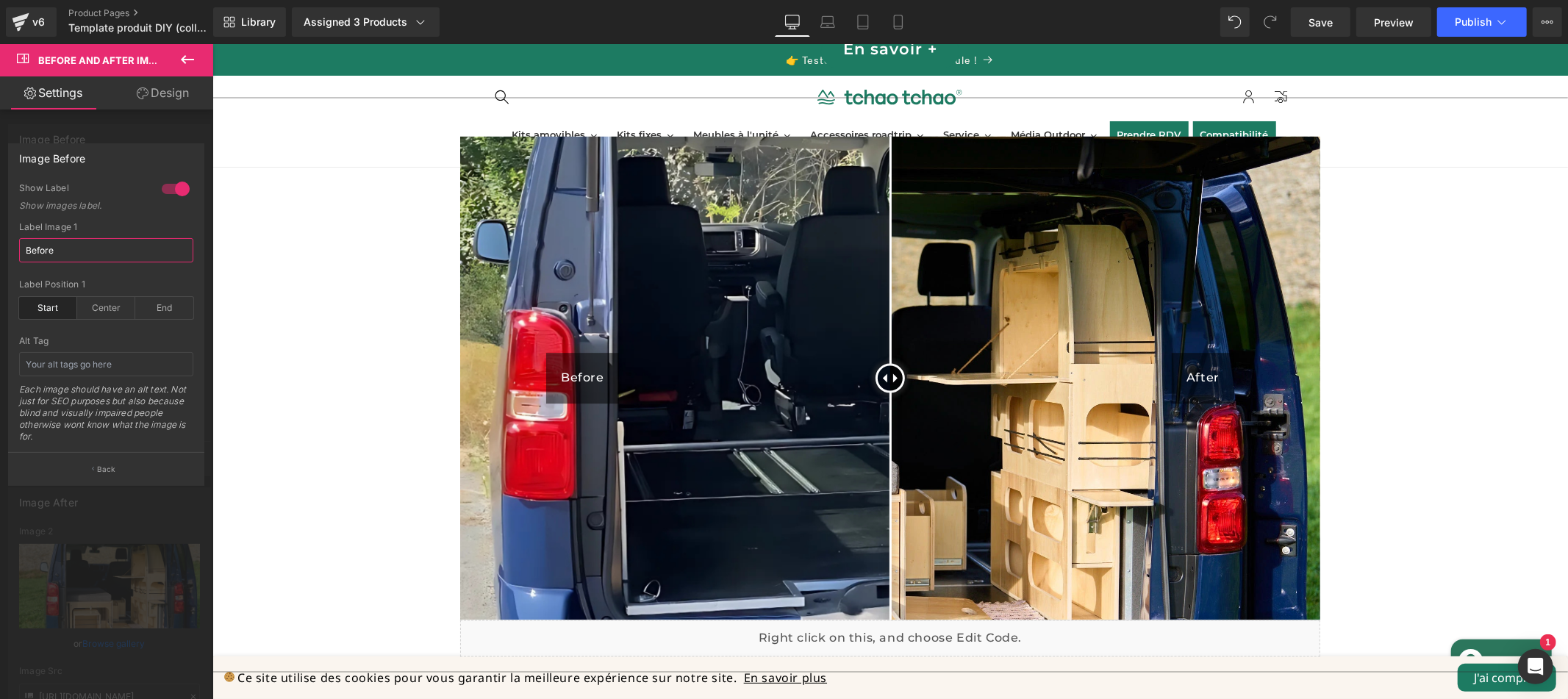
click at [84, 255] on input "Before" at bounding box center [106, 250] width 175 height 24
type input "Avant"
click at [170, 189] on div at bounding box center [175, 188] width 36 height 23
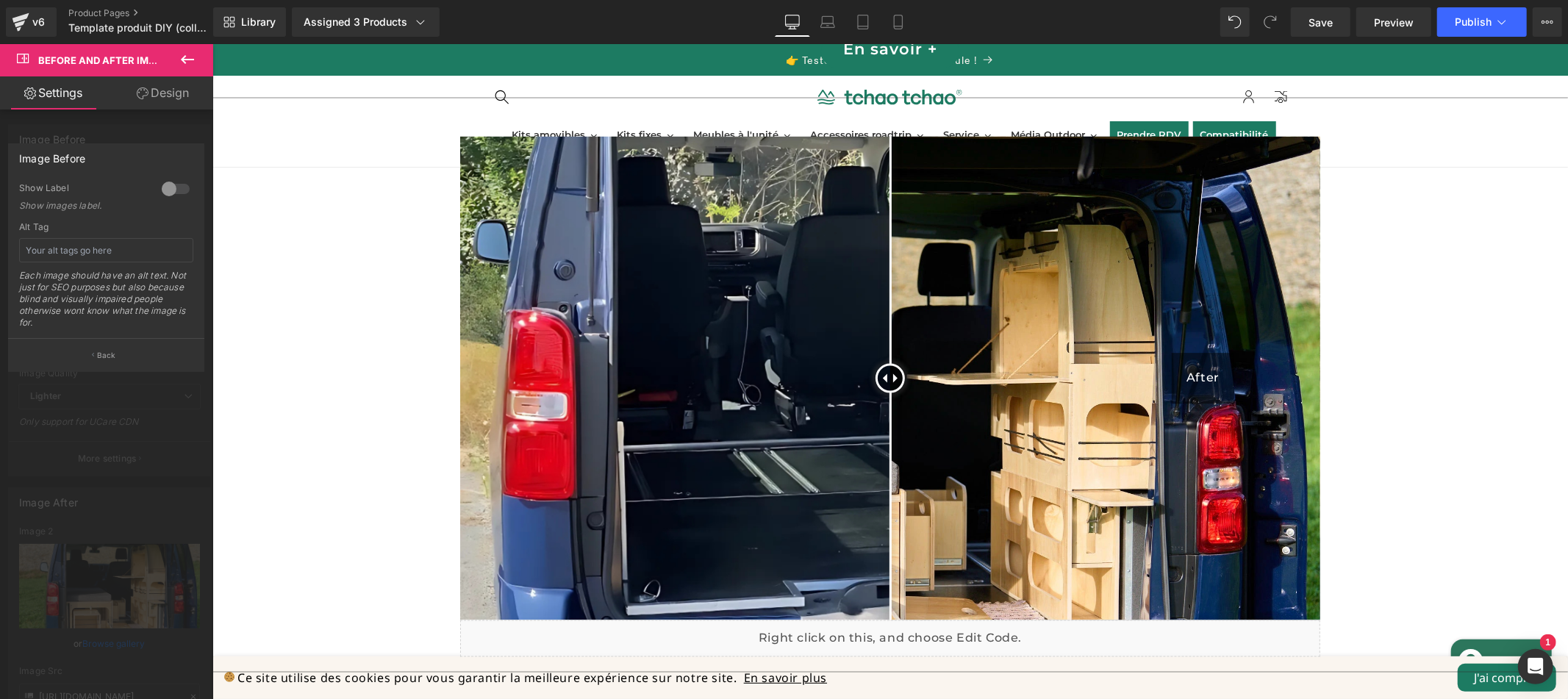
click at [170, 189] on div at bounding box center [175, 188] width 36 height 23
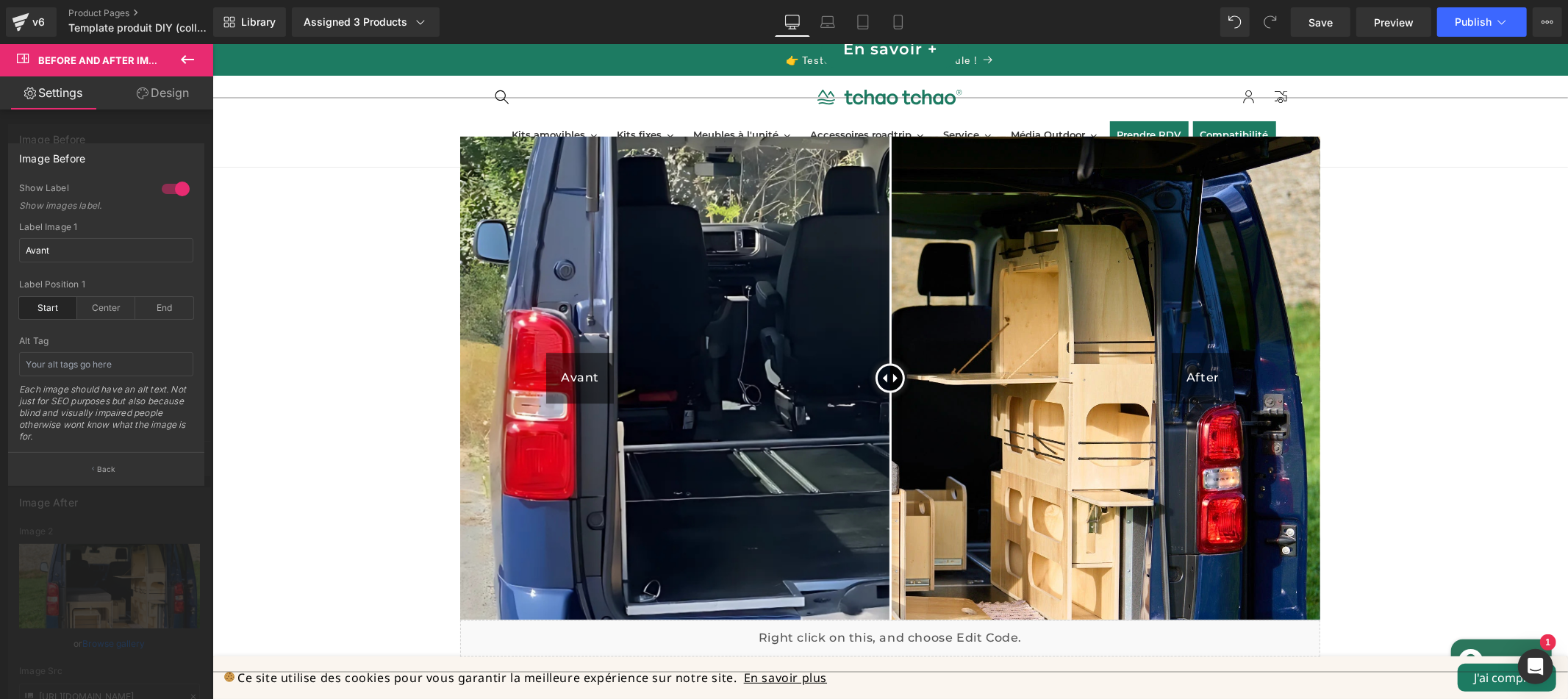
click at [195, 60] on icon at bounding box center [187, 59] width 17 height 17
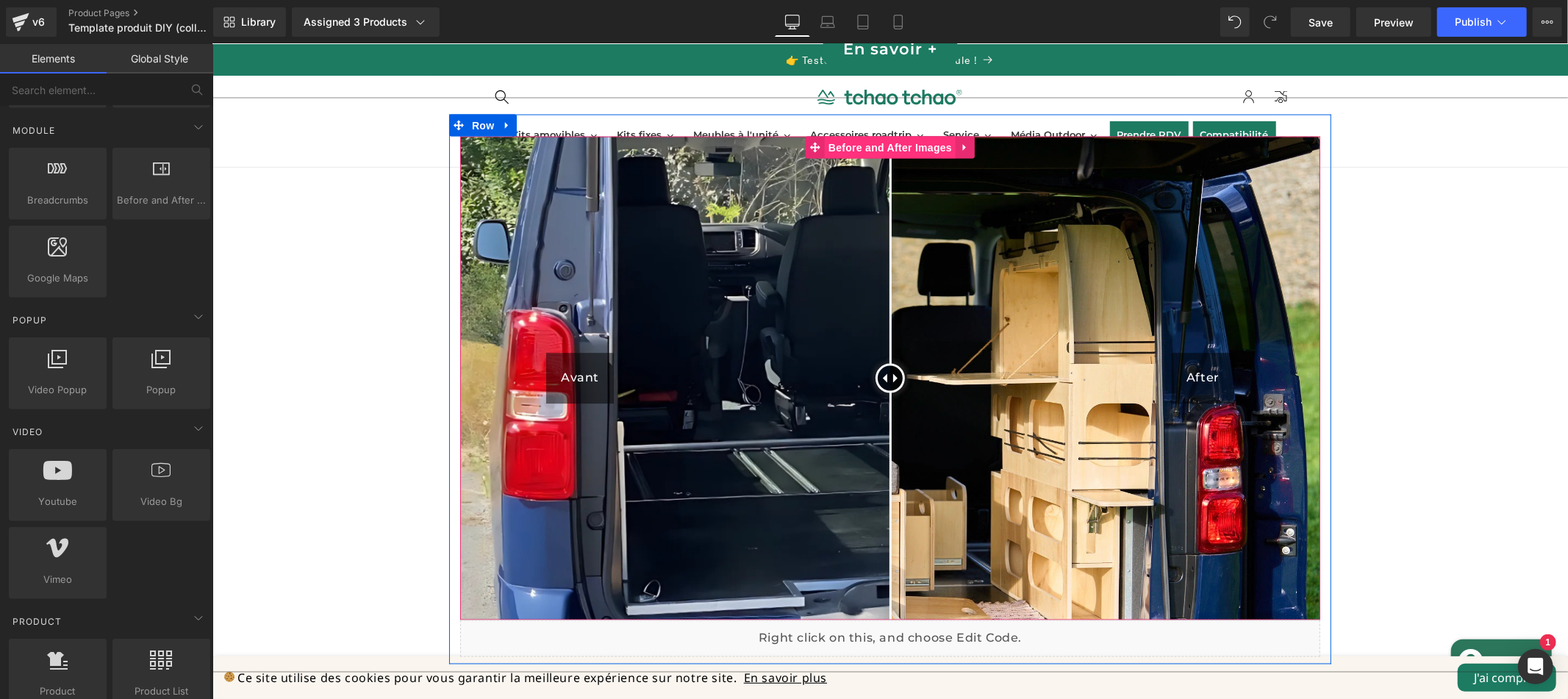
click at [902, 136] on link "Before and After Images" at bounding box center [880, 147] width 150 height 22
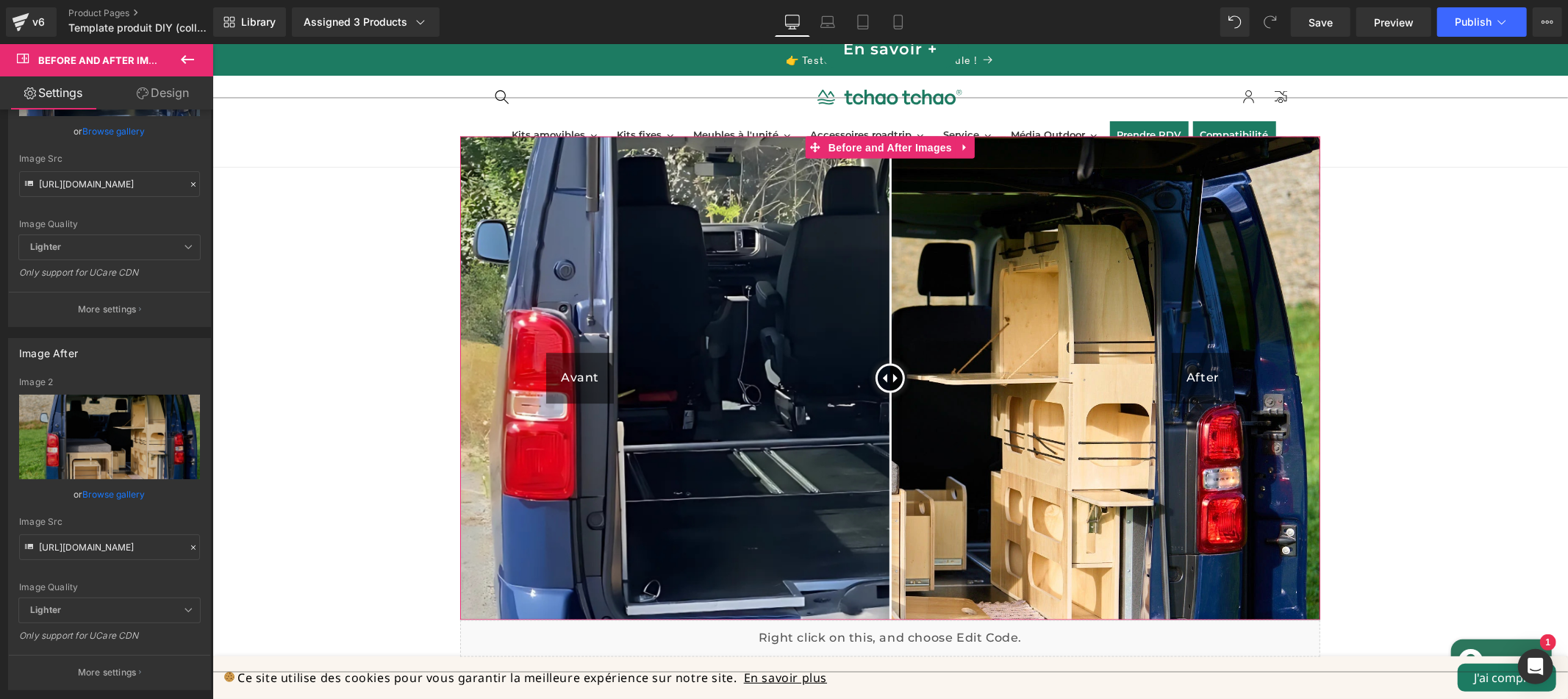
scroll to position [329, 0]
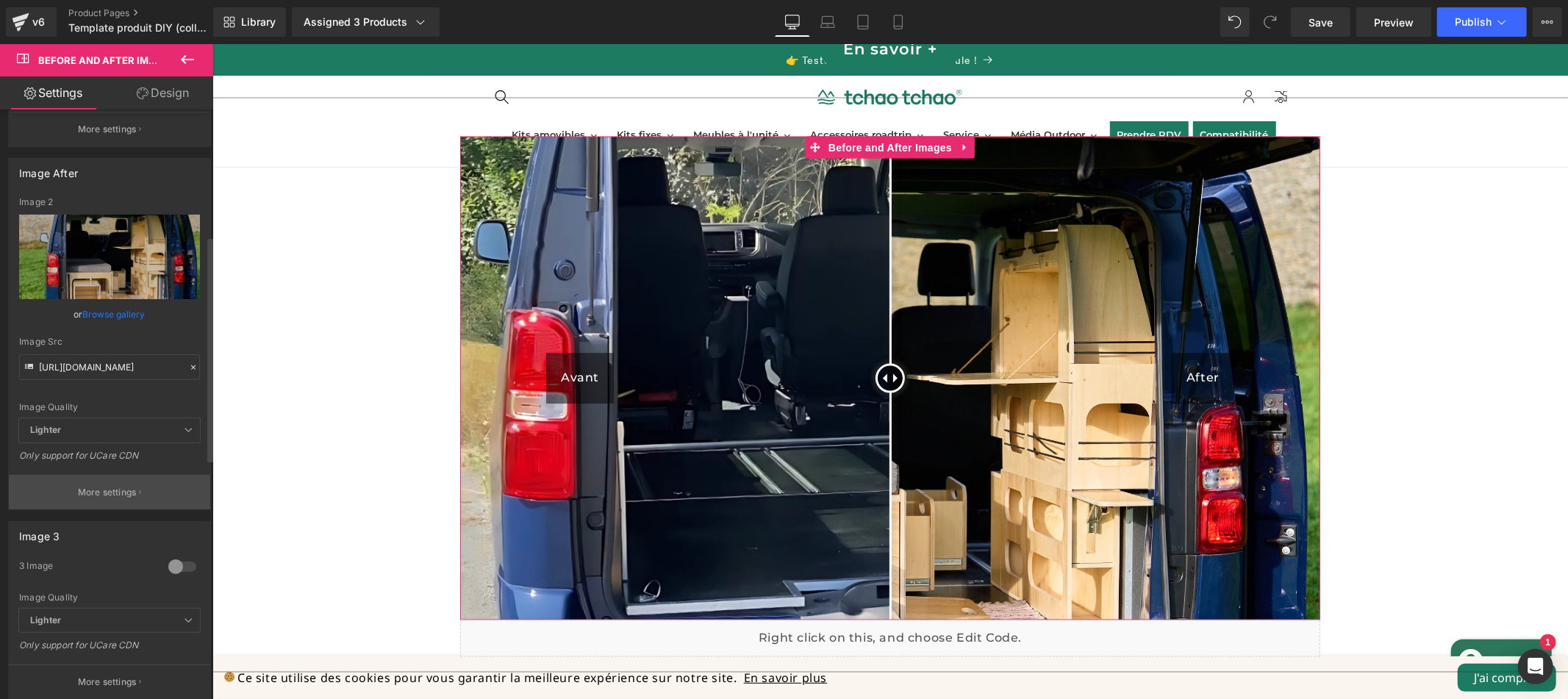
click at [144, 490] on button "More settings" at bounding box center [110, 492] width 201 height 35
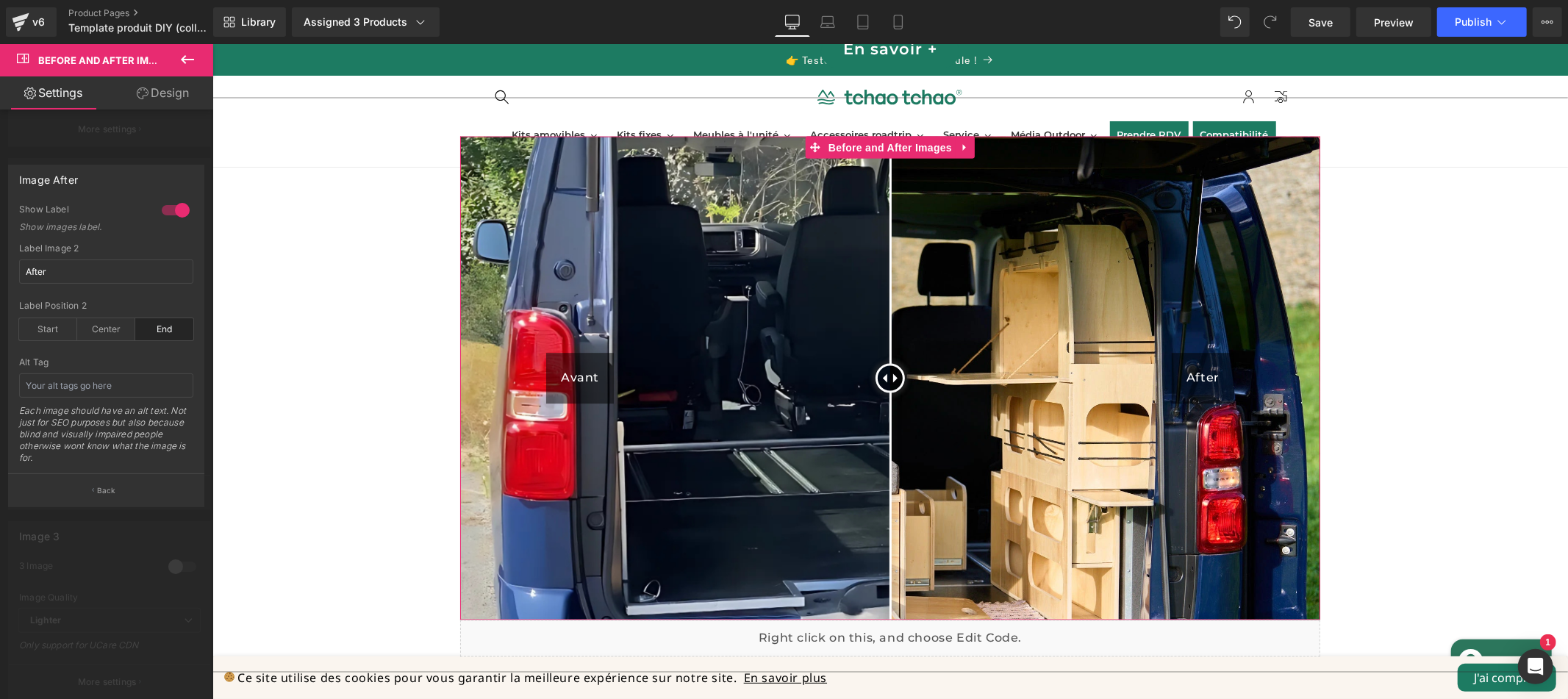
click at [169, 94] on link "Design" at bounding box center [162, 93] width 107 height 33
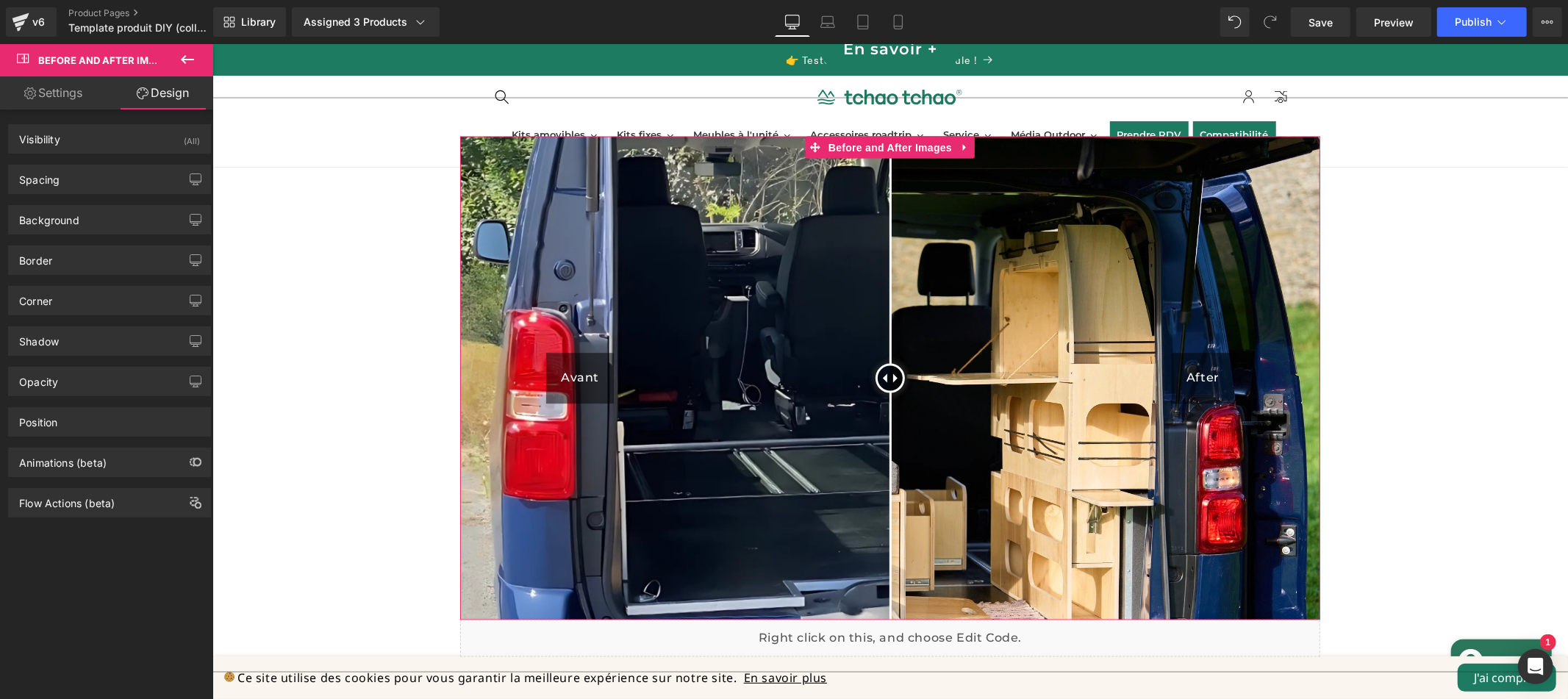
click at [57, 94] on link "Settings" at bounding box center [53, 93] width 107 height 33
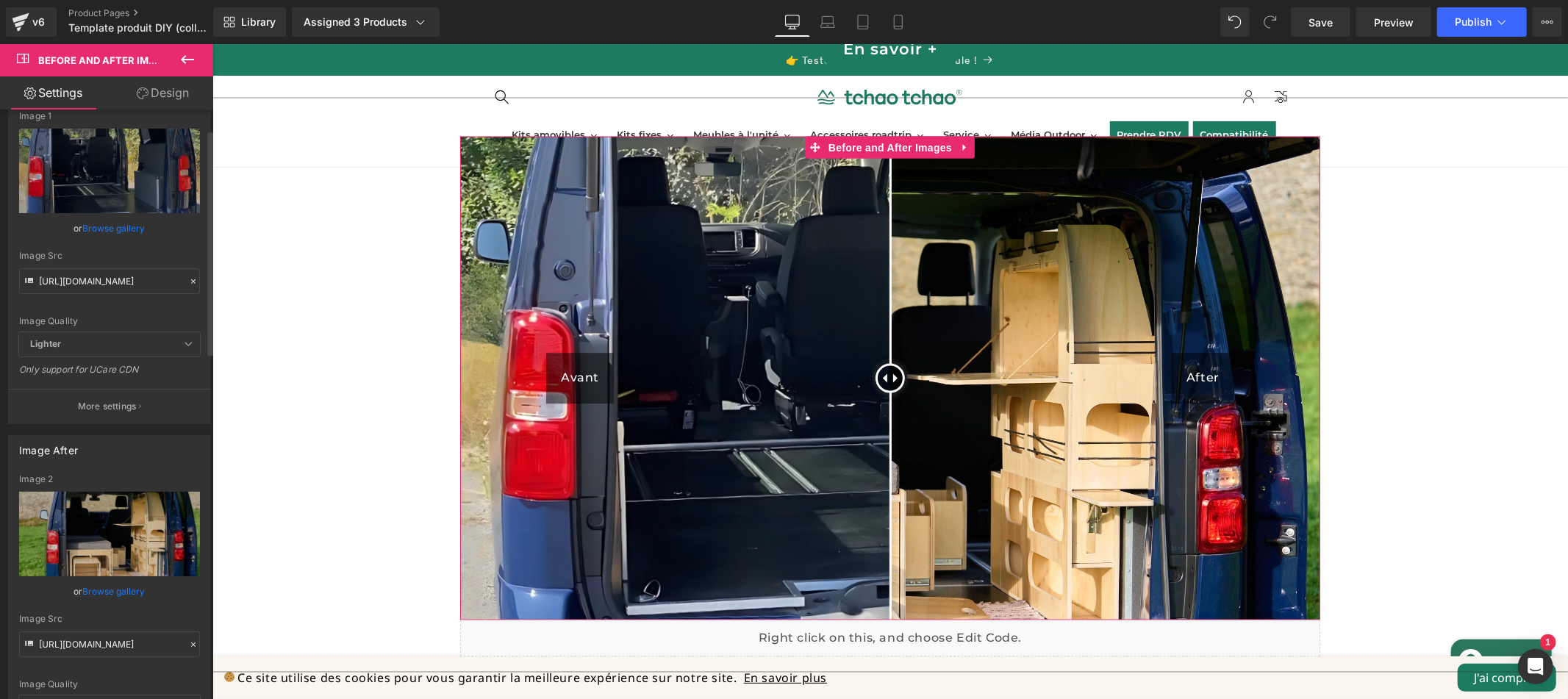
scroll to position [261, 0]
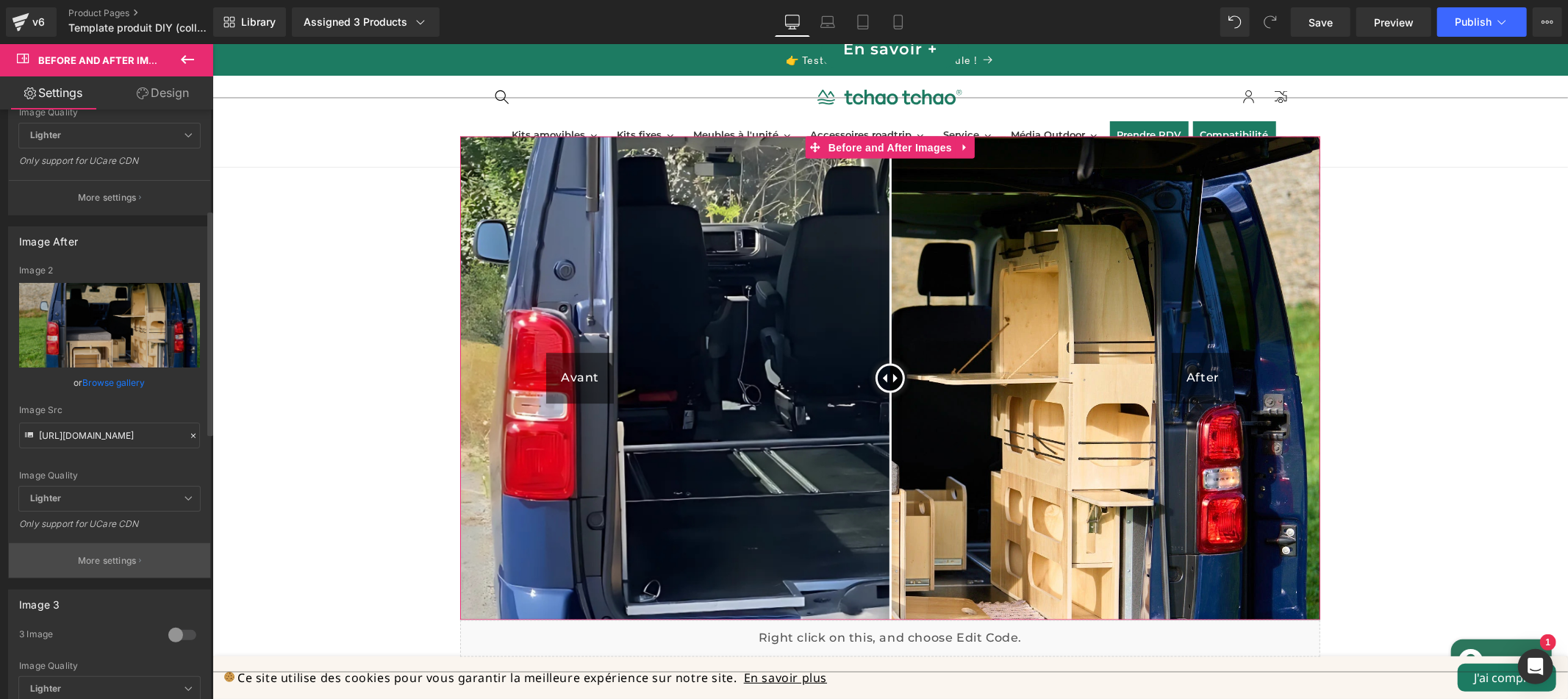
click at [124, 566] on p "More settings" at bounding box center [107, 561] width 59 height 14
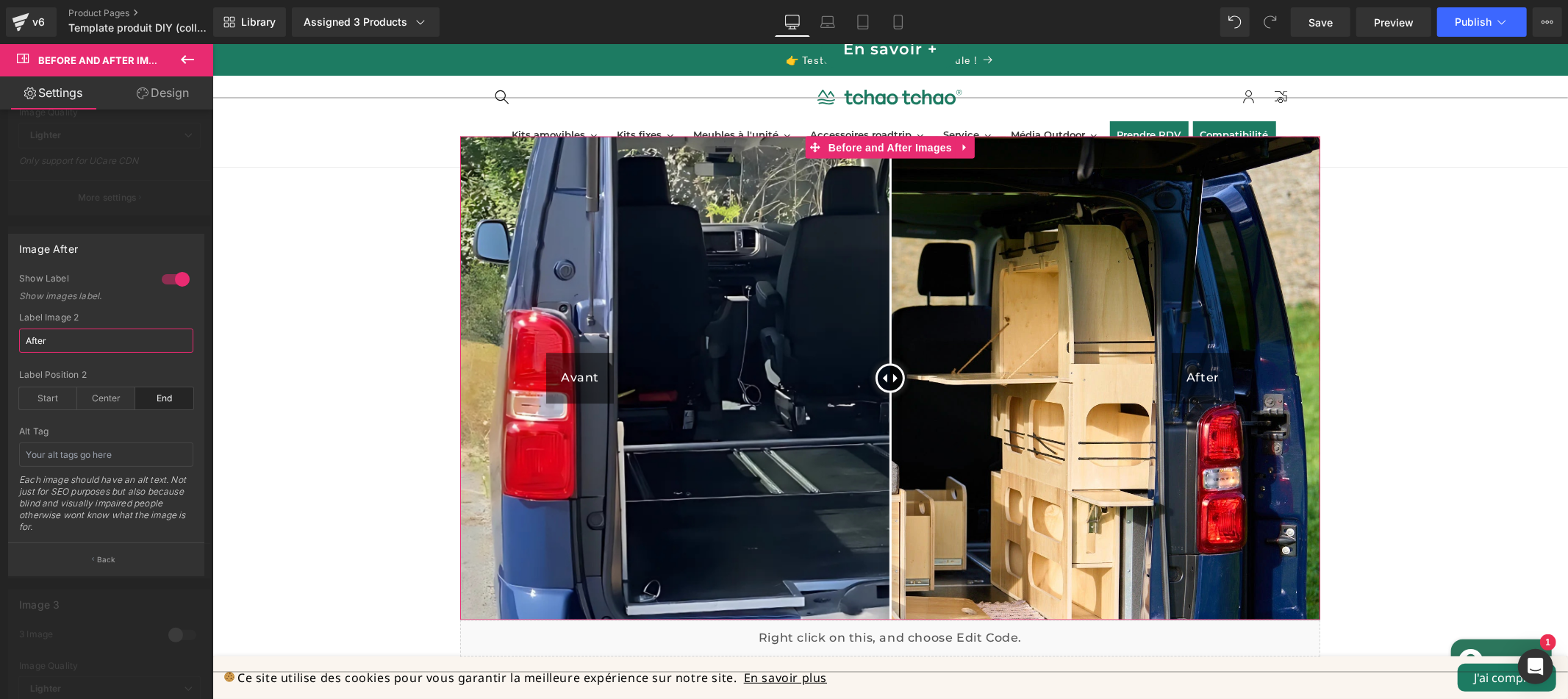
click at [88, 339] on input "After" at bounding box center [106, 341] width 175 height 24
click at [88, 339] on input "After" at bounding box center [106, 341] width 175 height 24
type input "Après"
click at [1470, 247] on body "Ignorer et passer au contenu 👉 Testez le kit dans votre véhicule ! Kits amovibl…" at bounding box center [889, 70] width 1356 height 3648
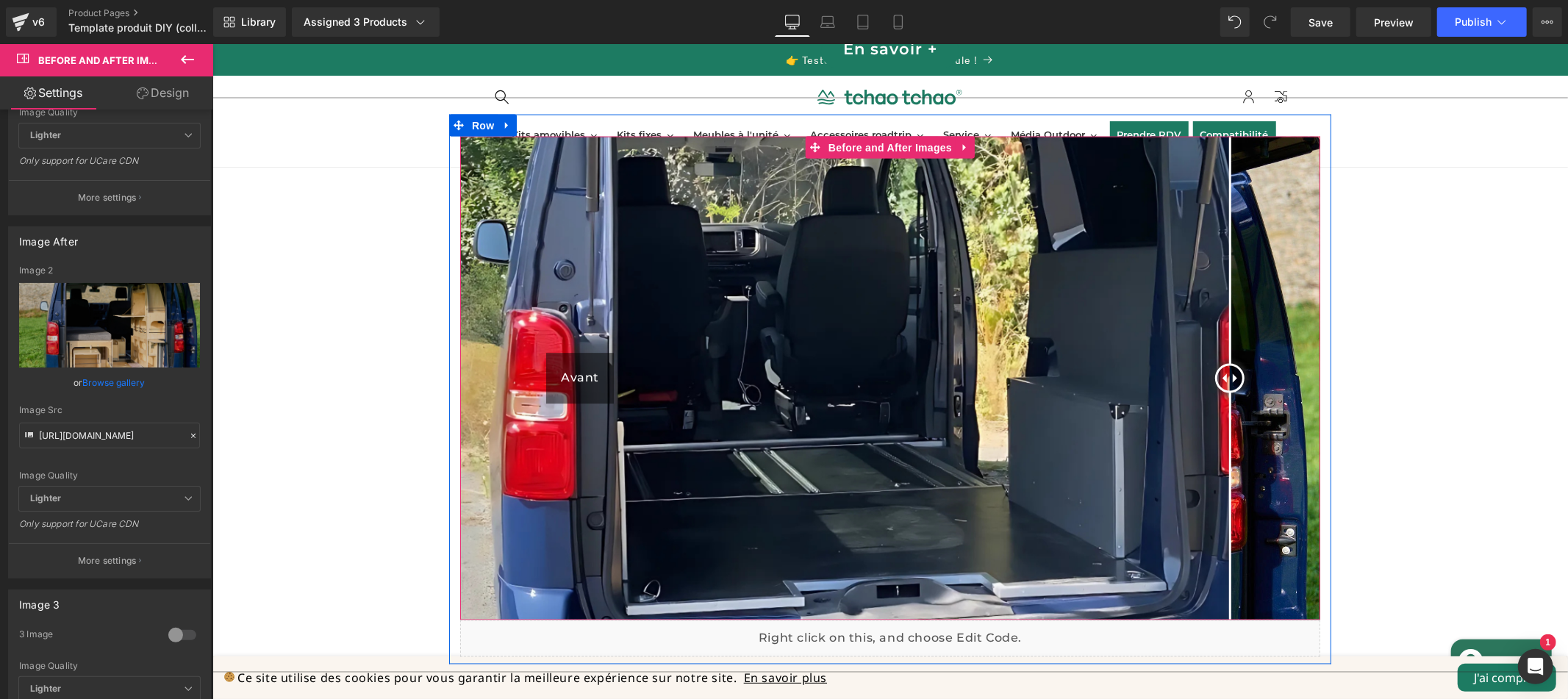
drag, startPoint x: 888, startPoint y: 362, endPoint x: 1387, endPoint y: 363, distance: 499.0
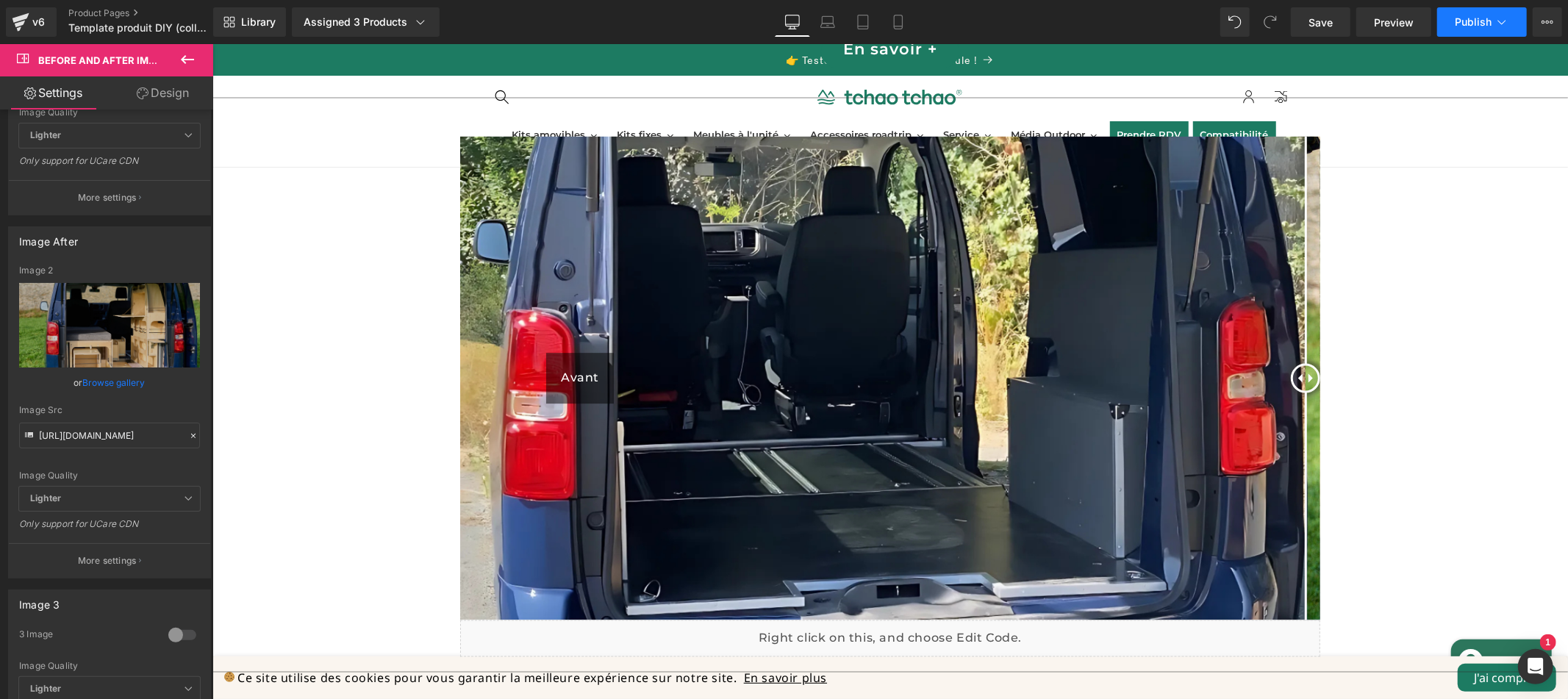
click at [1467, 18] on span "Publish" at bounding box center [1473, 22] width 37 height 12
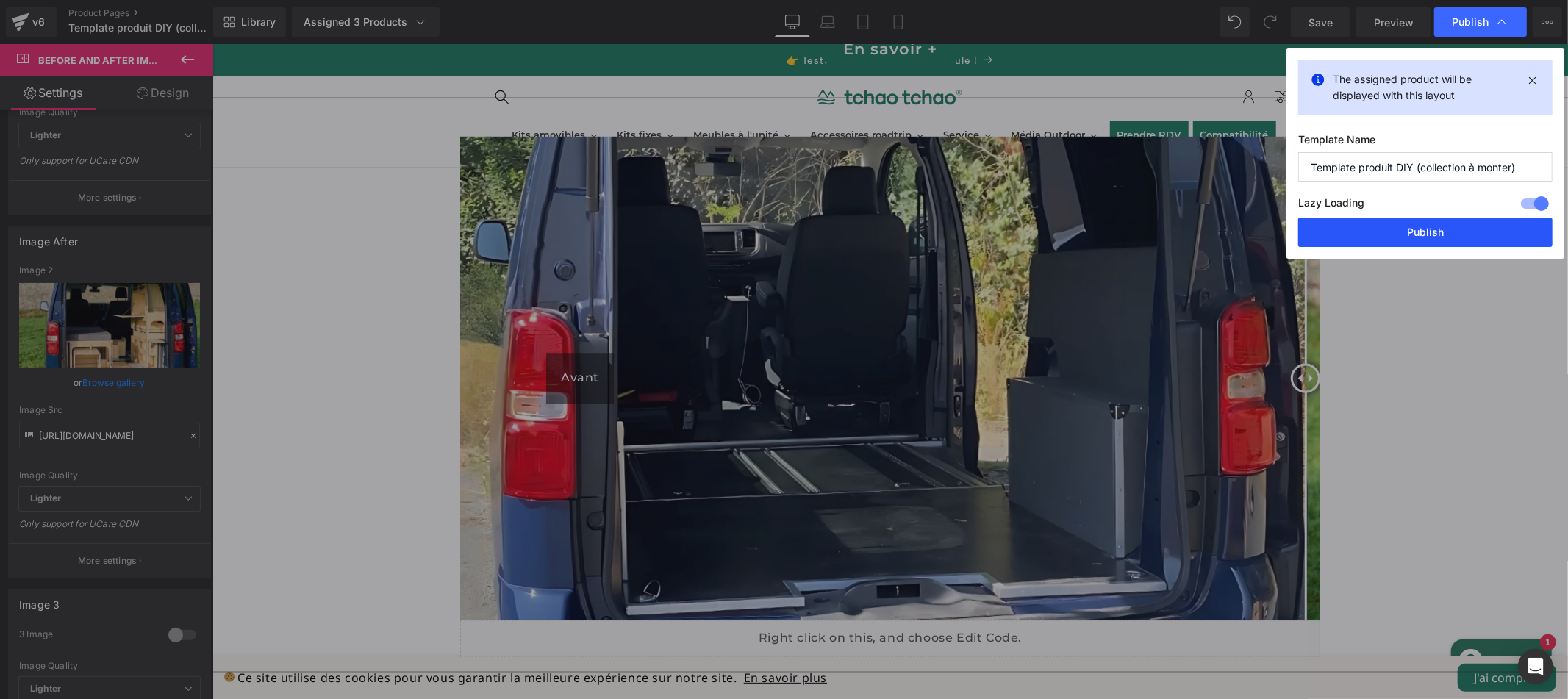
click at [1399, 239] on button "Publish" at bounding box center [1425, 232] width 255 height 29
